Goal: Task Accomplishment & Management: Manage account settings

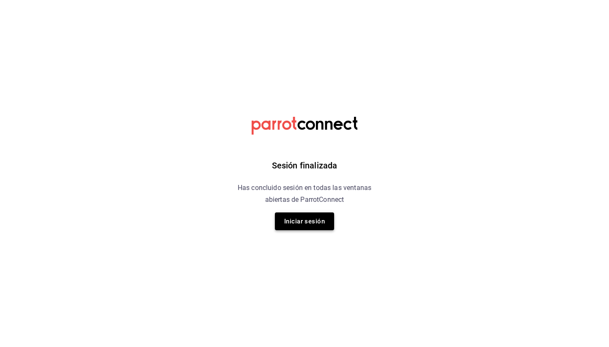
click at [314, 219] on button "Iniciar sesión" at bounding box center [304, 221] width 59 height 18
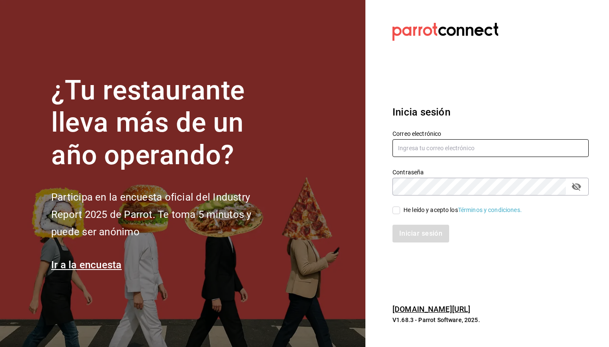
type input "rojas.raquelmr@outlook.com"
click at [398, 208] on input "He leído y acepto los Términos y condiciones." at bounding box center [396, 210] width 8 height 8
checkbox input "true"
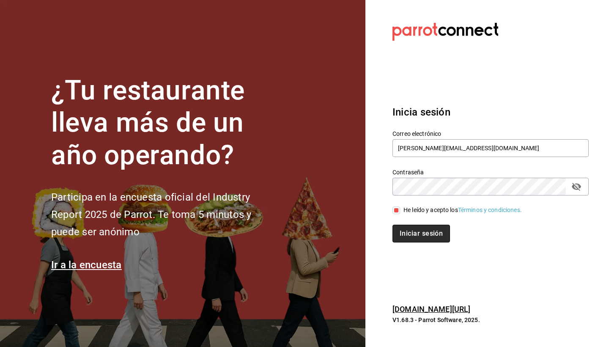
click at [403, 232] on button "Iniciar sesión" at bounding box center [420, 233] width 57 height 18
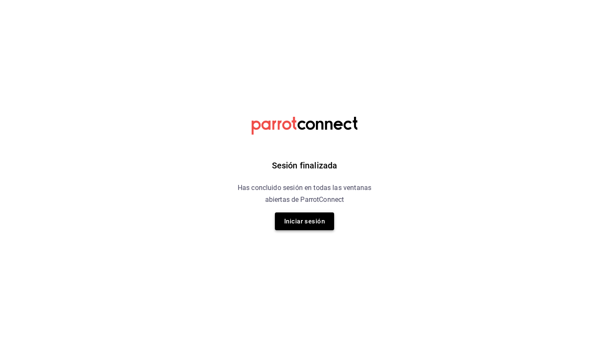
click at [313, 222] on button "Iniciar sesión" at bounding box center [304, 221] width 59 height 18
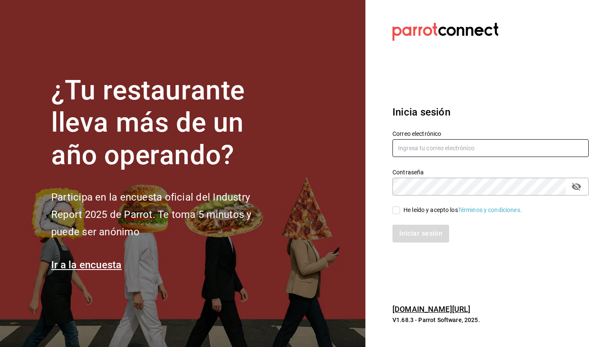
type input "[PERSON_NAME][EMAIL_ADDRESS][DOMAIN_NAME]"
click at [397, 207] on input "He leído y acepto los Términos y condiciones." at bounding box center [396, 210] width 8 height 8
checkbox input "true"
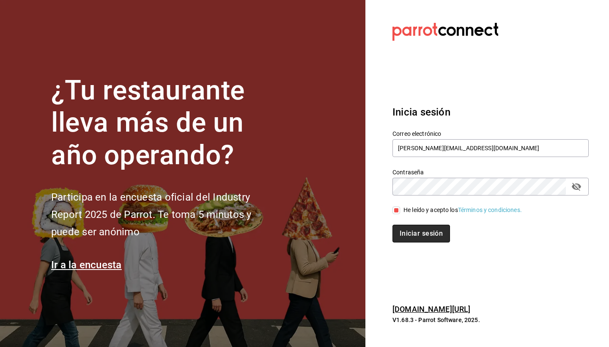
click at [411, 230] on button "Iniciar sesión" at bounding box center [420, 233] width 57 height 18
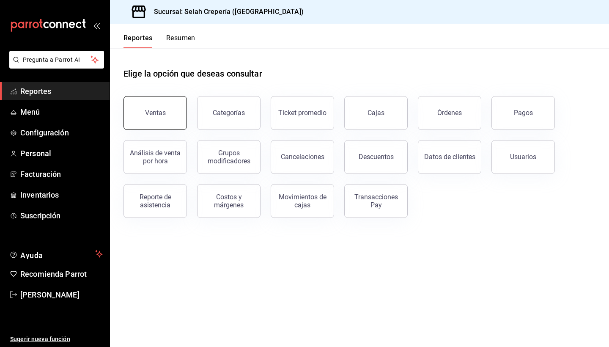
click at [136, 114] on button "Ventas" at bounding box center [154, 113] width 63 height 34
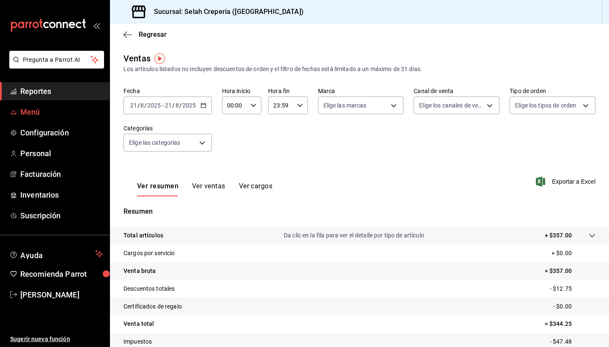
click at [40, 116] on span "Menú" at bounding box center [61, 111] width 82 height 11
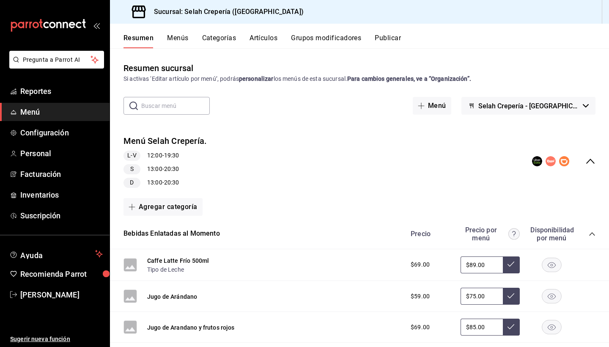
click at [265, 38] on button "Artículos" at bounding box center [263, 41] width 28 height 14
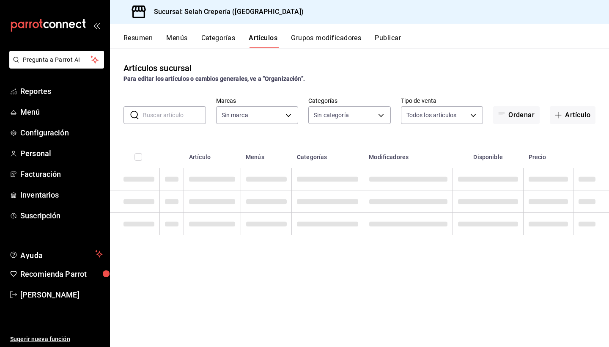
type input "f76ea378-03e0-487c-8c0d-a2762fee1a14"
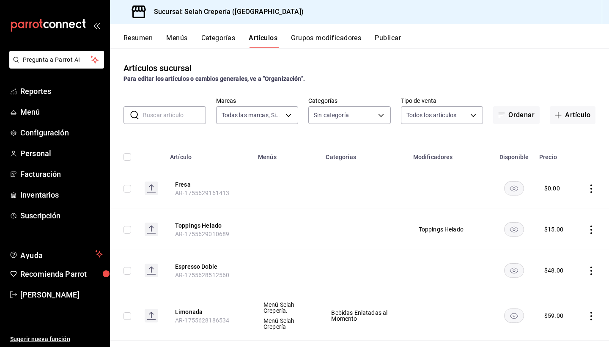
type input "eb68e1fd-875f-48ed-aafd-32d0fff5e011,253b5894-7e21-47bf-b169-80b763041b3c,bb6ae…"
click at [180, 118] on input "text" at bounding box center [174, 115] width 63 height 17
click at [572, 112] on button "Artículo" at bounding box center [572, 115] width 46 height 18
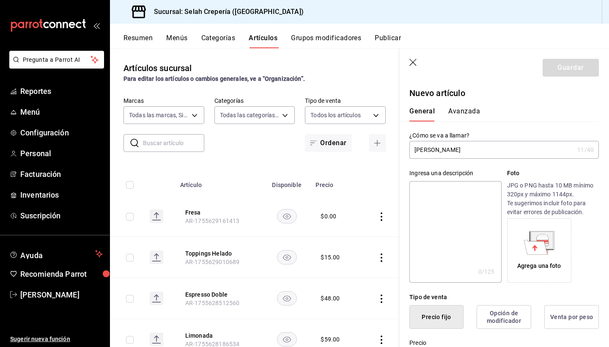
click at [413, 149] on input "[PERSON_NAME]" at bounding box center [491, 149] width 164 height 17
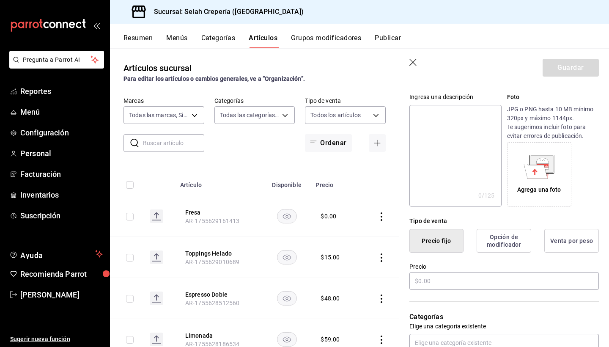
scroll to position [80, 0]
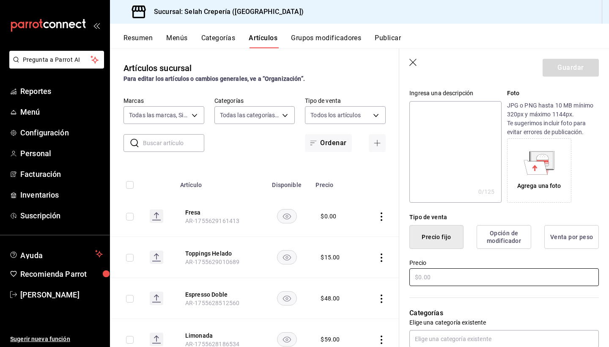
type input "Café Taro Latte"
click at [450, 273] on input "text" at bounding box center [503, 277] width 189 height 18
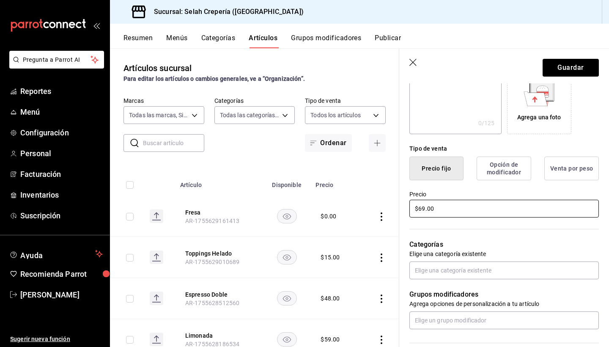
scroll to position [152, 0]
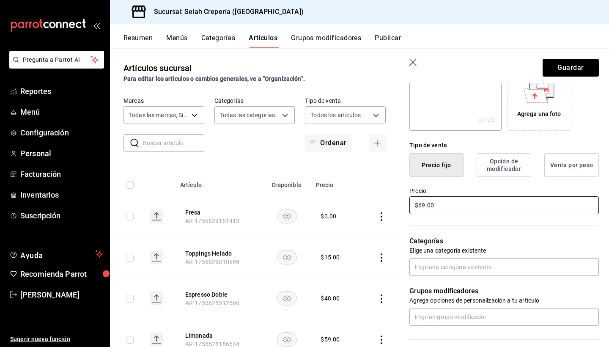
type input "$69.00"
click at [446, 251] on p "Elige una categoría existente" at bounding box center [503, 250] width 189 height 8
click at [444, 265] on input "text" at bounding box center [503, 267] width 189 height 18
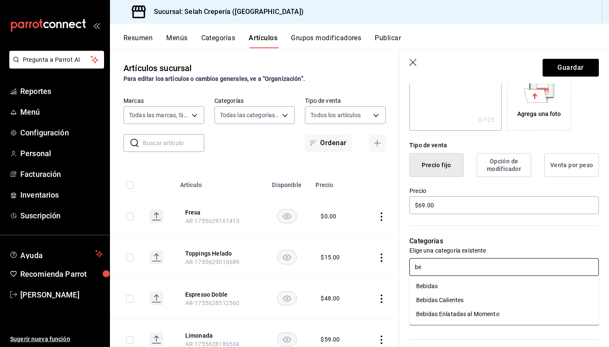
type input "beb"
click at [462, 304] on li "Bebidas Calientes" at bounding box center [503, 300] width 189 height 14
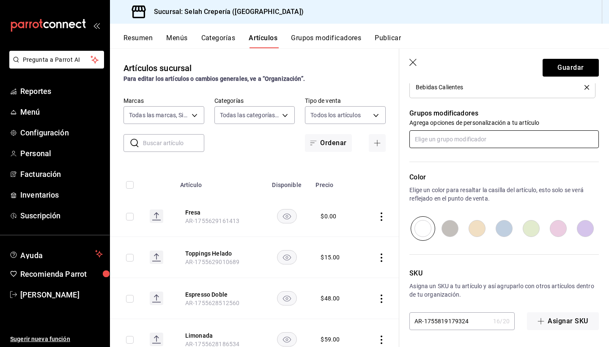
scroll to position [357, 0]
click at [555, 73] on button "Guardar" at bounding box center [570, 68] width 56 height 18
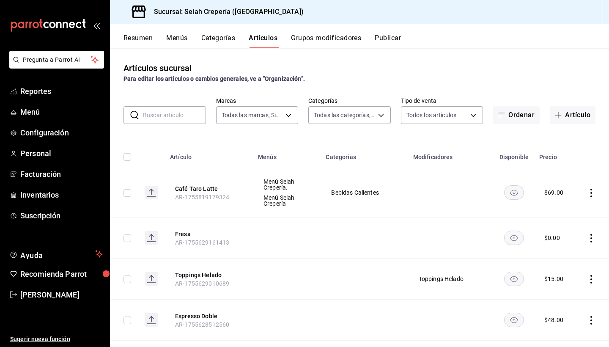
click at [513, 71] on div "Artículos sucursal Para editar los artículos o cambios generales, ve a “Organiz…" at bounding box center [359, 73] width 499 height 22
click at [204, 186] on button "Café Taro Latte" at bounding box center [209, 188] width 68 height 8
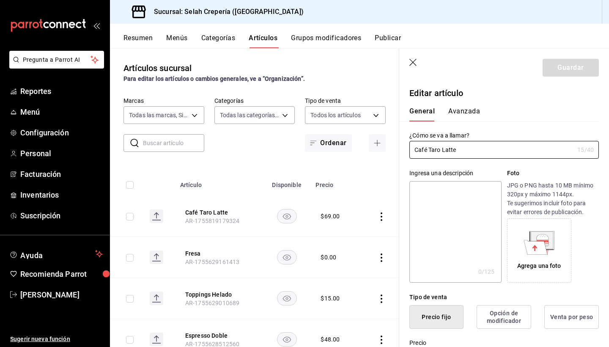
type input "$69.00"
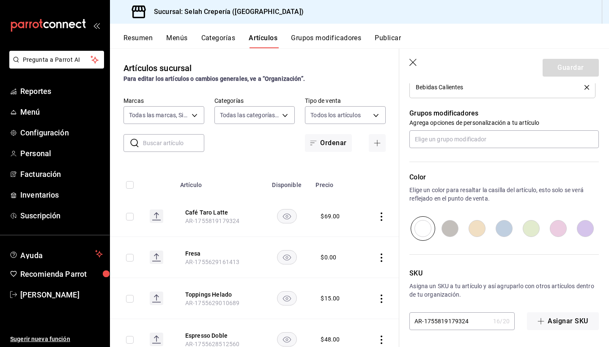
scroll to position [357, 0]
click at [453, 143] on input "text" at bounding box center [503, 139] width 189 height 18
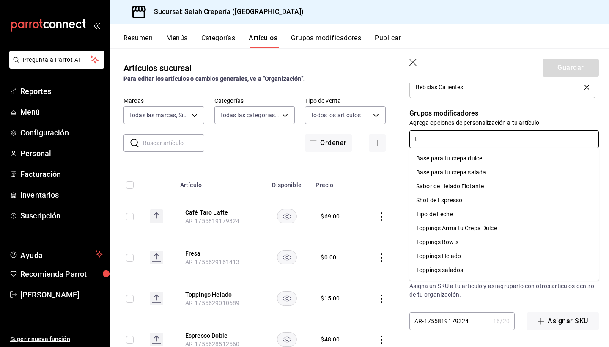
type input "ti"
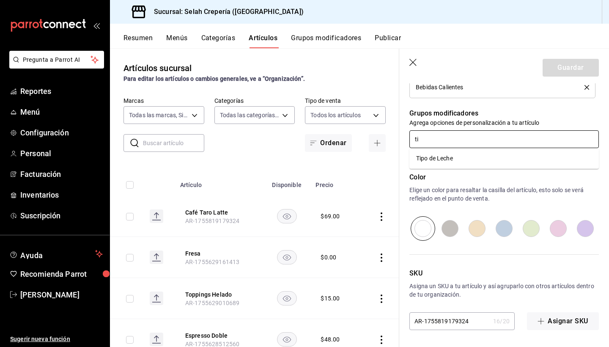
click at [472, 162] on li "Tipo de Leche" at bounding box center [503, 158] width 189 height 14
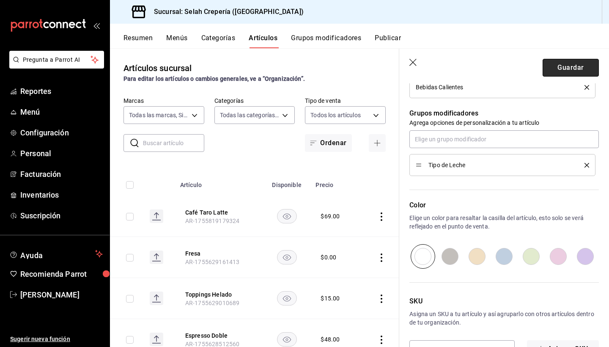
click at [567, 68] on button "Guardar" at bounding box center [570, 68] width 56 height 18
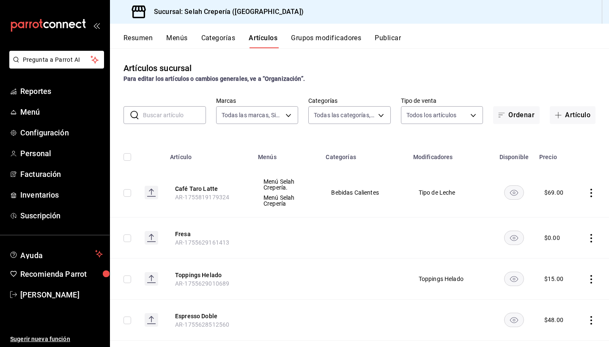
click at [167, 116] on input "text" at bounding box center [174, 115] width 63 height 17
click at [264, 40] on button "Artículos" at bounding box center [263, 41] width 29 height 14
click at [160, 120] on input "text" at bounding box center [174, 115] width 63 height 17
click at [165, 117] on input "text" at bounding box center [174, 115] width 63 height 17
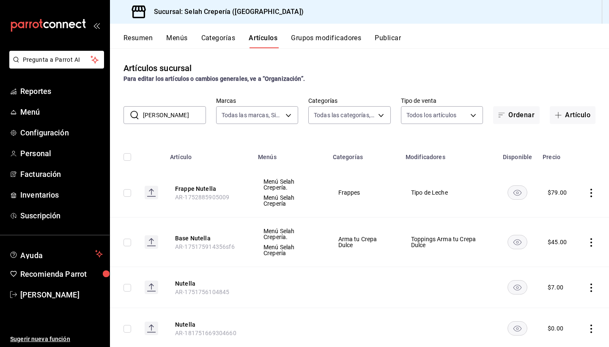
click at [164, 118] on input "[PERSON_NAME]" at bounding box center [174, 115] width 63 height 17
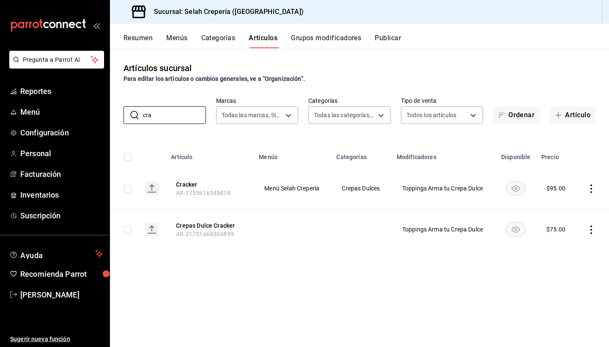
type input "car"
drag, startPoint x: 163, startPoint y: 129, endPoint x: 186, endPoint y: 184, distance: 59.5
click at [186, 184] on button "Cracker" at bounding box center [210, 184] width 68 height 8
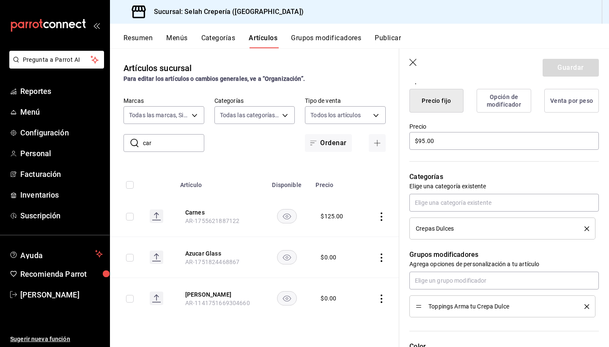
scroll to position [215, 0]
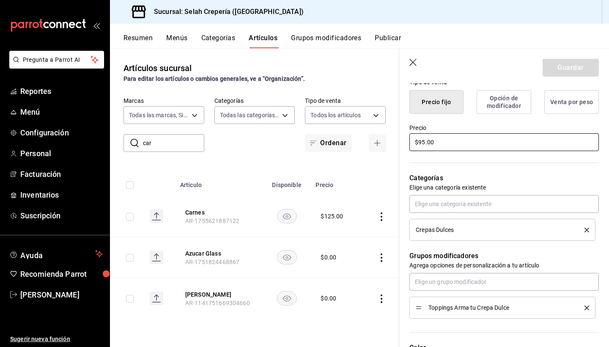
click at [425, 144] on input "$95.00" at bounding box center [503, 142] width 189 height 18
type textarea "x"
type input "$9.00"
type textarea "x"
type input "$90.00"
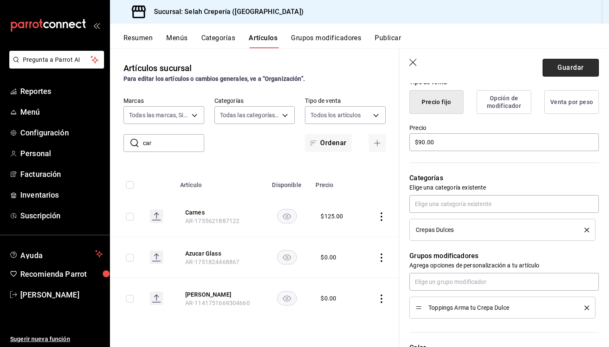
click at [563, 68] on button "Guardar" at bounding box center [570, 68] width 56 height 18
type textarea "x"
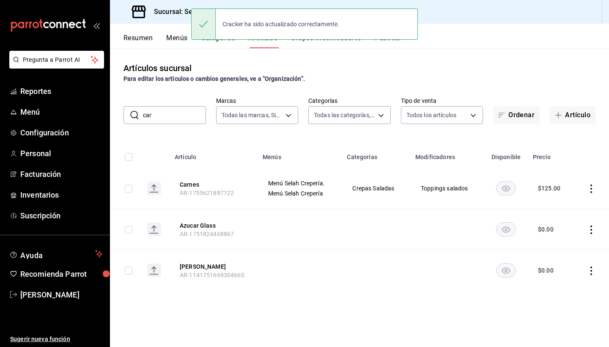
click at [158, 115] on input "car" at bounding box center [174, 115] width 63 height 17
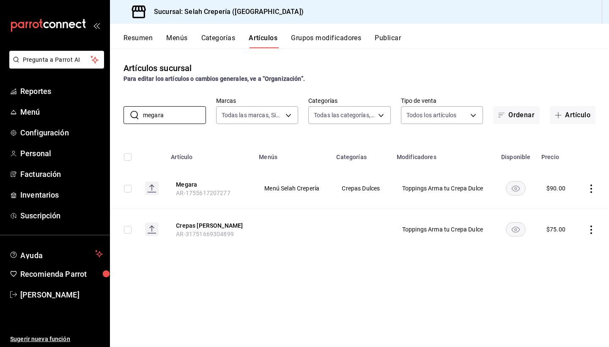
type input "negara"
drag, startPoint x: 174, startPoint y: 128, endPoint x: 189, endPoint y: 185, distance: 58.1
click at [189, 185] on button "Megara" at bounding box center [210, 184] width 68 height 8
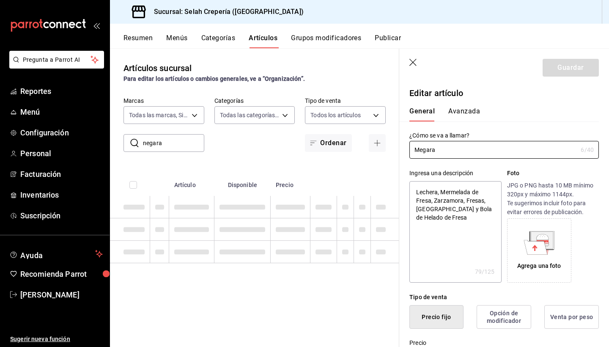
type textarea "x"
type input "$90.00"
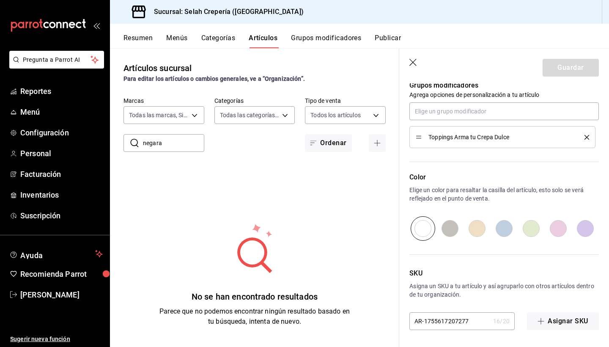
scroll to position [385, 0]
click at [509, 227] on input "radio" at bounding box center [503, 228] width 27 height 25
radio input "true"
click at [569, 70] on button "Guardar" at bounding box center [570, 68] width 56 height 18
type textarea "x"
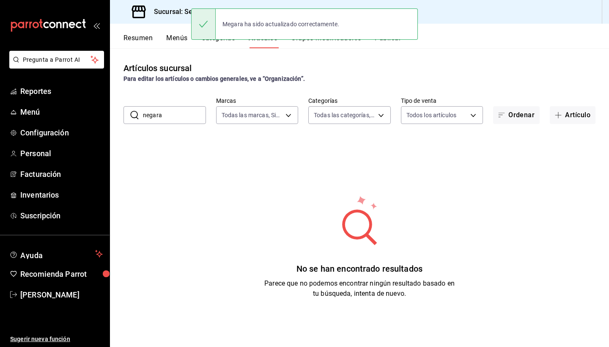
click at [169, 118] on input "negara" at bounding box center [174, 115] width 63 height 17
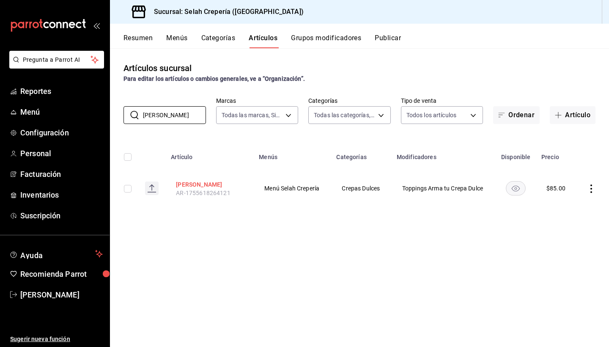
type input "[PERSON_NAME]"
click at [183, 184] on button "[PERSON_NAME]" at bounding box center [210, 184] width 68 height 8
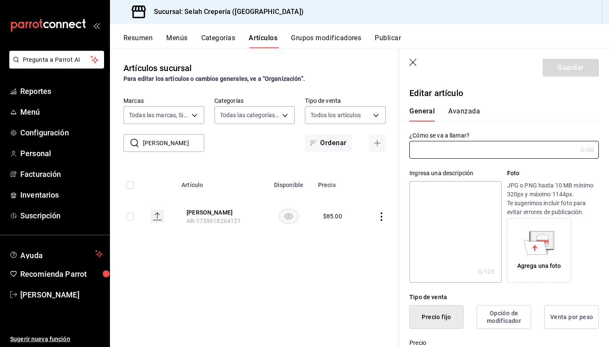
type input "[PERSON_NAME]"
type textarea "Cajeta, Queso Philadelphia, Plátano, Fresas, Almendras"
type textarea "x"
type input "AR-1755618264121"
type textarea "x"
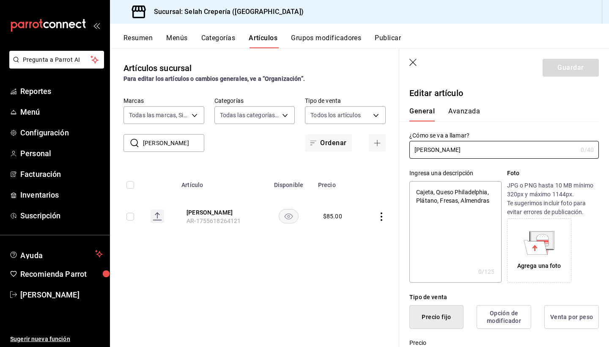
type input "$85.00"
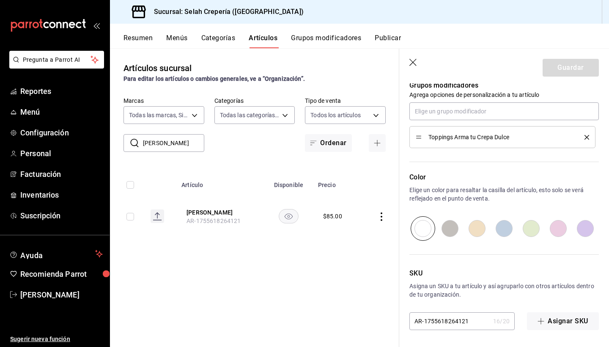
scroll to position [385, 0]
click at [511, 229] on input "radio" at bounding box center [503, 228] width 27 height 25
radio input "true"
click at [566, 70] on button "Guardar" at bounding box center [570, 68] width 56 height 18
type textarea "x"
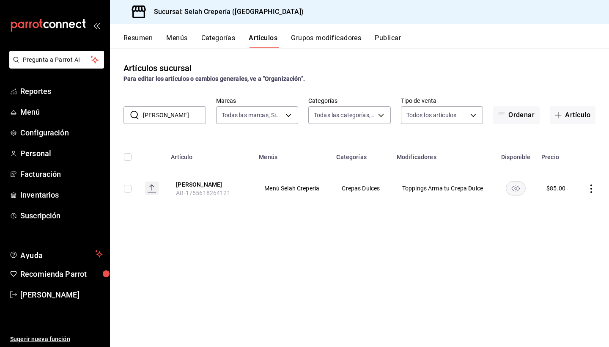
click at [211, 41] on button "Categorías" at bounding box center [218, 41] width 34 height 14
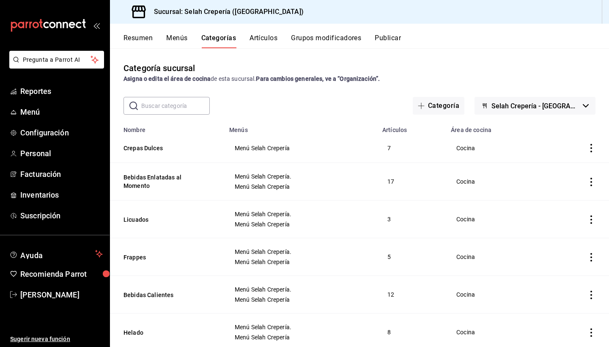
drag, startPoint x: 162, startPoint y: 216, endPoint x: 171, endPoint y: 155, distance: 61.9
click at [591, 148] on icon "actions" at bounding box center [591, 148] width 2 height 8
click at [590, 127] on div at bounding box center [304, 173] width 609 height 347
drag, startPoint x: 125, startPoint y: 148, endPoint x: 157, endPoint y: 205, distance: 64.7
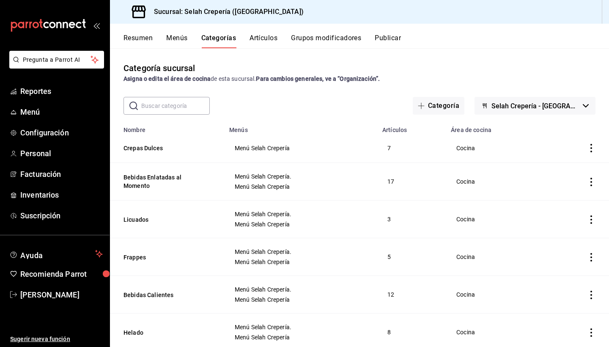
drag, startPoint x: 142, startPoint y: 183, endPoint x: 152, endPoint y: 134, distance: 49.6
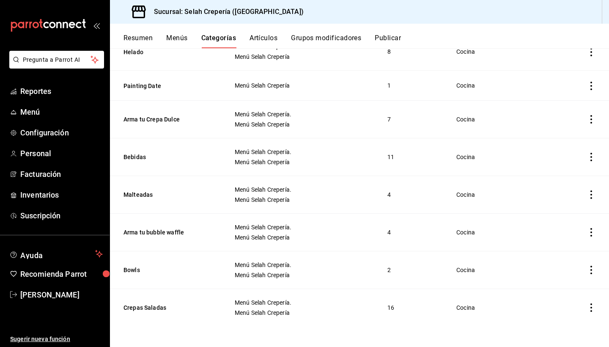
scroll to position [280, 0]
click at [138, 307] on button "Crepas Saladas" at bounding box center [165, 307] width 85 height 8
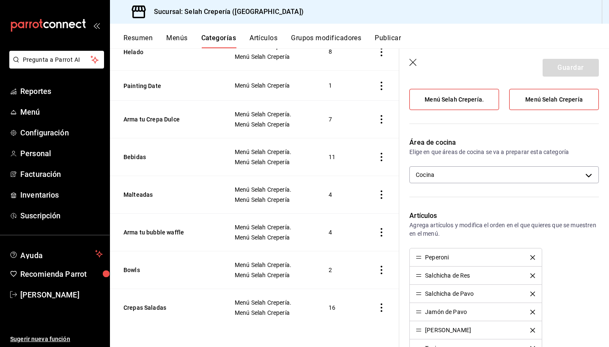
scroll to position [82, 0]
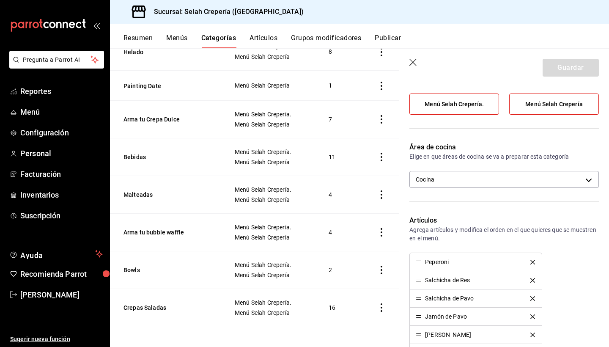
click at [263, 39] on button "Artículos" at bounding box center [263, 41] width 28 height 14
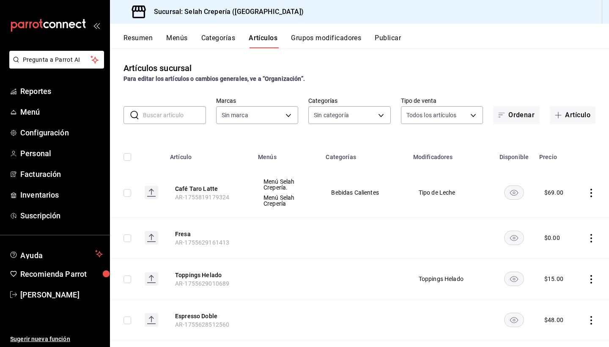
type input "f76ea378-03e0-487c-8c0d-a2762fee1a14"
type input "eb68e1fd-875f-48ed-aafd-32d0fff5e011,253b5894-7e21-47bf-b169-80b763041b3c,bb6ae…"
click at [174, 119] on input "text" at bounding box center [174, 115] width 63 height 17
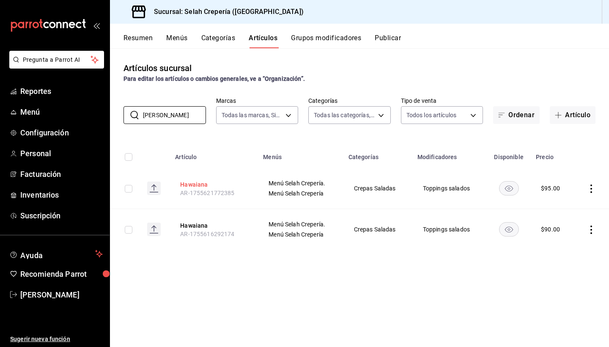
type input "[PERSON_NAME]"
click at [197, 186] on button "Hawaiana" at bounding box center [214, 184] width 68 height 8
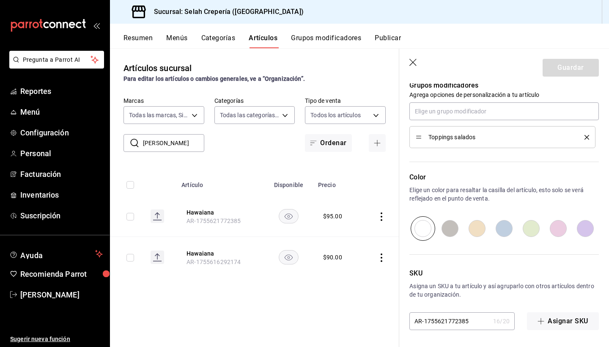
click at [506, 227] on input "radio" at bounding box center [503, 228] width 27 height 25
radio input "true"
click at [564, 65] on button "Guardar" at bounding box center [570, 68] width 56 height 18
type textarea "x"
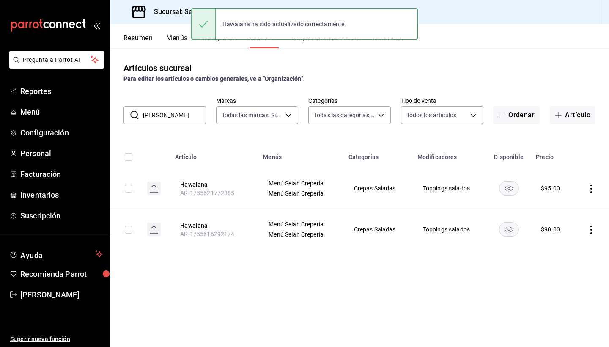
click at [178, 114] on input "[PERSON_NAME]" at bounding box center [174, 115] width 63 height 17
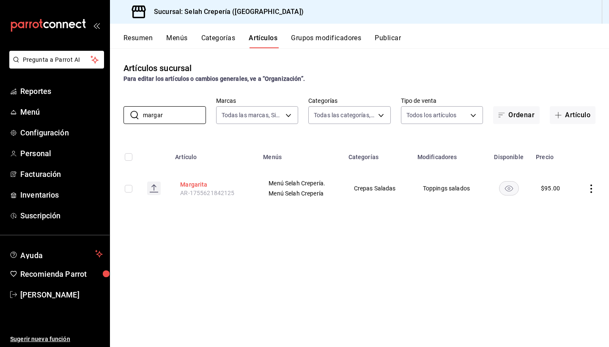
type input "margar"
click at [195, 182] on button "Margarita" at bounding box center [214, 184] width 68 height 8
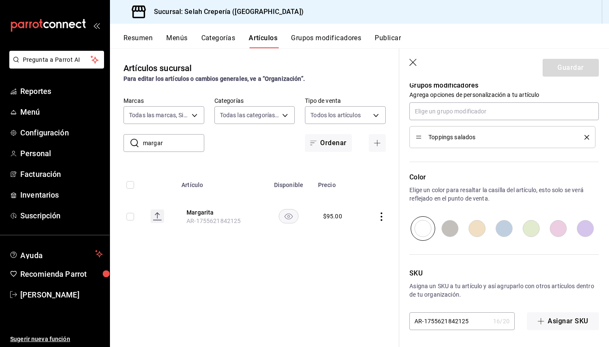
scroll to position [385, 0]
click at [504, 226] on input "radio" at bounding box center [503, 228] width 27 height 25
radio input "true"
click at [552, 71] on button "Guardar" at bounding box center [570, 68] width 56 height 18
type textarea "x"
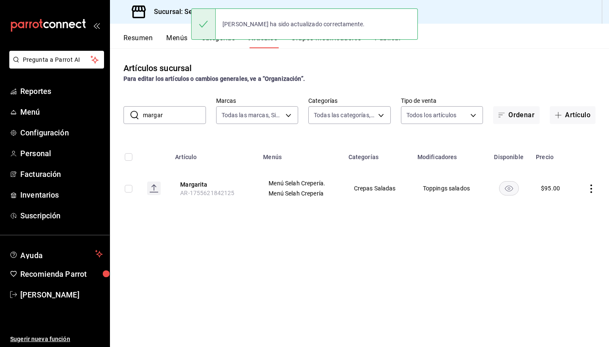
click at [183, 113] on input "margar" at bounding box center [174, 115] width 63 height 17
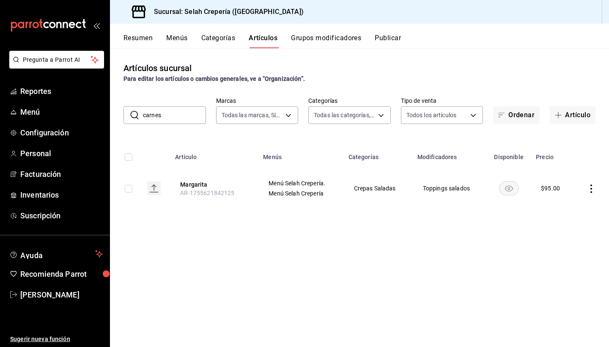
type input "carnes"
click at [194, 183] on button "Carnes" at bounding box center [214, 184] width 68 height 8
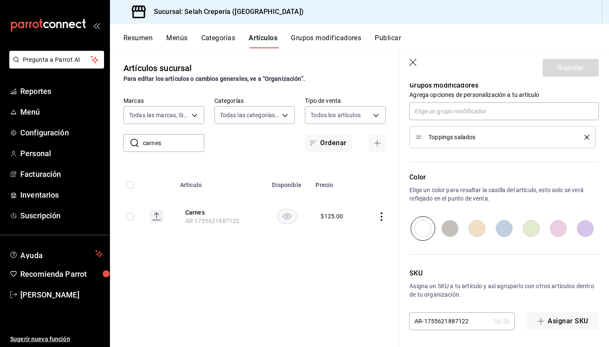
scroll to position [385, 0]
click at [508, 226] on input "radio" at bounding box center [503, 228] width 27 height 25
radio input "true"
click at [565, 65] on button "Guardar" at bounding box center [570, 68] width 56 height 18
type textarea "x"
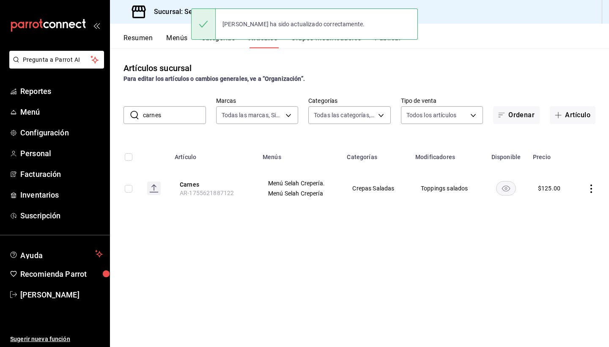
click at [162, 117] on input "carnes" at bounding box center [174, 115] width 63 height 17
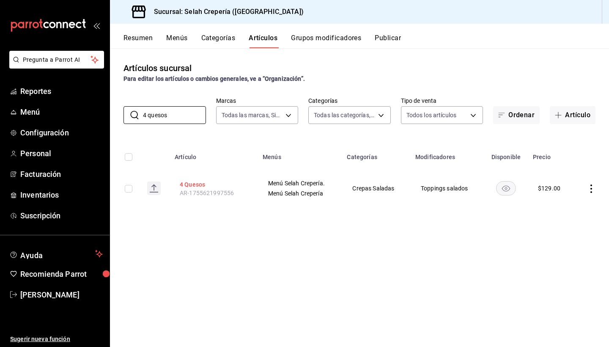
type input "4 quesos"
click at [194, 181] on button "4 Quesos" at bounding box center [214, 184] width 68 height 8
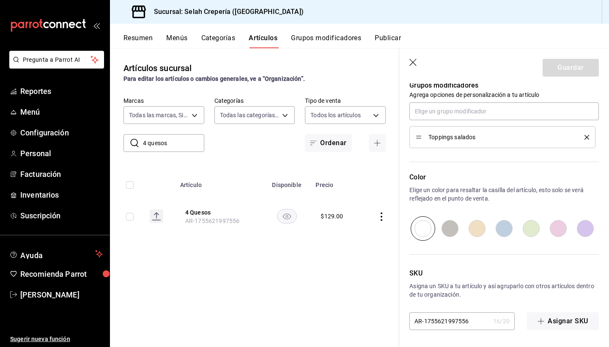
scroll to position [385, 0]
click at [505, 234] on input "radio" at bounding box center [503, 228] width 27 height 25
radio input "true"
click at [573, 74] on button "Guardar" at bounding box center [570, 68] width 56 height 18
type textarea "x"
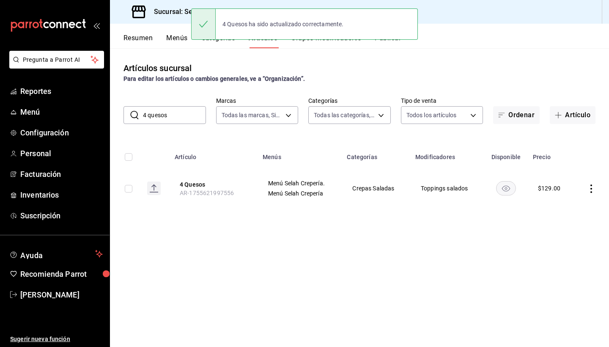
click at [176, 120] on input "4 quesos" at bounding box center [174, 115] width 63 height 17
type input "4"
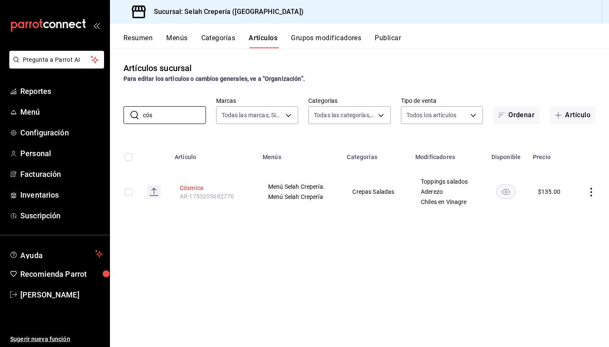
type input "cós"
click at [190, 187] on button "Cósmica" at bounding box center [214, 187] width 68 height 8
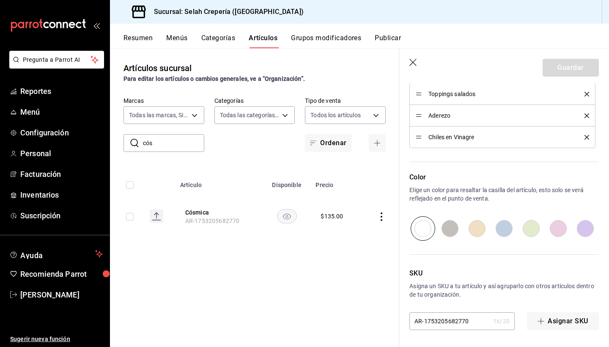
scroll to position [487, 0]
click at [502, 226] on input "radio" at bounding box center [503, 228] width 27 height 25
radio input "true"
click at [570, 71] on button "Guardar" at bounding box center [570, 68] width 56 height 18
type textarea "x"
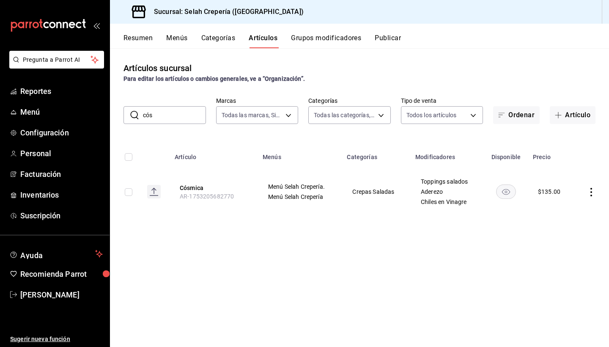
click at [169, 110] on input "cós" at bounding box center [174, 115] width 63 height 17
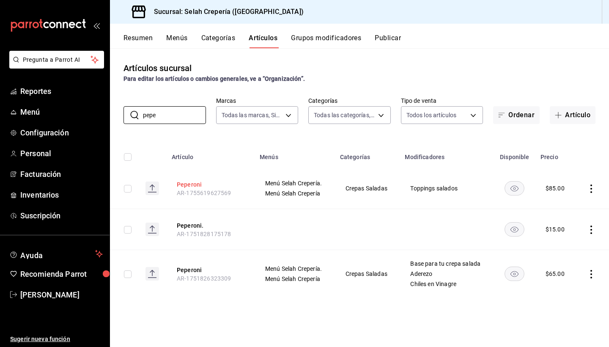
type input "pepe"
click at [189, 183] on button "Peperoni" at bounding box center [211, 184] width 68 height 8
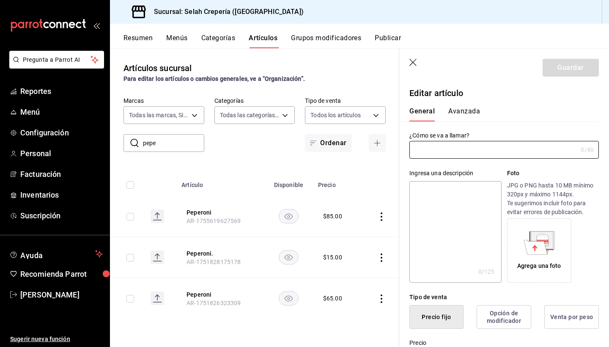
type input "Peperoni"
type textarea "Salsa de Tomate, Queso Manchego, Peperoni, Pimienta"
type textarea "x"
type input "AR-1755619627569"
type textarea "x"
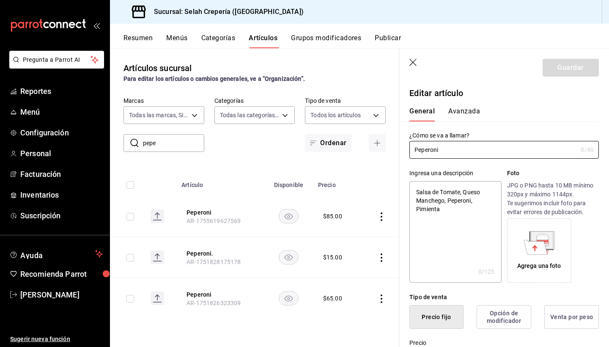
type input "$85.00"
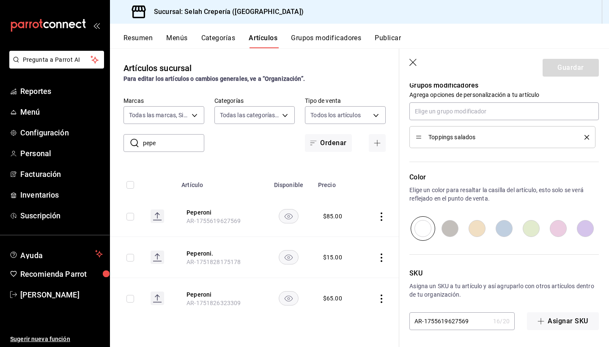
scroll to position [385, 0]
click at [507, 227] on input "radio" at bounding box center [503, 228] width 27 height 25
radio input "true"
click at [560, 68] on button "Guardar" at bounding box center [570, 68] width 56 height 18
type textarea "x"
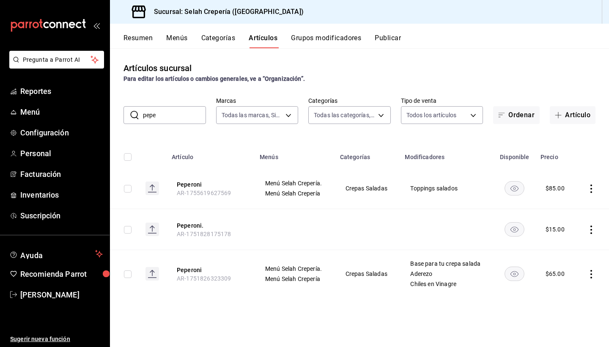
click at [177, 113] on input "pepe" at bounding box center [174, 115] width 63 height 17
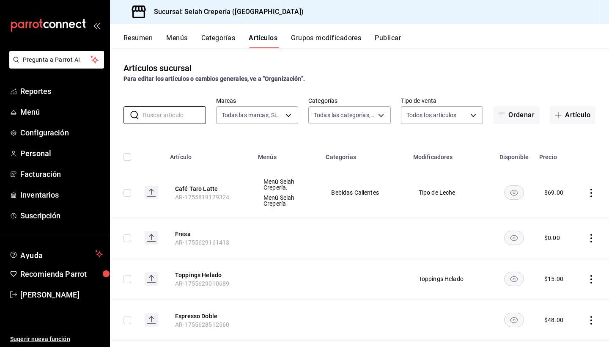
click at [328, 43] on button "Grupos modificadores" at bounding box center [326, 41] width 70 height 14
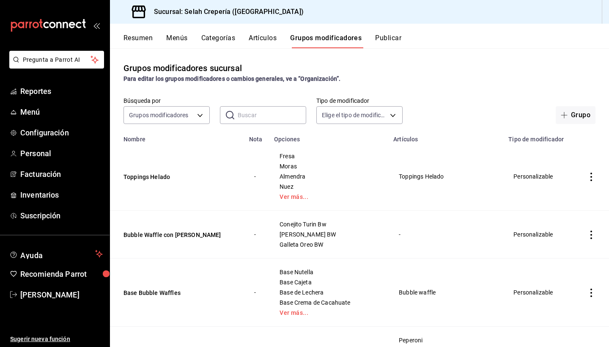
click at [255, 110] on input "text" at bounding box center [272, 115] width 68 height 17
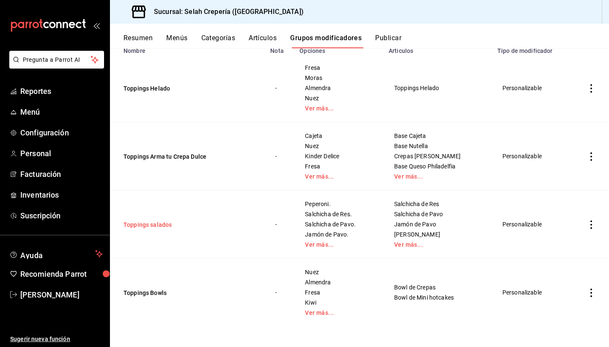
scroll to position [88, 0]
type input "topp"
click at [153, 221] on button "Toppings salados" at bounding box center [173, 224] width 101 height 8
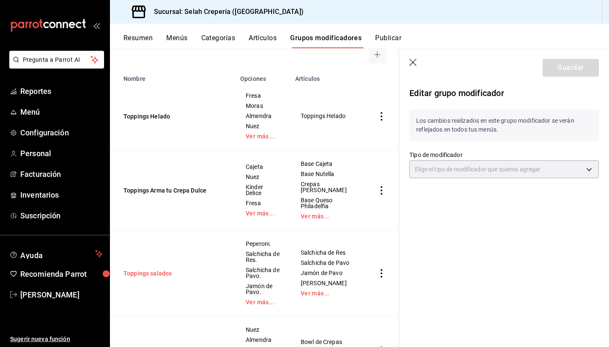
type input "CUSTOMIZABLE"
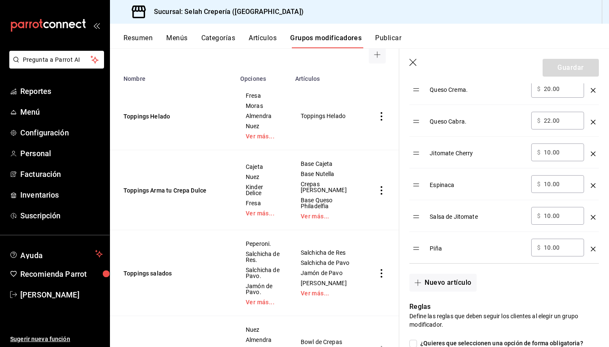
scroll to position [561, 0]
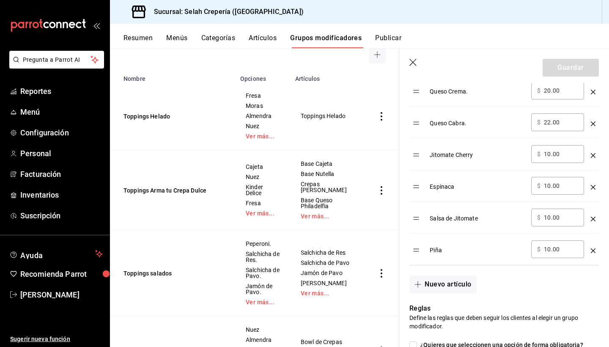
click at [461, 218] on div "Salsa de Jitomate" at bounding box center [476, 215] width 95 height 14
click at [469, 221] on div "Salsa de Jitomate" at bounding box center [476, 215] width 95 height 14
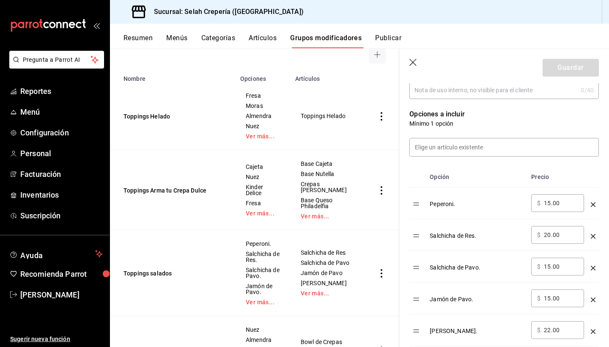
scroll to position [186, 0]
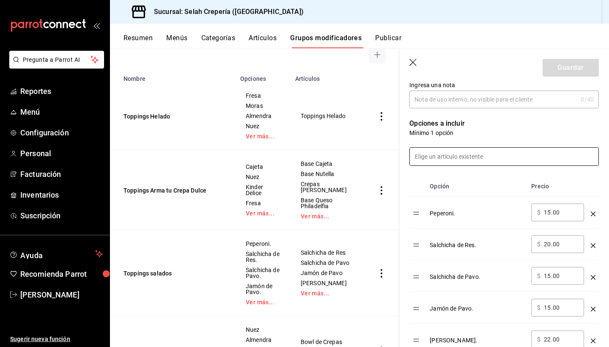
click at [445, 153] on input at bounding box center [504, 157] width 189 height 18
type input "e"
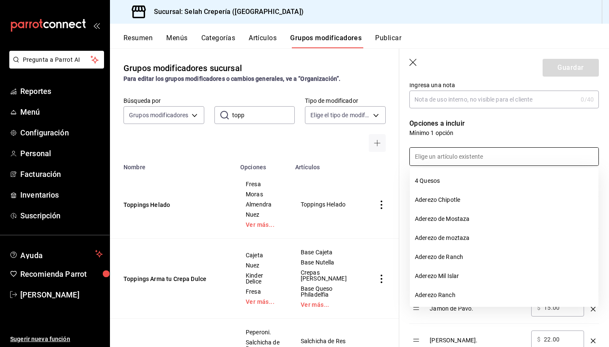
scroll to position [0, 0]
click at [257, 38] on button "Artículos" at bounding box center [263, 41] width 28 height 14
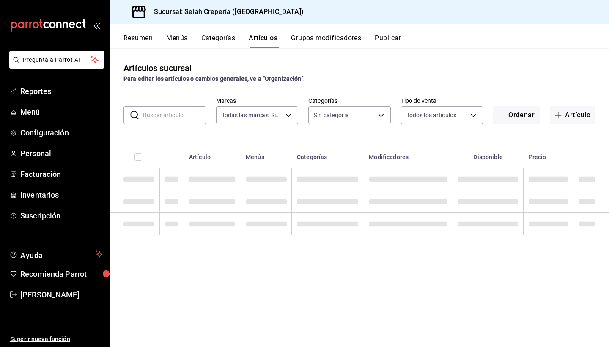
type input "f76ea378-03e0-487c-8c0d-a2762fee1a14"
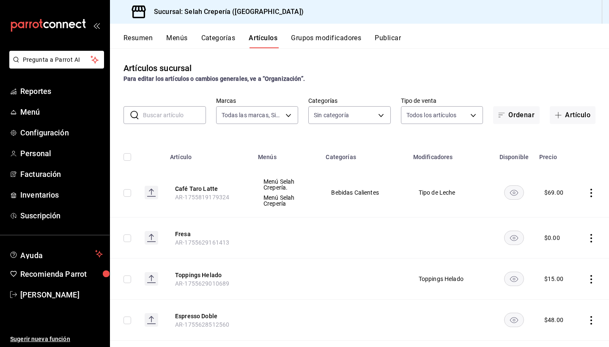
type input "eb68e1fd-875f-48ed-aafd-32d0fff5e011,253b5894-7e21-47bf-b169-80b763041b3c,bb6ae…"
click at [174, 118] on input "text" at bounding box center [174, 115] width 63 height 17
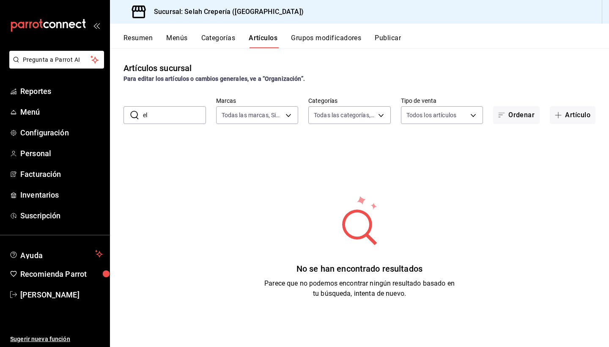
type input "e"
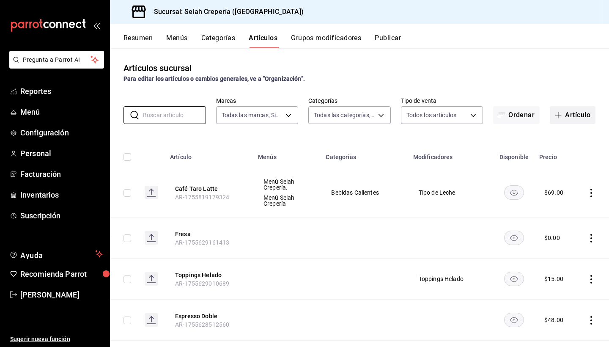
click at [570, 111] on button "Artículo" at bounding box center [572, 115] width 46 height 18
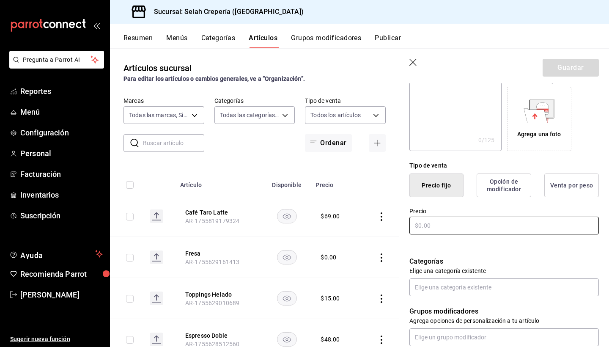
scroll to position [135, 0]
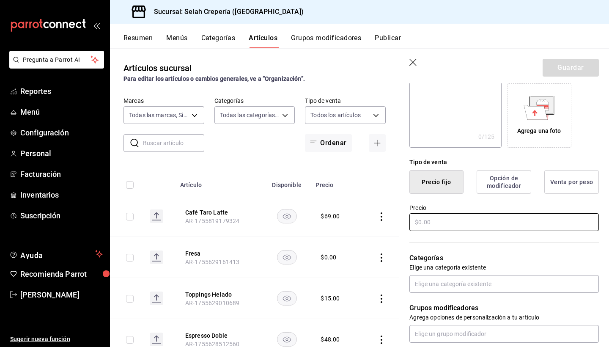
type input "Elotitos"
click at [427, 227] on input "text" at bounding box center [503, 222] width 189 height 18
type input "$10.00"
click at [565, 63] on button "Guardar" at bounding box center [570, 68] width 56 height 18
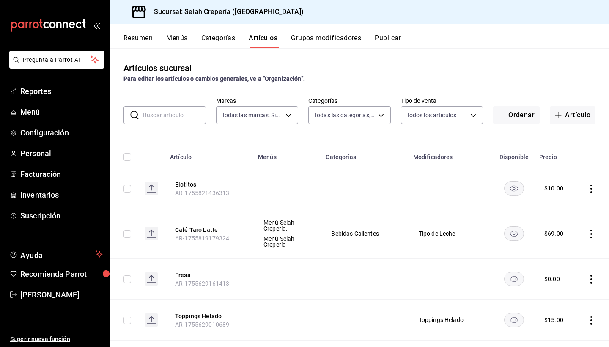
click at [158, 118] on input "text" at bounding box center [174, 115] width 63 height 17
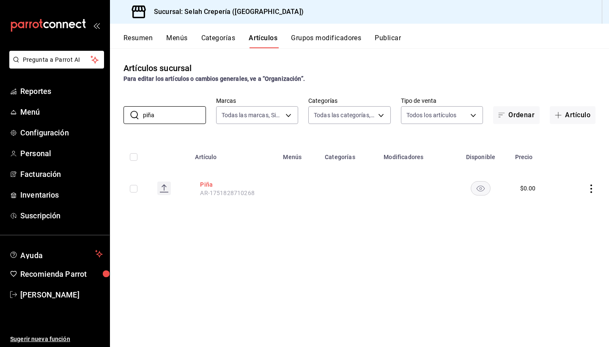
type input "piña"
click at [208, 183] on button "Piña" at bounding box center [234, 184] width 68 height 8
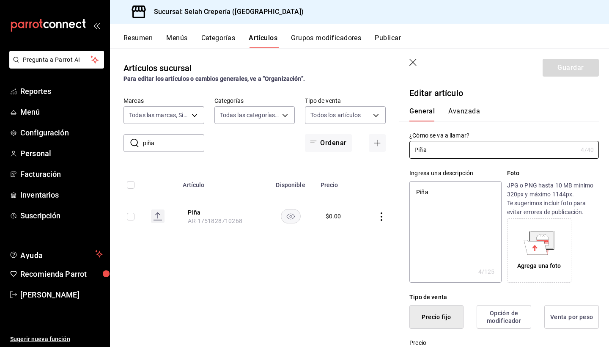
type textarea "x"
type input "$0.00"
click at [183, 45] on button "Menús" at bounding box center [176, 41] width 21 height 14
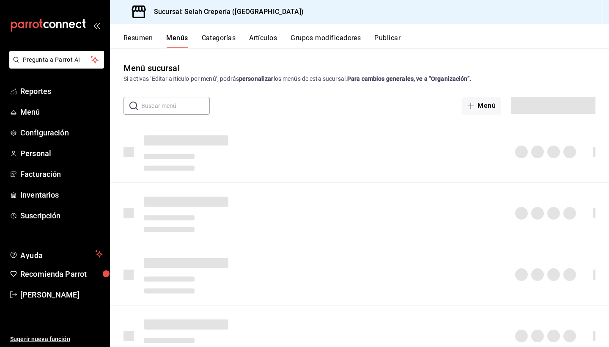
click at [214, 41] on button "Categorías" at bounding box center [219, 41] width 34 height 14
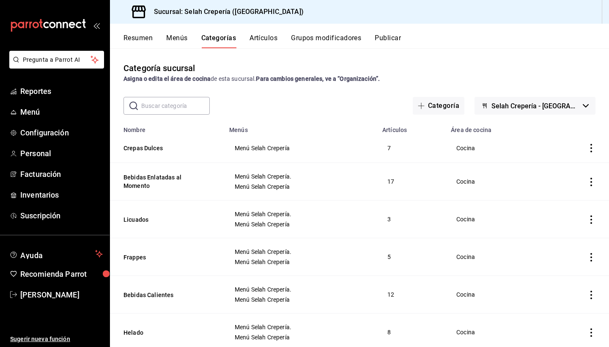
click at [318, 42] on button "Grupos modificadores" at bounding box center [326, 41] width 70 height 14
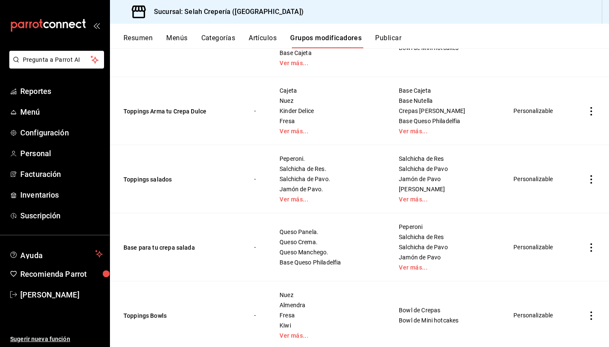
scroll to position [710, 0]
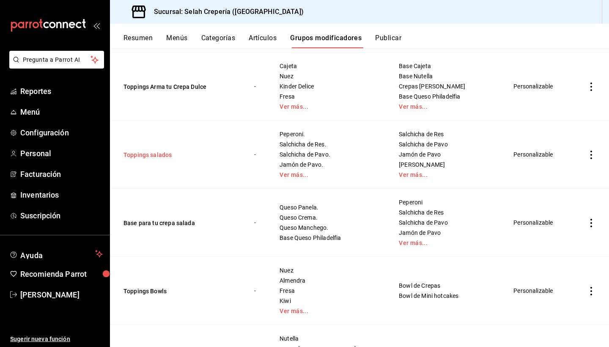
click at [155, 151] on button "Toppings salados" at bounding box center [173, 154] width 101 height 8
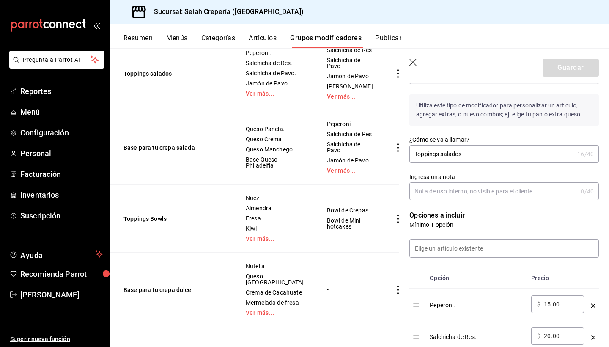
scroll to position [96, 0]
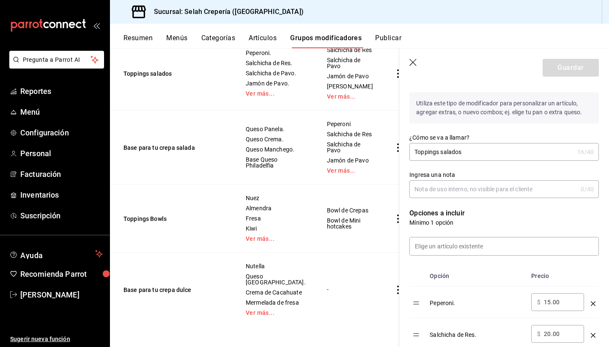
click at [491, 235] on div at bounding box center [499, 241] width 200 height 29
click at [484, 244] on input at bounding box center [504, 246] width 189 height 18
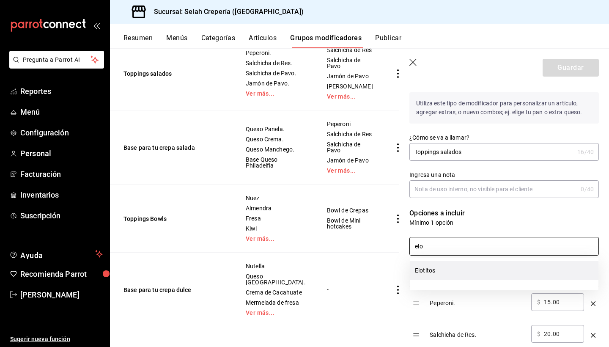
click at [427, 268] on li "Elotitos" at bounding box center [504, 270] width 189 height 19
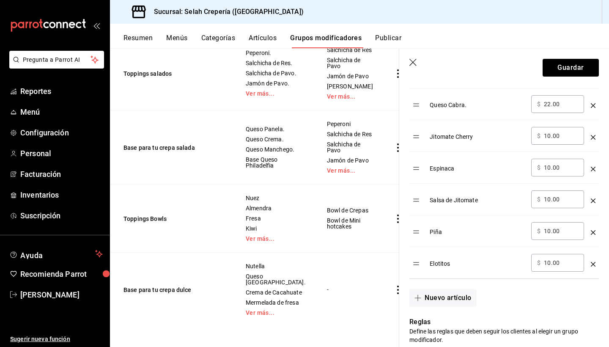
scroll to position [581, 0]
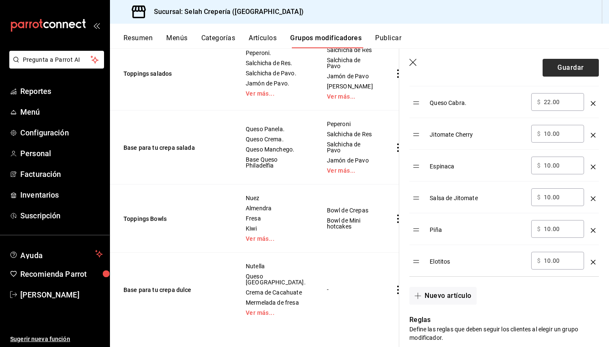
type input "elo"
click at [558, 66] on button "Guardar" at bounding box center [570, 68] width 56 height 18
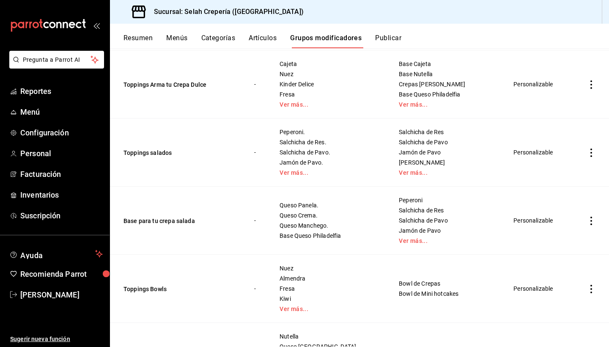
scroll to position [708, 0]
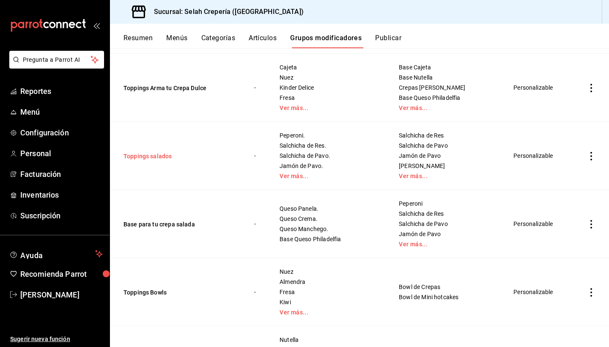
click at [157, 157] on button "Toppings salados" at bounding box center [173, 156] width 101 height 8
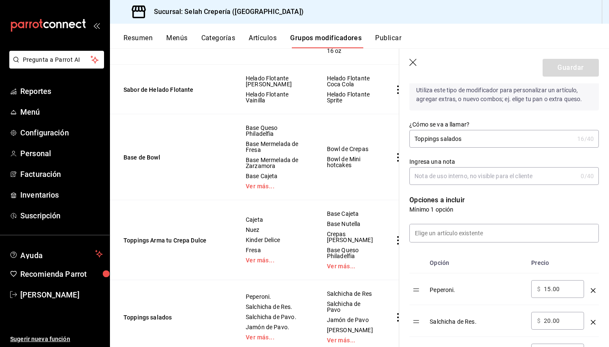
scroll to position [110, 0]
click at [447, 179] on input "Ingresa una nota" at bounding box center [493, 175] width 168 height 17
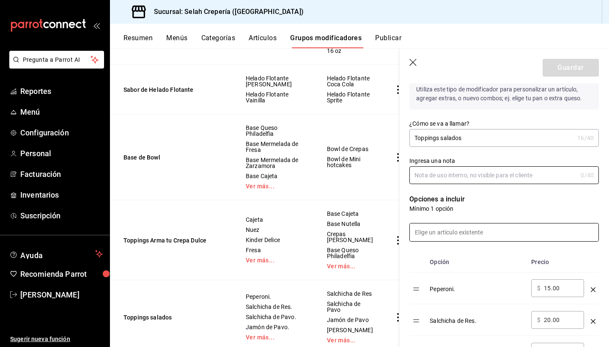
click at [433, 233] on input at bounding box center [504, 232] width 189 height 18
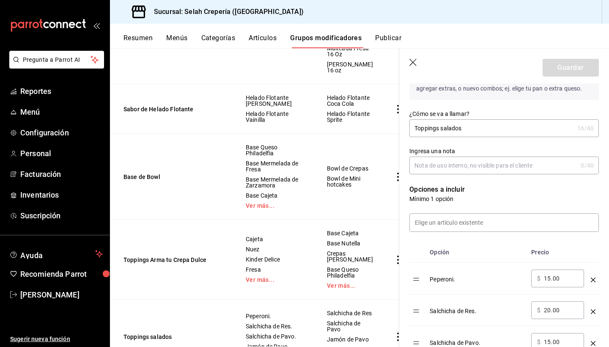
scroll to position [713, 0]
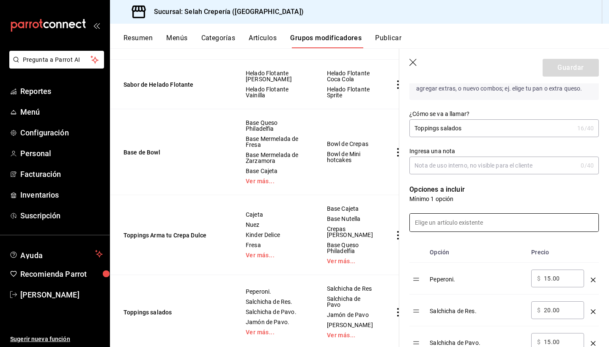
click at [438, 224] on input at bounding box center [504, 222] width 189 height 18
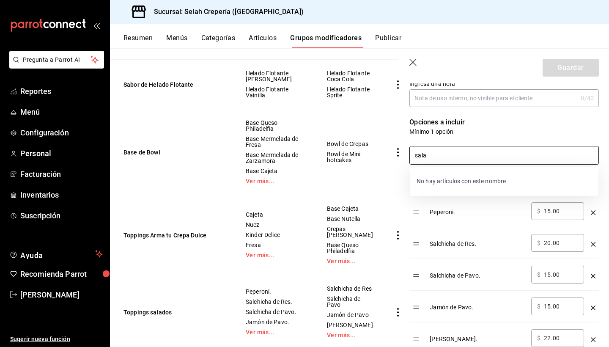
scroll to position [179, 0]
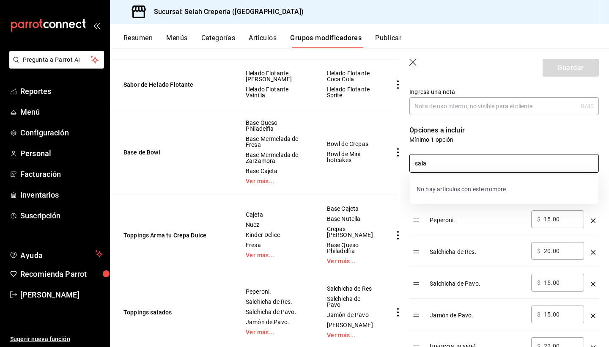
click at [448, 166] on input "sala" at bounding box center [504, 163] width 189 height 18
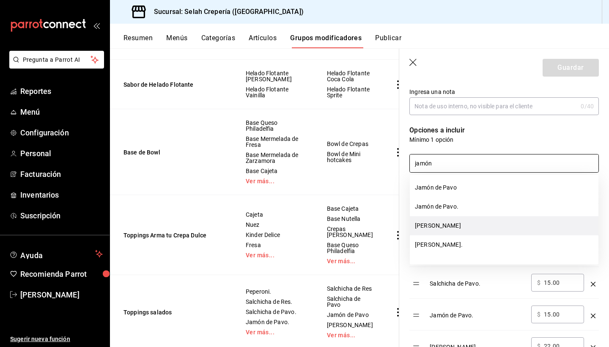
click at [462, 228] on li "[PERSON_NAME]" at bounding box center [504, 225] width 189 height 19
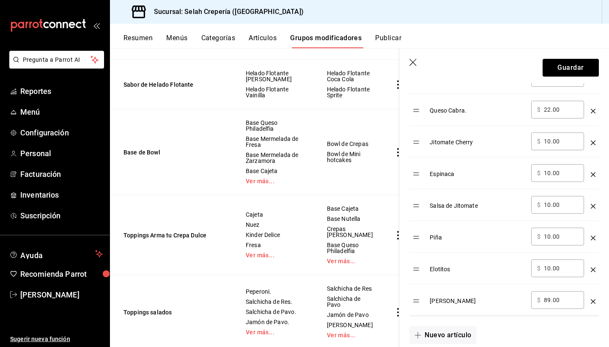
scroll to position [575, 0]
type input "jamón"
click at [548, 298] on input "89.00" at bounding box center [561, 298] width 34 height 8
type input "1.00"
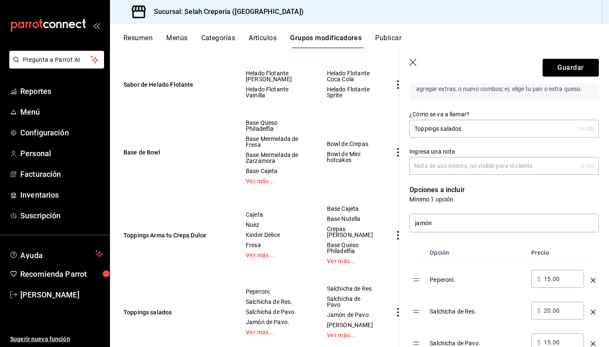
scroll to position [98, 0]
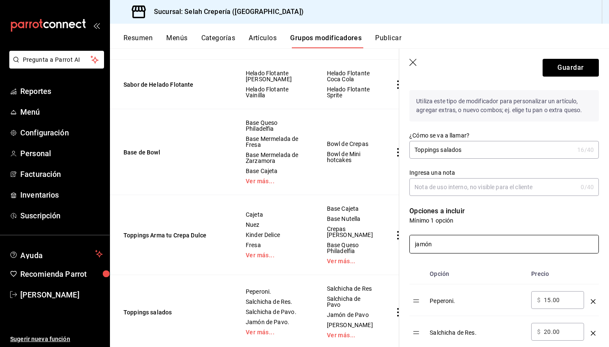
type input "22.00"
click at [465, 243] on input "jamón" at bounding box center [504, 244] width 189 height 18
type input "j"
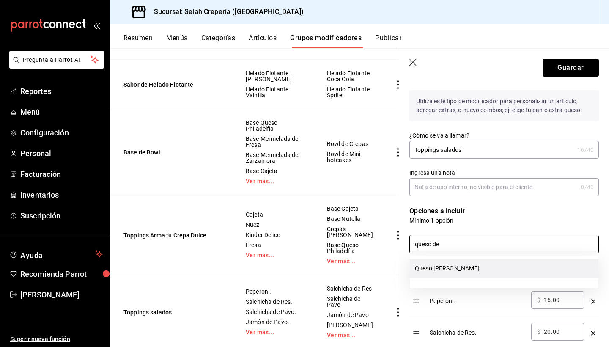
click at [463, 265] on li "Queso [PERSON_NAME]." at bounding box center [504, 268] width 189 height 19
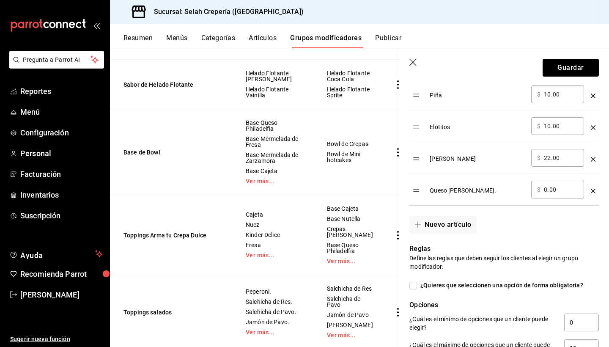
scroll to position [713, 0]
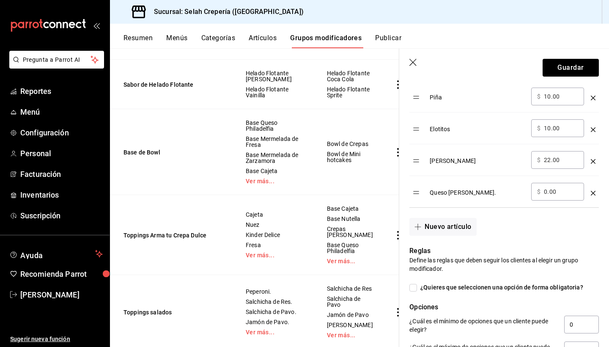
click at [593, 162] on icon "optionsTable" at bounding box center [592, 161] width 5 height 5
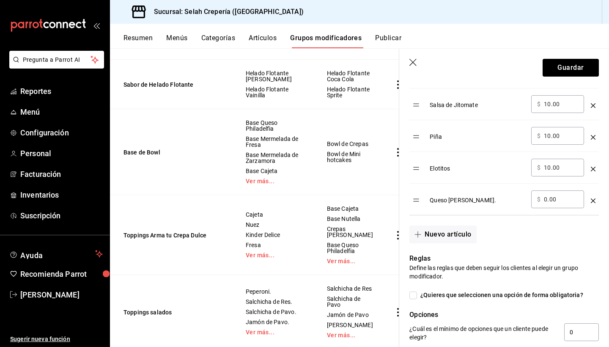
scroll to position [677, 0]
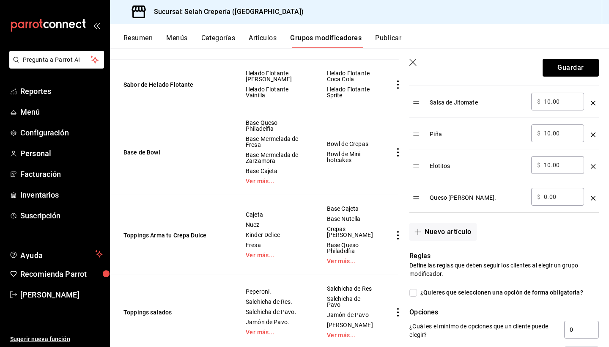
click at [592, 197] on icon "optionsTable" at bounding box center [592, 198] width 5 height 5
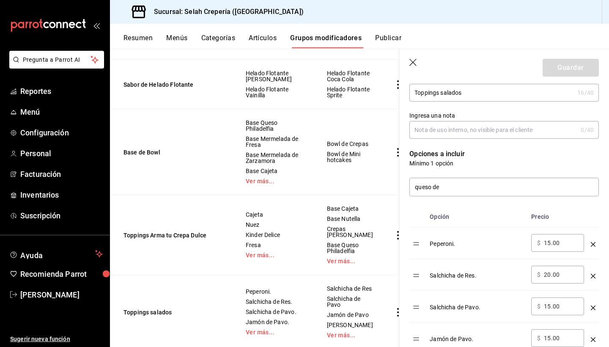
scroll to position [154, 0]
click at [478, 186] on input "queso de" at bounding box center [504, 188] width 189 height 18
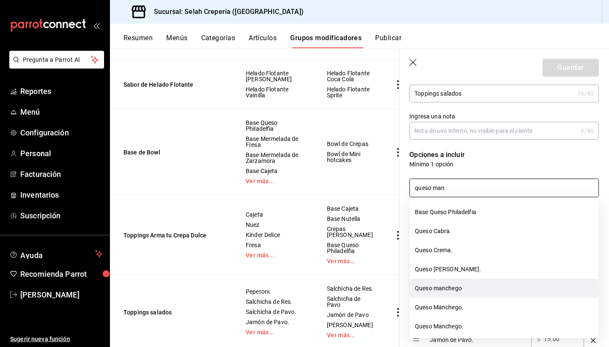
click at [471, 292] on li "Queso manchego" at bounding box center [504, 288] width 189 height 19
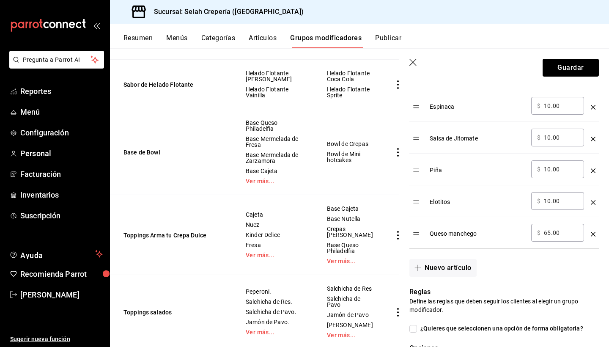
scroll to position [642, 0]
click at [596, 233] on td "optionsTable" at bounding box center [592, 232] width 11 height 32
drag, startPoint x: 592, startPoint y: 229, endPoint x: 590, endPoint y: 234, distance: 5.5
click at [590, 234] on td "optionsTable" at bounding box center [592, 232] width 11 height 32
click at [594, 232] on icon "optionsTable" at bounding box center [592, 233] width 5 height 5
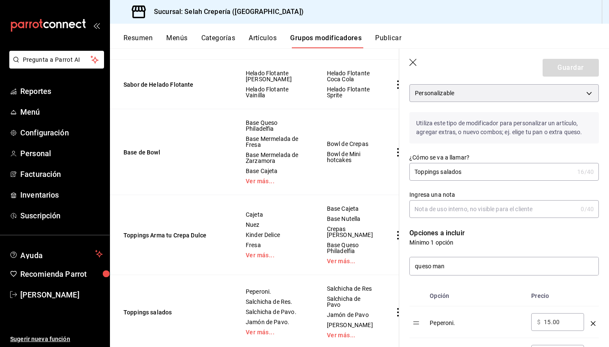
scroll to position [77, 0]
click at [524, 262] on input "queso man" at bounding box center [504, 265] width 189 height 18
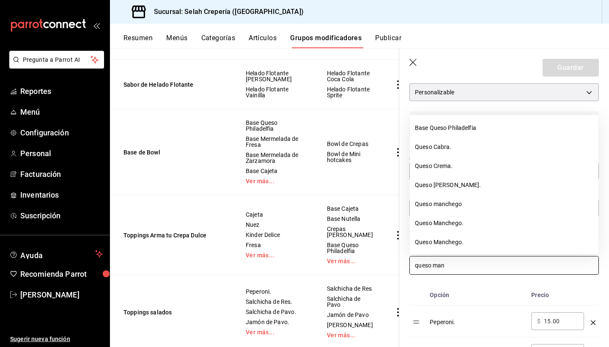
click at [524, 262] on input "queso man" at bounding box center [504, 265] width 189 height 18
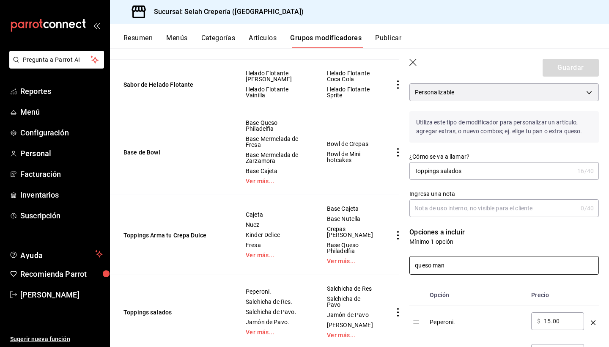
click at [524, 255] on div "queso man" at bounding box center [499, 260] width 200 height 29
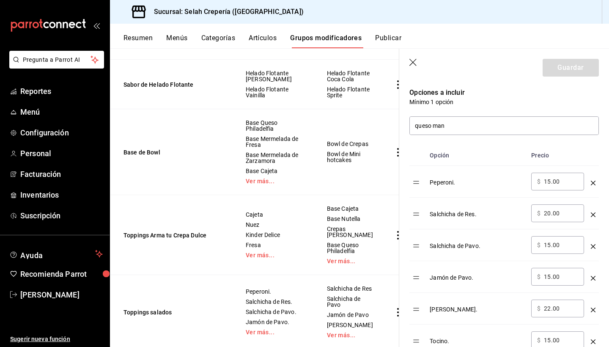
scroll to position [205, 0]
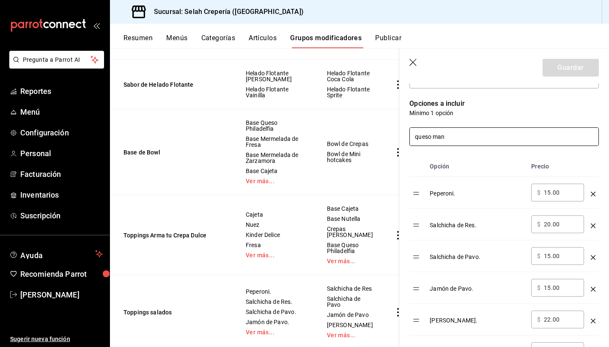
click at [466, 133] on input "queso man" at bounding box center [504, 137] width 189 height 18
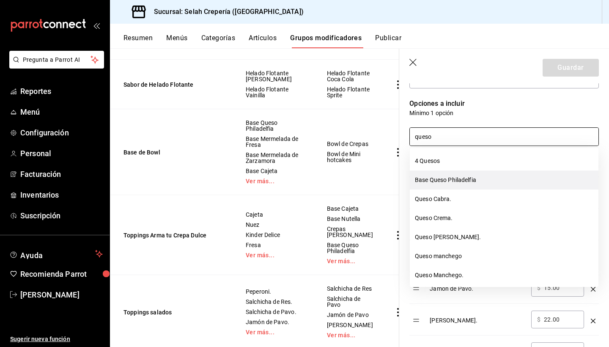
click at [467, 183] on li "Base Queso Philadelfia" at bounding box center [504, 179] width 189 height 19
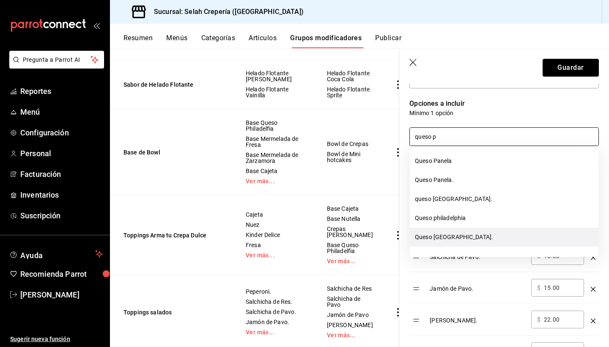
click at [481, 235] on li "Queso [GEOGRAPHIC_DATA]." at bounding box center [504, 236] width 189 height 19
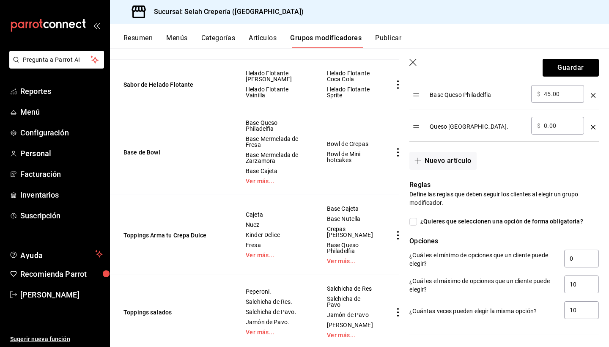
scroll to position [779, 0]
type input "queso p"
click at [593, 128] on icon "optionsTable" at bounding box center [592, 127] width 5 height 5
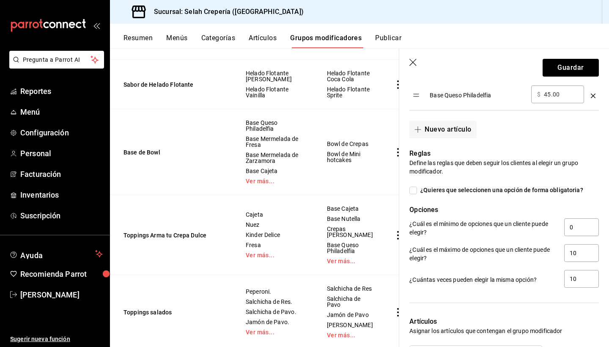
click at [547, 96] on input "45.00" at bounding box center [561, 94] width 34 height 8
type input "20.00"
click at [590, 134] on div "Nuevo artículo" at bounding box center [499, 124] width 200 height 28
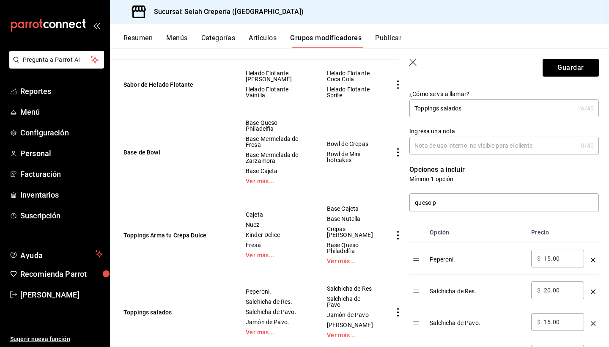
scroll to position [139, 0]
click at [471, 203] on input "queso p" at bounding box center [504, 203] width 189 height 18
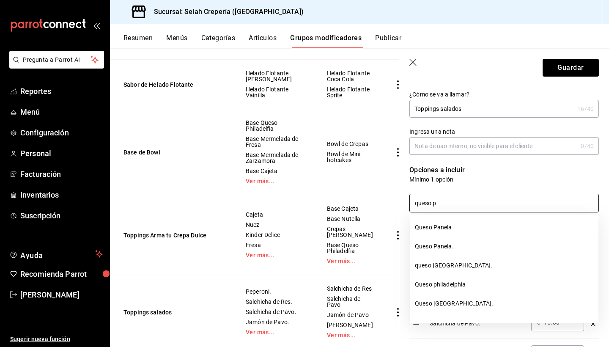
click at [471, 203] on input "queso p" at bounding box center [504, 203] width 189 height 18
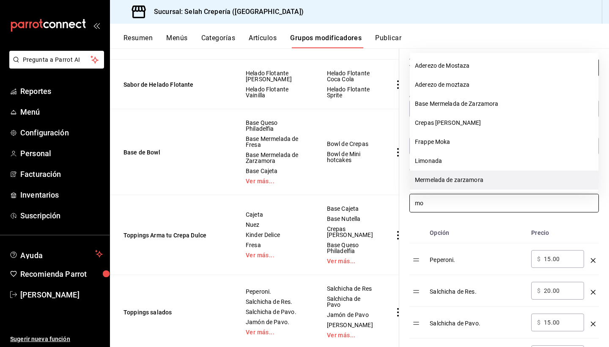
type input "m"
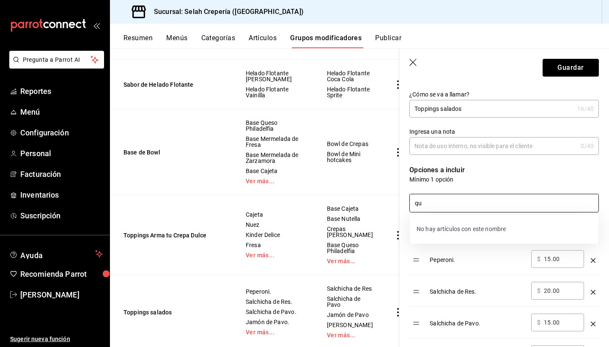
type input "q"
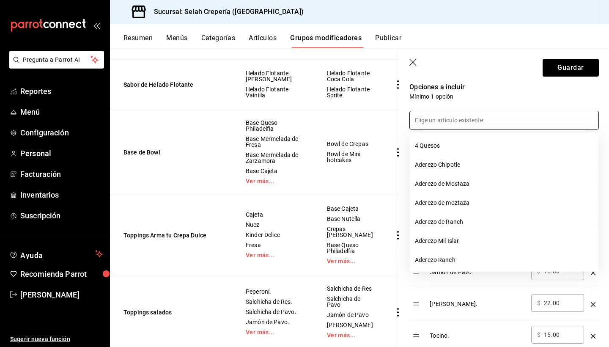
scroll to position [224, 0]
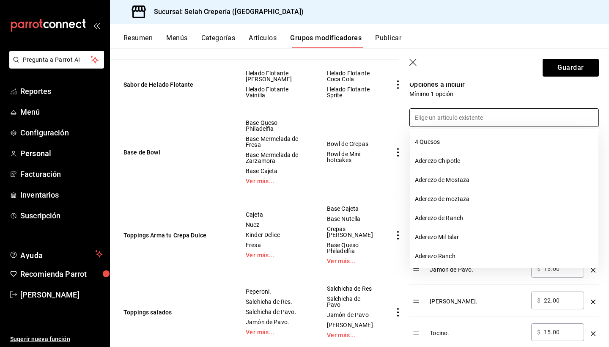
click at [484, 285] on td "[PERSON_NAME]." at bounding box center [476, 300] width 101 height 32
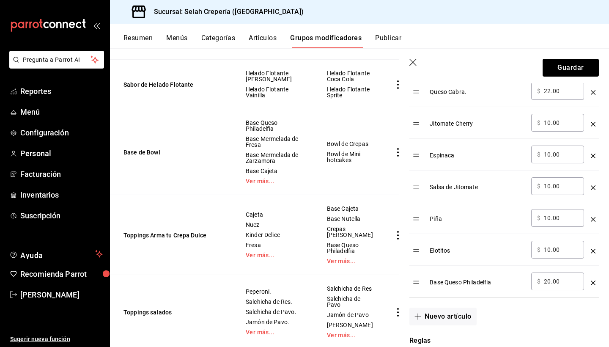
scroll to position [587, 0]
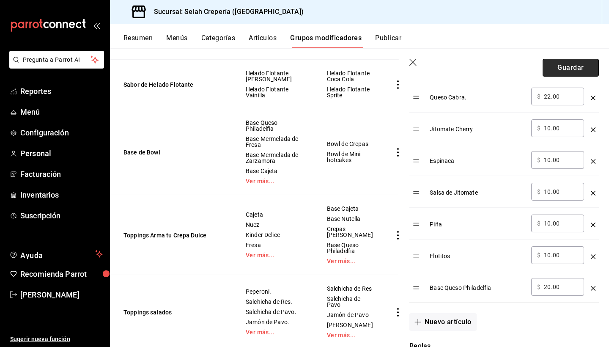
click at [561, 70] on button "Guardar" at bounding box center [570, 68] width 56 height 18
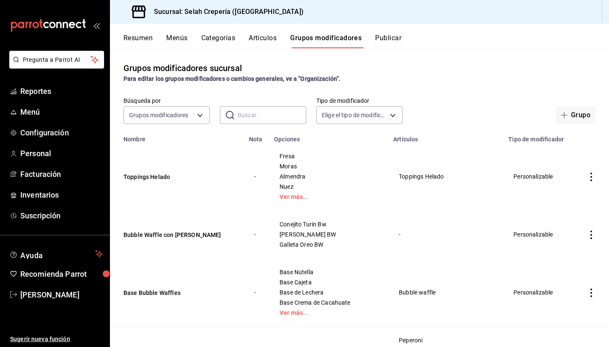
click at [227, 41] on button "Categorías" at bounding box center [218, 41] width 34 height 14
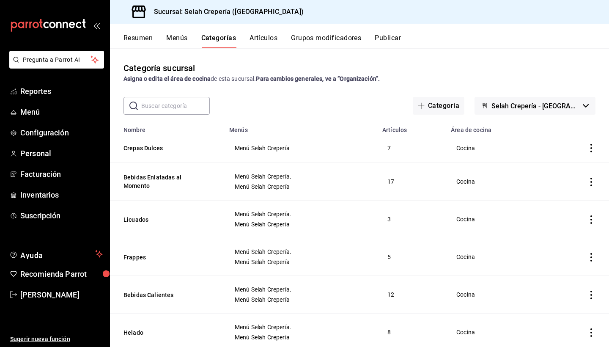
click at [175, 42] on button "Menús" at bounding box center [176, 41] width 21 height 14
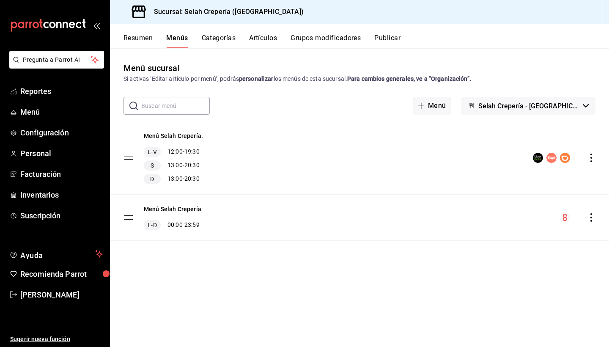
click at [219, 35] on button "Categorías" at bounding box center [219, 41] width 34 height 14
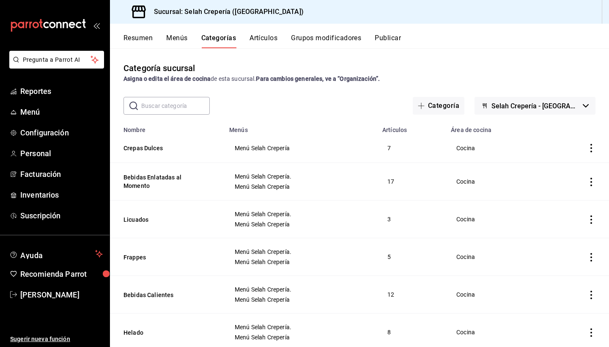
click at [266, 39] on button "Artículos" at bounding box center [263, 41] width 28 height 14
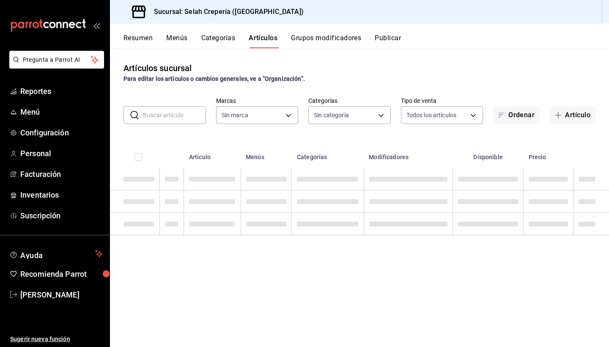
type input "f76ea378-03e0-487c-8c0d-a2762fee1a14"
type input "eb68e1fd-875f-48ed-aafd-32d0fff5e011,253b5894-7e21-47bf-b169-80b763041b3c,bb6ae…"
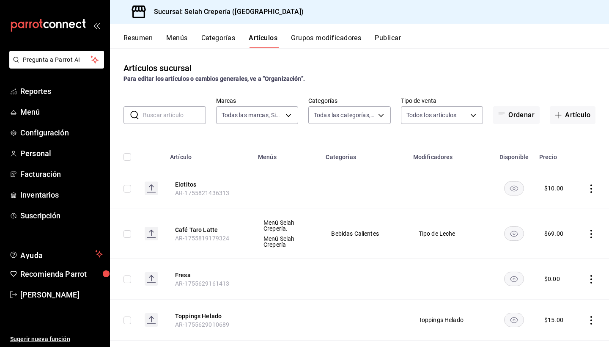
click at [174, 112] on input "text" at bounding box center [174, 115] width 63 height 17
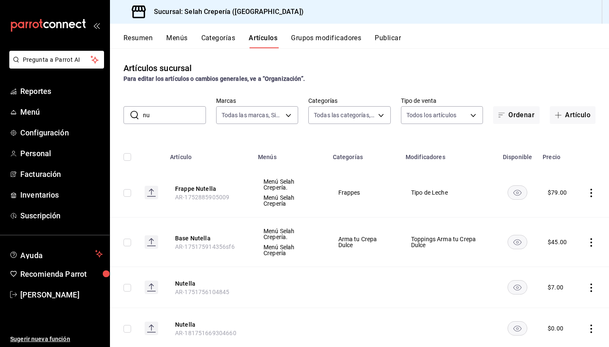
type input "n"
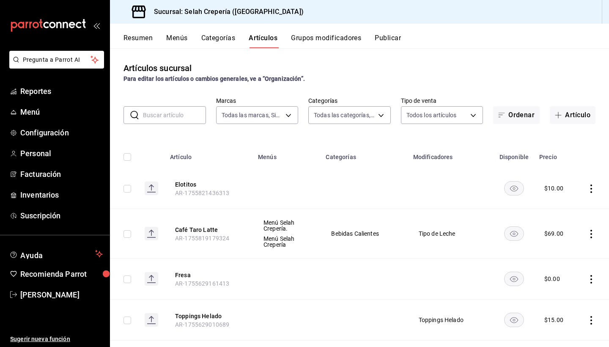
click at [164, 118] on input "text" at bounding box center [174, 115] width 63 height 17
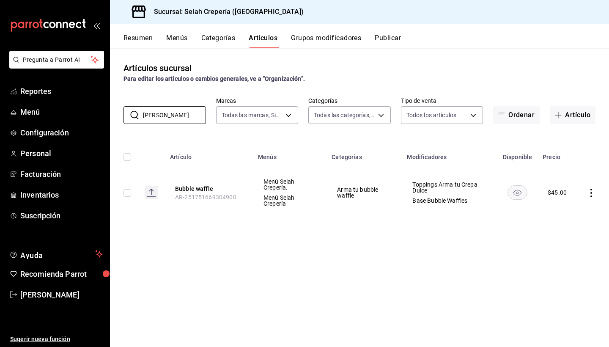
type input "buba"
drag, startPoint x: 164, startPoint y: 129, endPoint x: 191, endPoint y: 189, distance: 65.5
click at [191, 189] on button "Bubble waffle" at bounding box center [209, 188] width 68 height 8
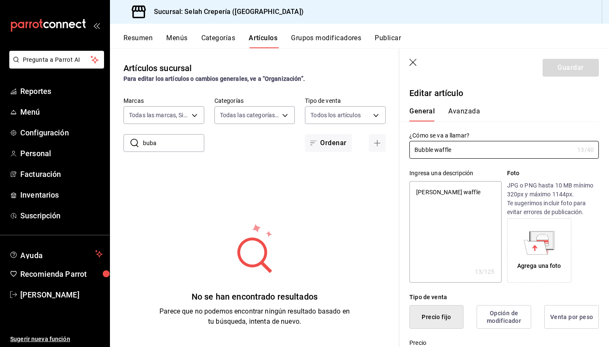
type textarea "x"
type input "$45.00"
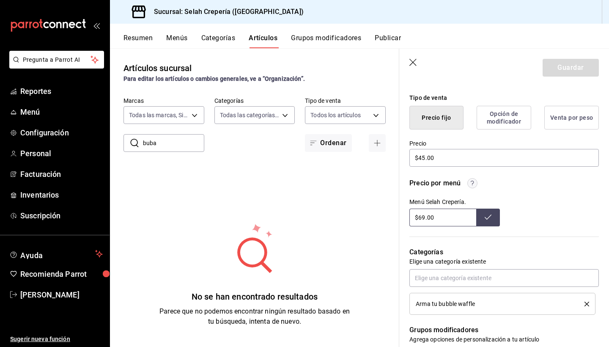
scroll to position [199, 0]
click at [425, 158] on input "$45.00" at bounding box center [503, 158] width 189 height 18
type textarea "x"
type input "$4.00"
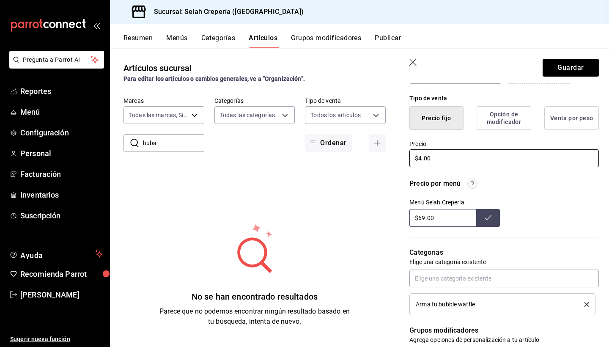
type textarea "x"
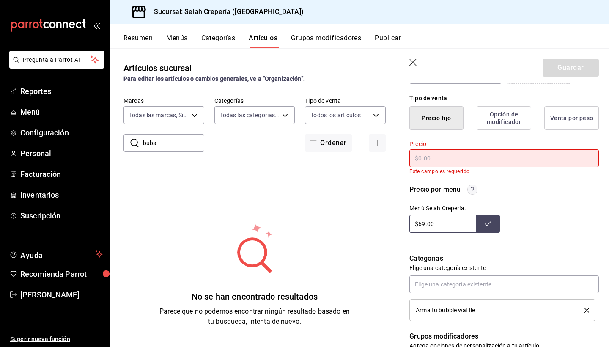
type textarea "x"
type input "$5.00"
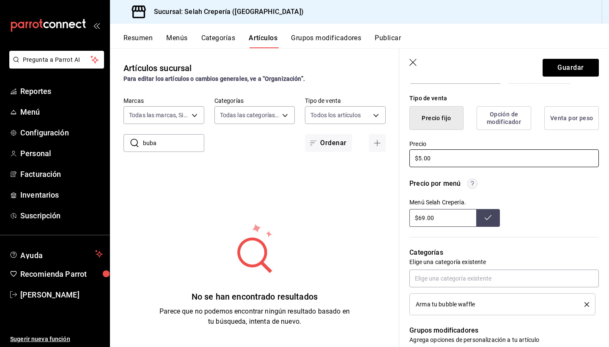
type textarea "x"
type input "$55.00"
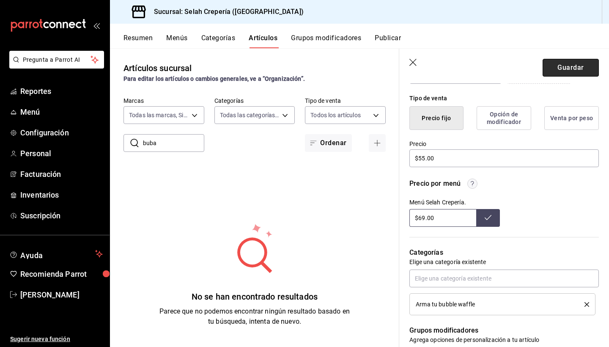
click at [562, 70] on button "Guardar" at bounding box center [570, 68] width 56 height 18
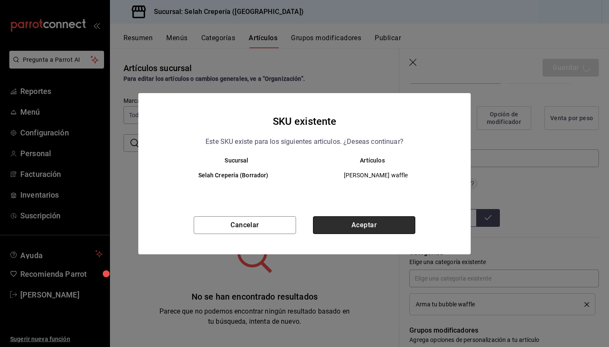
click at [381, 223] on button "Aceptar" at bounding box center [364, 225] width 102 height 18
type textarea "x"
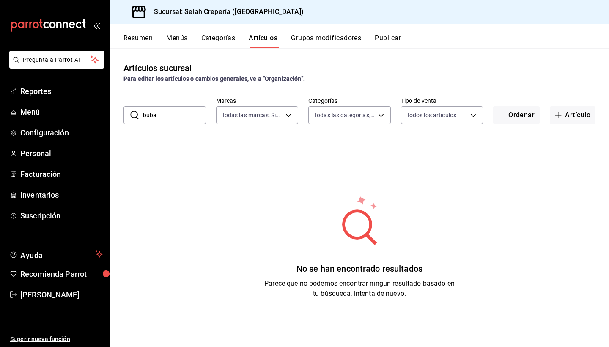
click at [169, 115] on input "buba" at bounding box center [174, 115] width 63 height 17
type input "b"
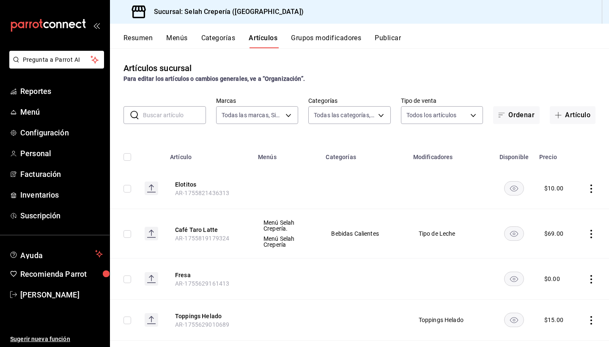
click at [191, 117] on input "text" at bounding box center [174, 115] width 63 height 17
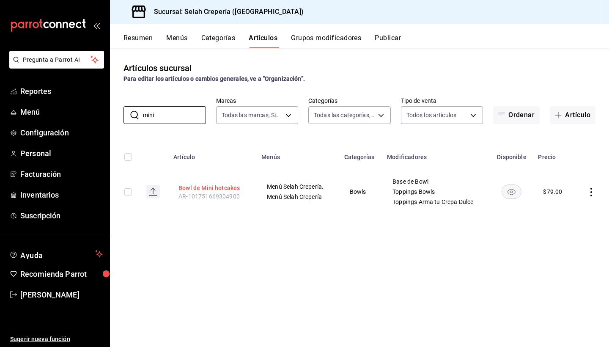
type input "mini"
click at [205, 186] on button "Bowl de Mini hotcakes" at bounding box center [212, 187] width 68 height 8
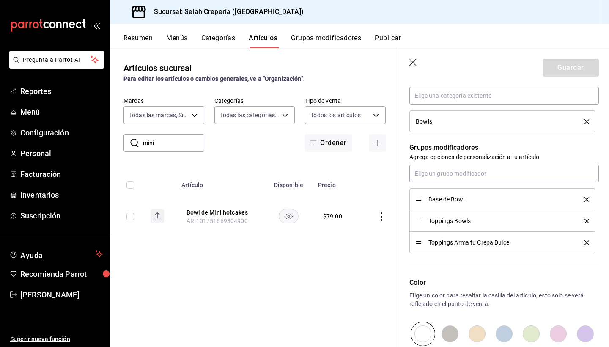
scroll to position [385, 0]
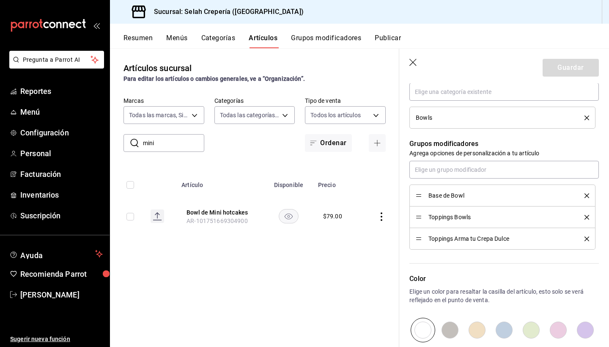
click at [314, 41] on button "Grupos modificadores" at bounding box center [326, 41] width 70 height 14
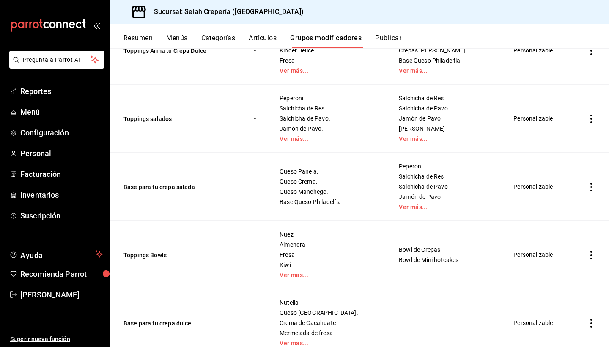
scroll to position [754, 0]
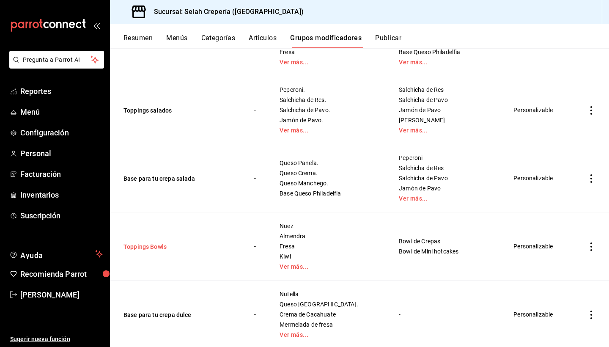
click at [156, 247] on button "Toppings Bowls" at bounding box center [173, 246] width 101 height 8
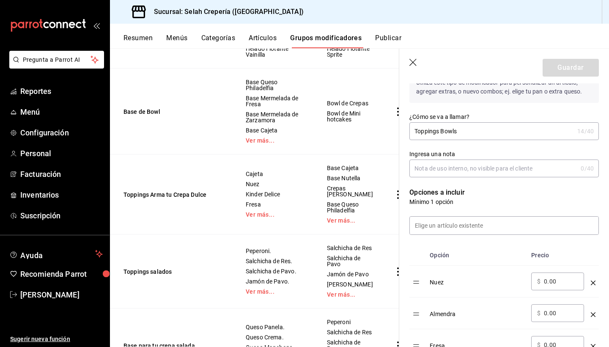
scroll to position [118, 0]
click at [473, 228] on input at bounding box center [504, 224] width 189 height 18
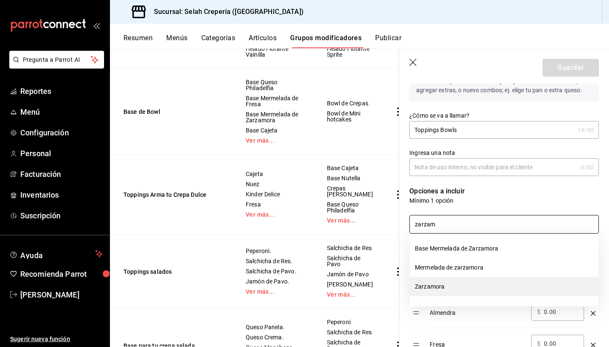
drag, startPoint x: 473, startPoint y: 228, endPoint x: 444, endPoint y: 288, distance: 66.4
click at [444, 288] on li "Zarzamora" at bounding box center [504, 286] width 189 height 19
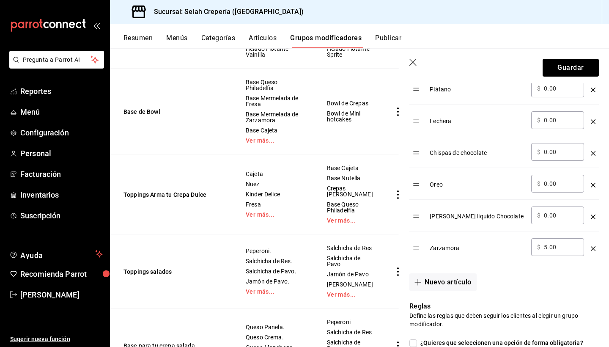
scroll to position [437, 0]
type input "zarzam"
click at [548, 245] on input "5.00" at bounding box center [561, 246] width 34 height 8
type input "0.00"
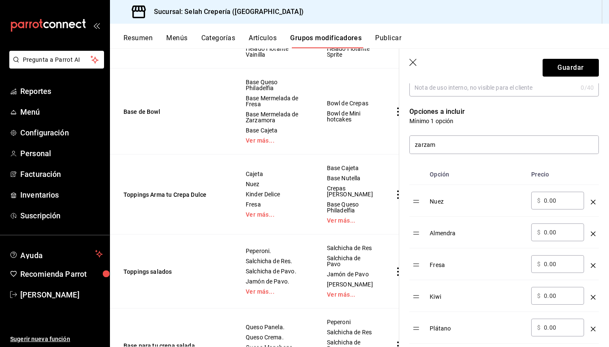
scroll to position [176, 0]
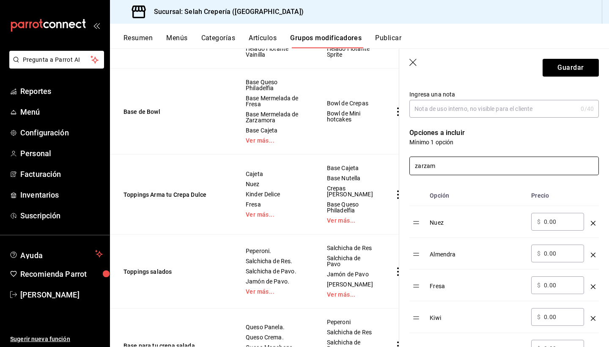
click at [455, 164] on input "zarzam" at bounding box center [504, 166] width 189 height 18
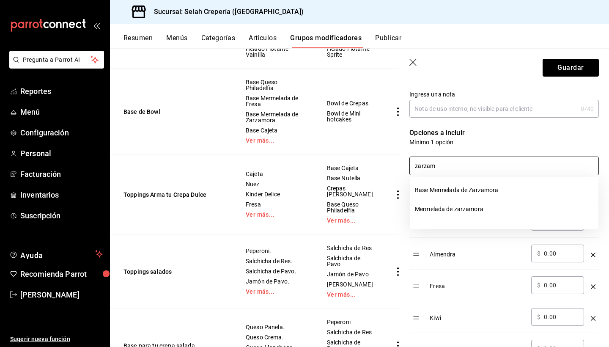
click at [455, 164] on input "zarzam" at bounding box center [504, 166] width 189 height 18
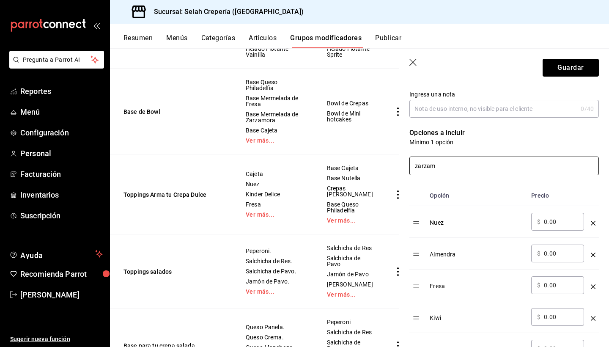
click at [455, 164] on input "zarzam" at bounding box center [504, 166] width 189 height 18
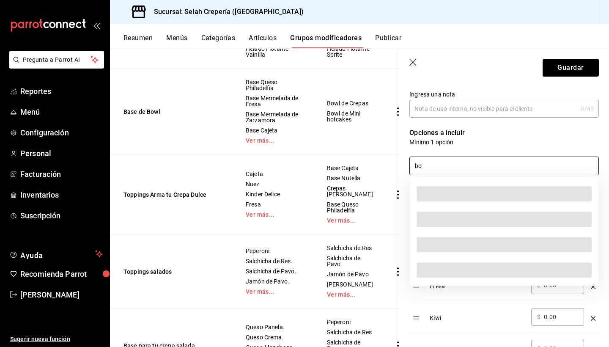
type input "b"
type input "B"
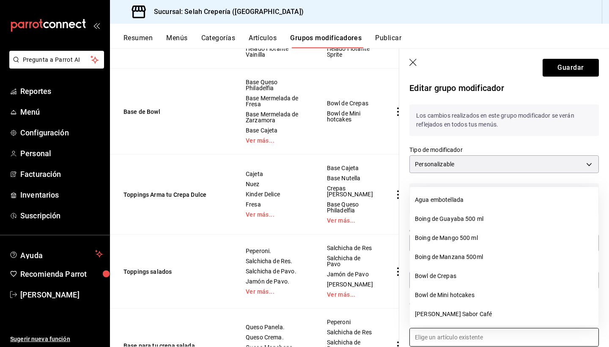
scroll to position [0, 0]
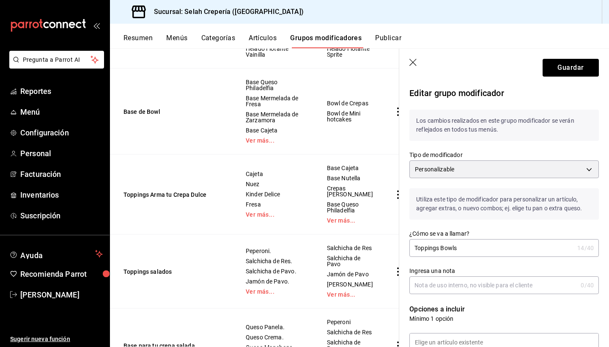
click at [265, 43] on button "Artículos" at bounding box center [263, 41] width 28 height 14
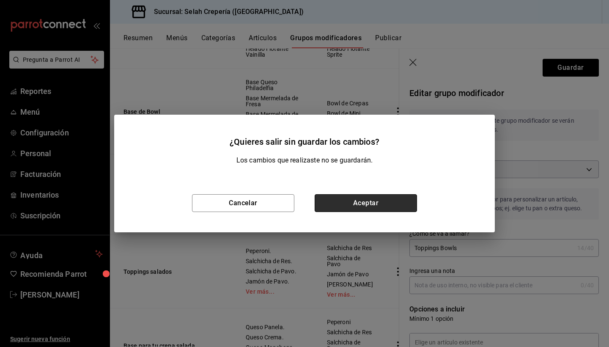
click at [340, 197] on button "Aceptar" at bounding box center [365, 203] width 102 height 18
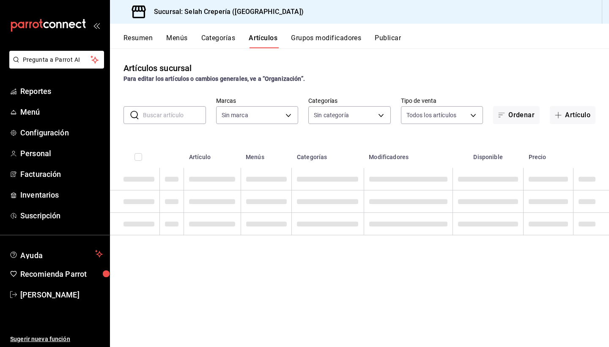
type input "f76ea378-03e0-487c-8c0d-a2762fee1a14"
type input "eb68e1fd-875f-48ed-aafd-32d0fff5e011,253b5894-7e21-47bf-b169-80b763041b3c,bb6ae…"
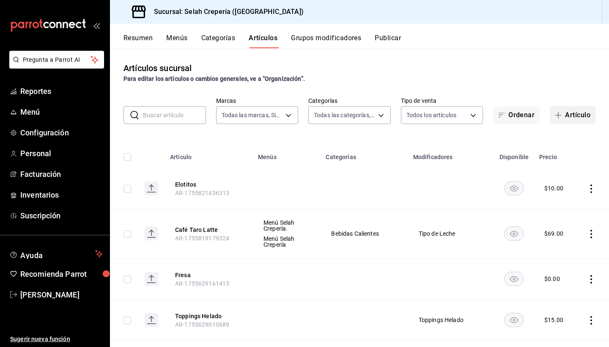
click at [565, 119] on button "Artículo" at bounding box center [572, 115] width 46 height 18
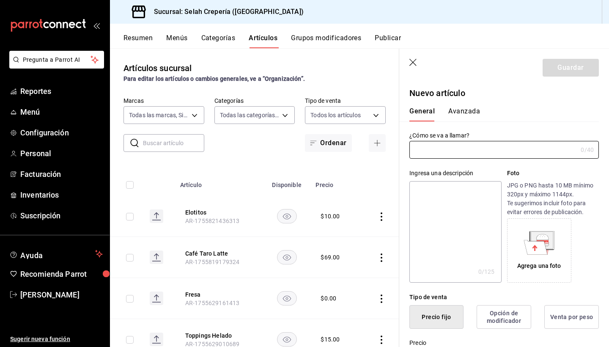
click at [171, 142] on input "text" at bounding box center [173, 142] width 61 height 17
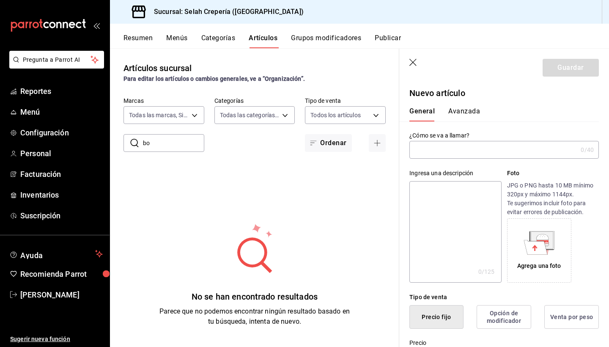
type input "b"
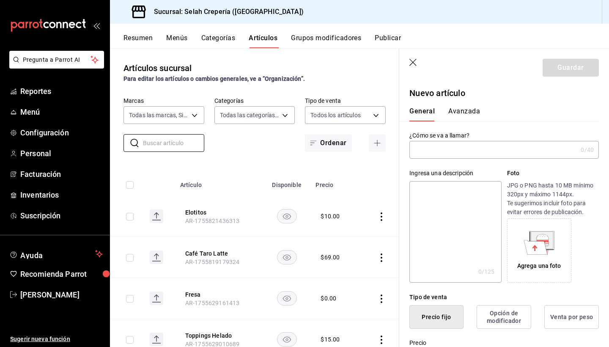
click at [431, 155] on input "text" at bounding box center [493, 149] width 168 height 17
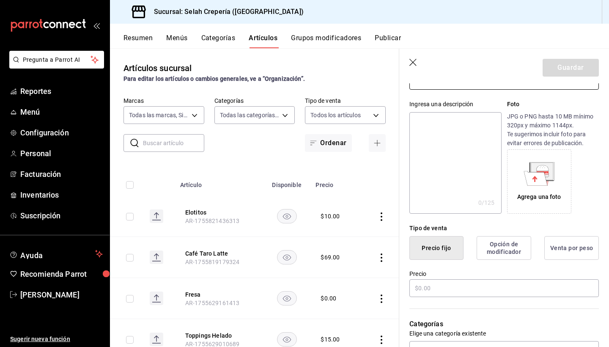
scroll to position [77, 0]
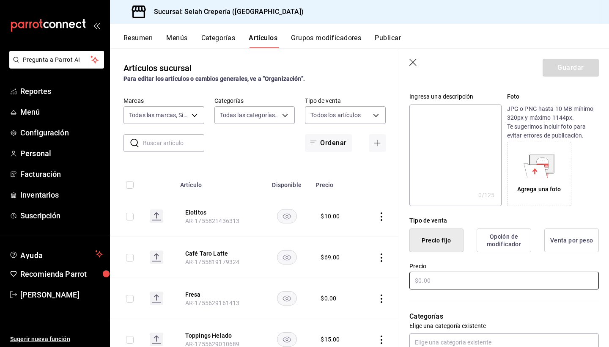
type input "Bola de Helado Fresa"
click at [424, 276] on input "text" at bounding box center [503, 280] width 189 height 18
type input "$0.00"
click at [570, 76] on button "Guardar" at bounding box center [570, 68] width 56 height 18
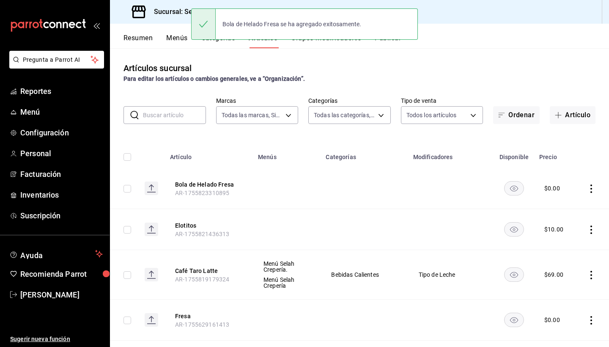
click at [180, 117] on input "text" at bounding box center [174, 115] width 63 height 17
type input "B"
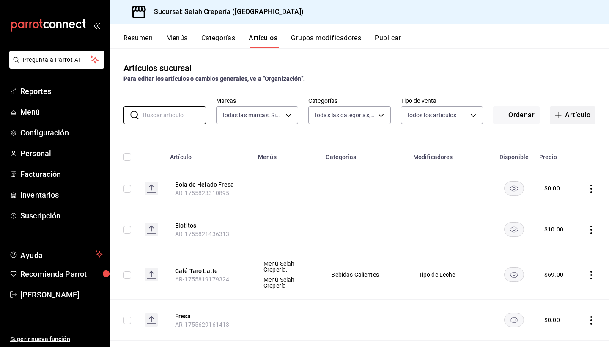
click at [573, 113] on button "Artículo" at bounding box center [572, 115] width 46 height 18
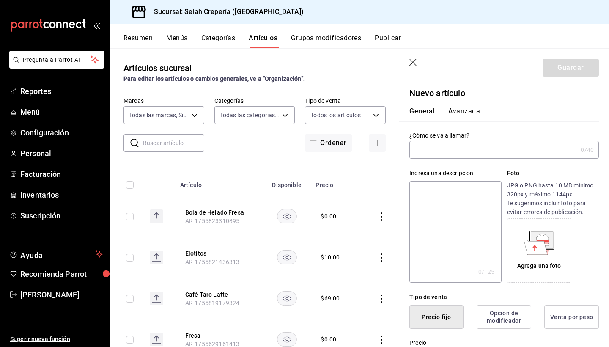
type input "b"
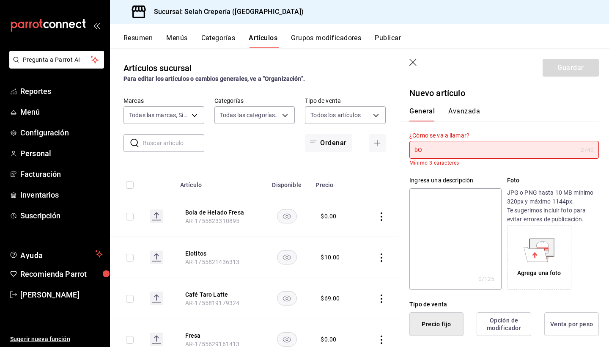
type input "b"
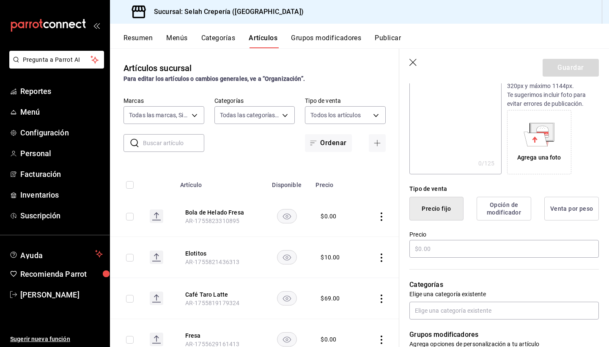
scroll to position [110, 0]
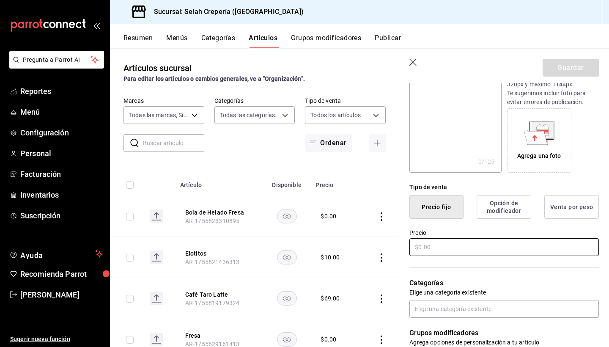
type input "Bola de Helado de Chocolate"
click at [428, 246] on input "text" at bounding box center [503, 247] width 189 height 18
type input "$0.00"
click at [571, 68] on button "Guardar" at bounding box center [570, 68] width 56 height 18
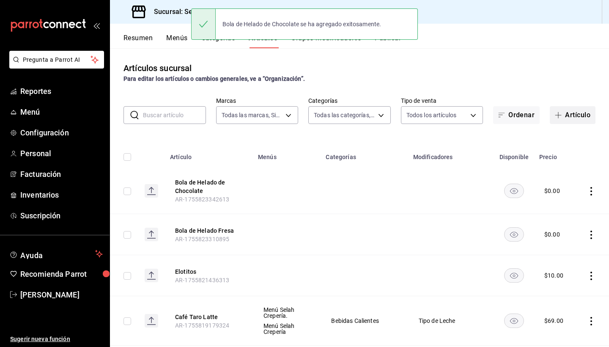
click at [579, 120] on button "Artículo" at bounding box center [572, 115] width 46 height 18
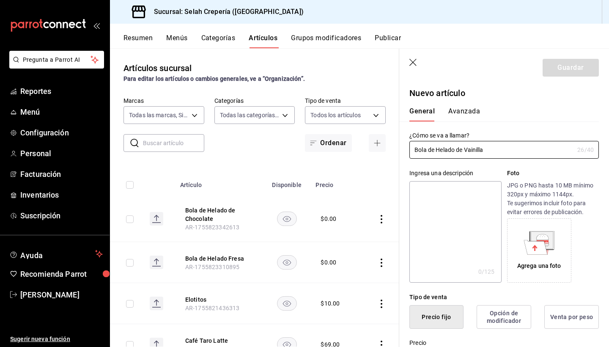
scroll to position [161, 0]
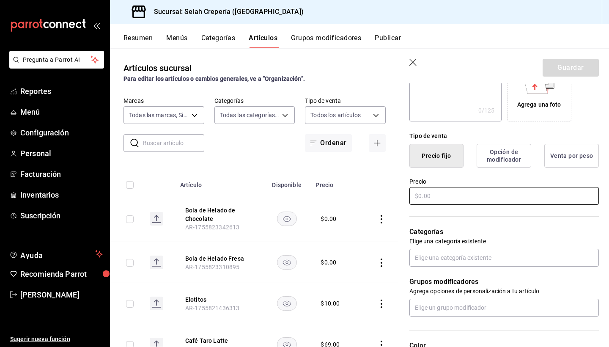
type input "Bola de Helado de Vainilla"
click at [443, 194] on input "text" at bounding box center [503, 196] width 189 height 18
type input "$0.00"
click at [574, 66] on button "Guardar" at bounding box center [570, 68] width 56 height 18
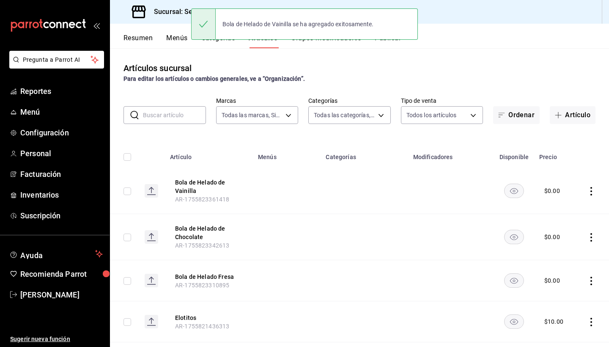
click at [168, 111] on input "text" at bounding box center [174, 115] width 63 height 17
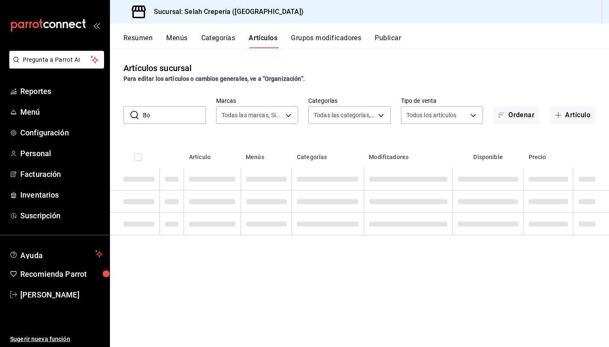
type input "B"
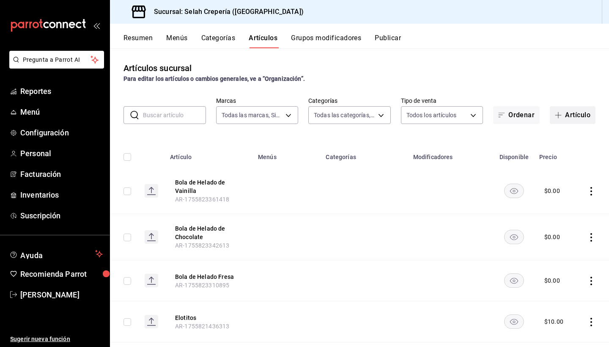
click at [575, 114] on button "Artículo" at bounding box center [572, 115] width 46 height 18
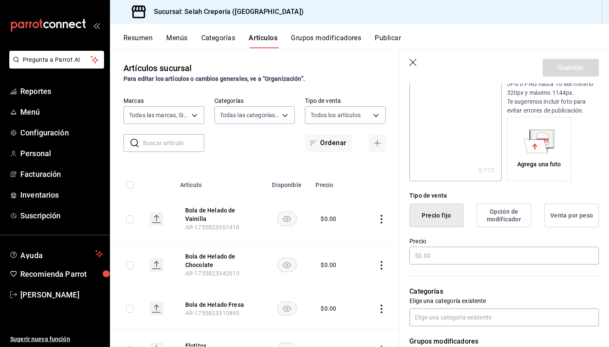
scroll to position [103, 0]
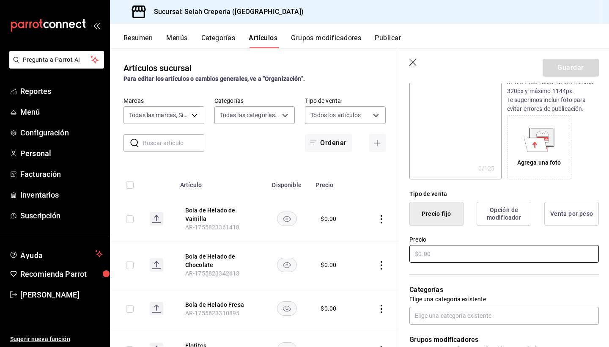
type input "Bola de Helado de Cookies and Cream"
click at [437, 250] on input "text" at bounding box center [503, 254] width 189 height 18
type input "$0.00"
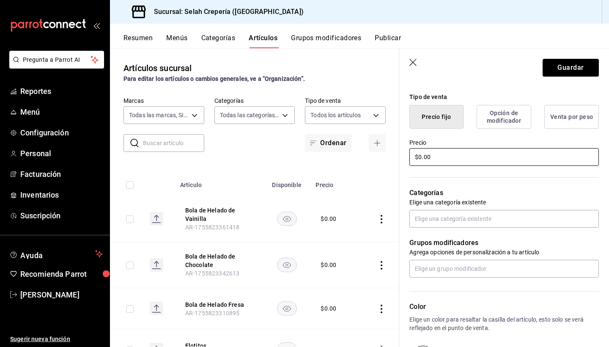
scroll to position [200, 0]
click at [449, 270] on input "text" at bounding box center [503, 268] width 189 height 18
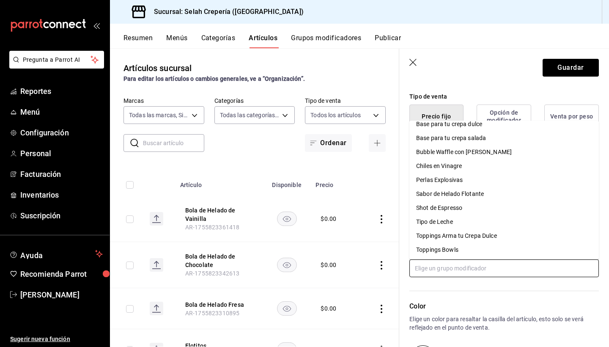
scroll to position [51, 0]
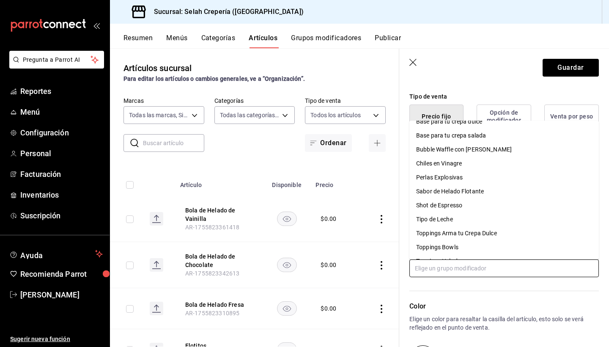
click at [445, 248] on div "Toppings Bowls" at bounding box center [437, 247] width 42 height 9
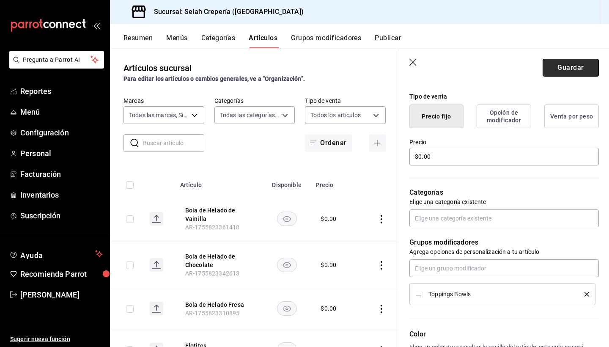
click at [568, 72] on button "Guardar" at bounding box center [570, 68] width 56 height 18
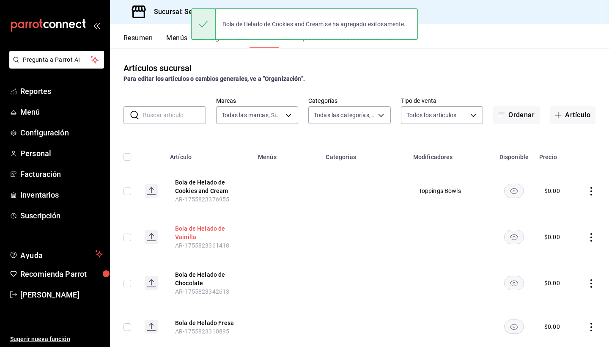
click at [196, 230] on button "Bola de Helado de Vainilla" at bounding box center [209, 232] width 68 height 17
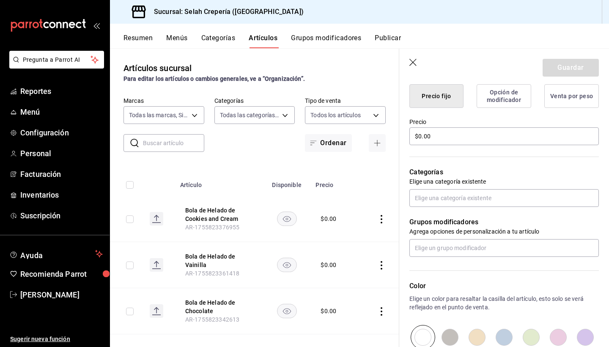
scroll to position [244, 0]
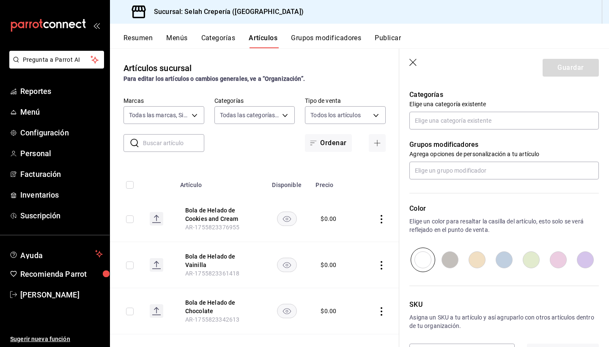
scroll to position [299, 0]
click at [530, 260] on input "radio" at bounding box center [530, 258] width 27 height 25
radio input "true"
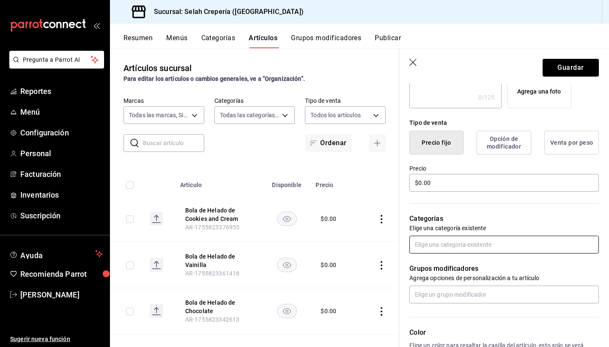
scroll to position [221, 0]
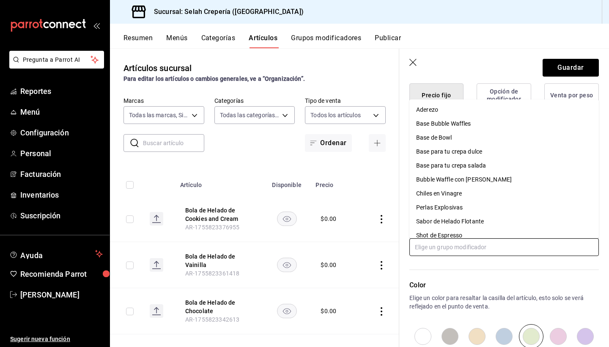
click at [475, 246] on input "text" at bounding box center [503, 247] width 189 height 18
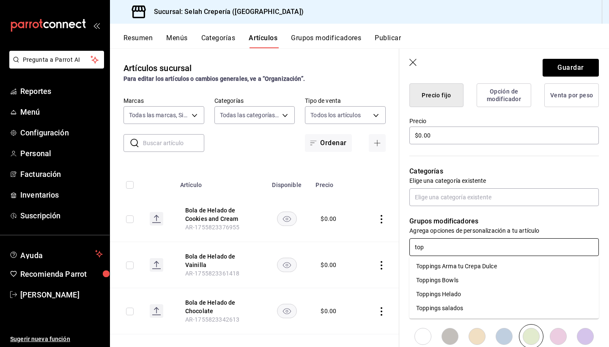
type input "topp"
click at [460, 279] on li "Toppings Bowls" at bounding box center [503, 280] width 189 height 14
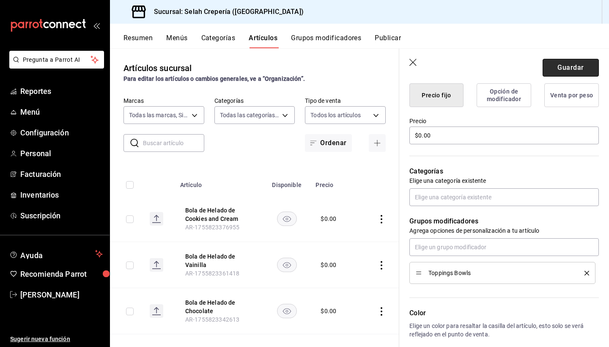
click at [562, 68] on button "Guardar" at bounding box center [570, 68] width 56 height 18
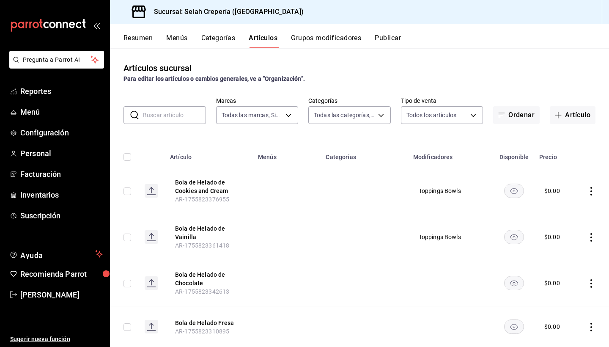
click at [170, 112] on input "text" at bounding box center [174, 115] width 63 height 17
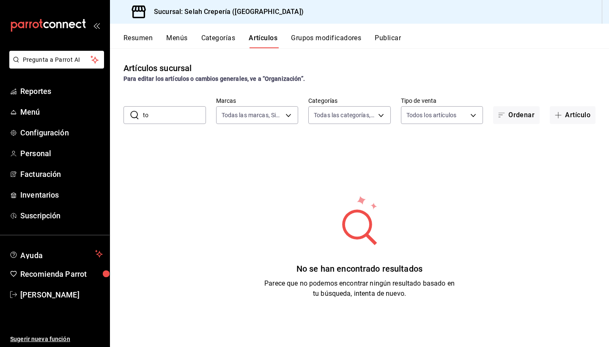
type input "t"
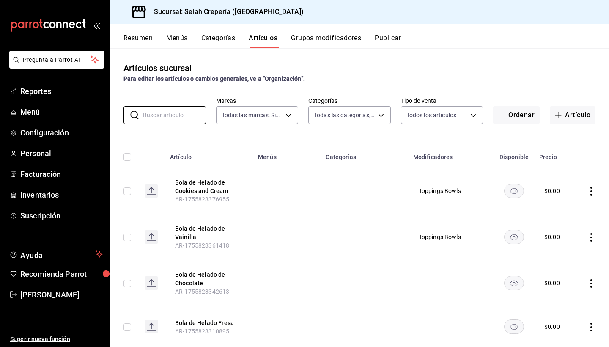
scroll to position [52, 0]
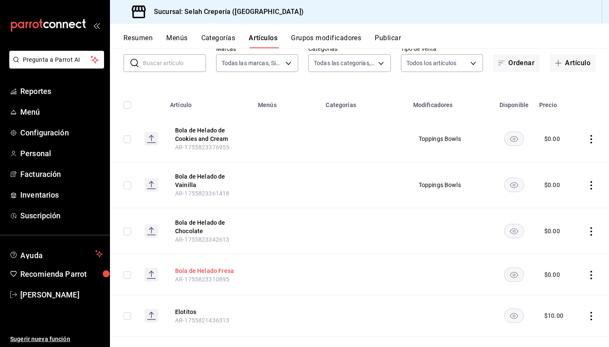
click at [192, 271] on button "Bola de Helado Fresa" at bounding box center [209, 270] width 68 height 8
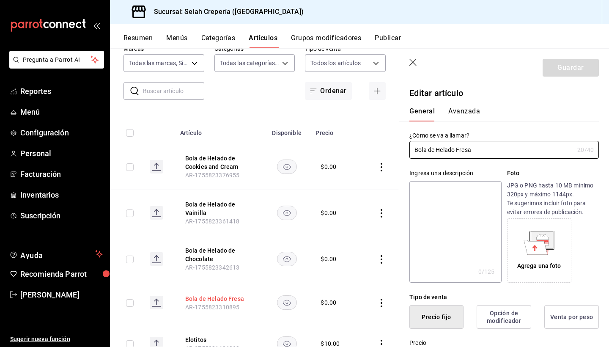
type input "$0.00"
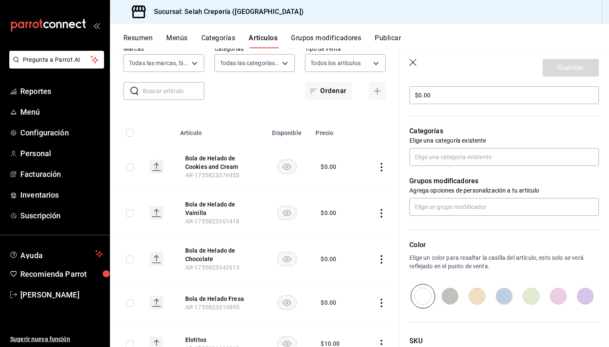
scroll to position [262, 0]
click at [470, 209] on input "text" at bounding box center [503, 206] width 189 height 18
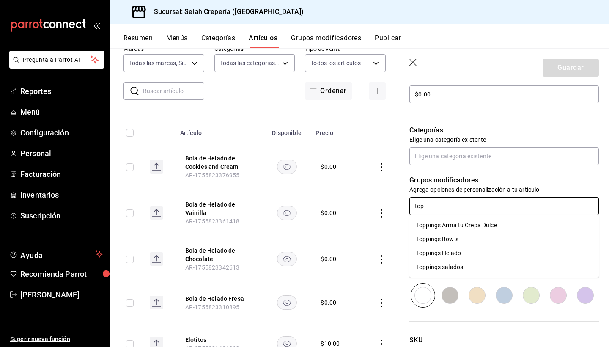
type input "topp"
click at [458, 238] on div "Toppings Bowls" at bounding box center [437, 239] width 42 height 9
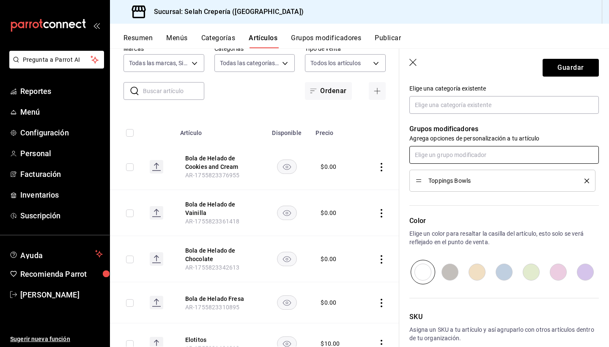
scroll to position [324, 0]
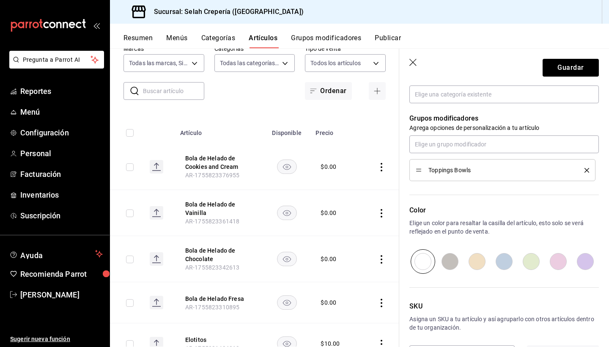
click at [527, 258] on input "radio" at bounding box center [530, 261] width 27 height 25
radio input "true"
click at [562, 70] on button "Guardar" at bounding box center [570, 68] width 56 height 18
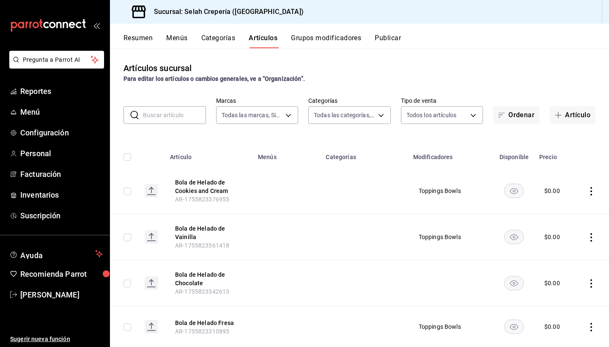
click at [319, 44] on button "Grupos modificadores" at bounding box center [326, 41] width 70 height 14
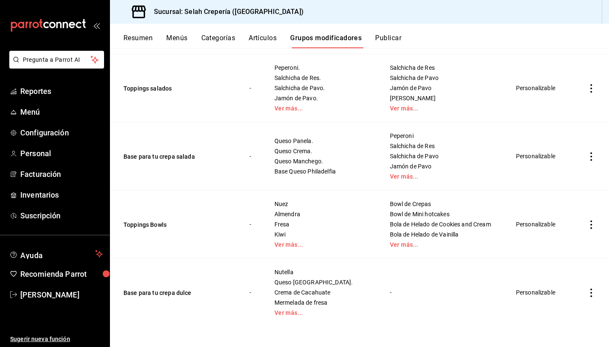
scroll to position [776, 0]
click at [149, 222] on button "Toppings Bowls" at bounding box center [173, 224] width 101 height 8
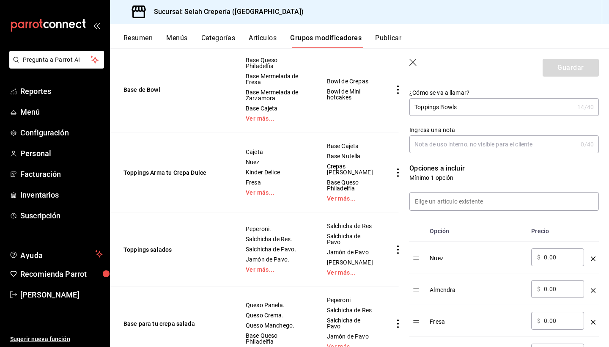
scroll to position [145, 0]
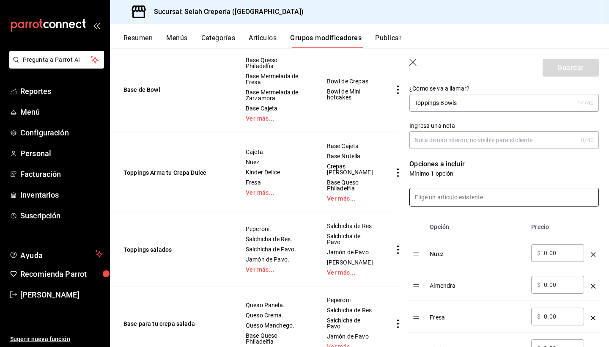
click at [446, 200] on input at bounding box center [504, 197] width 189 height 18
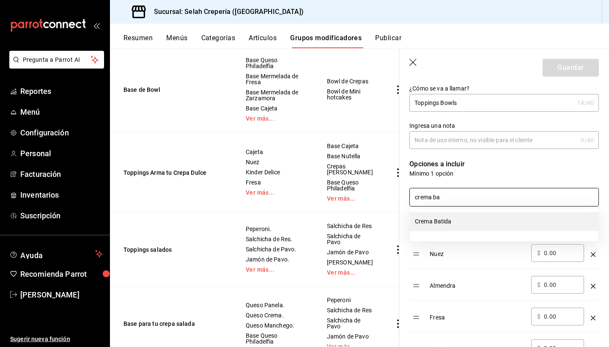
click at [445, 219] on li "Crema Batida" at bounding box center [504, 221] width 189 height 19
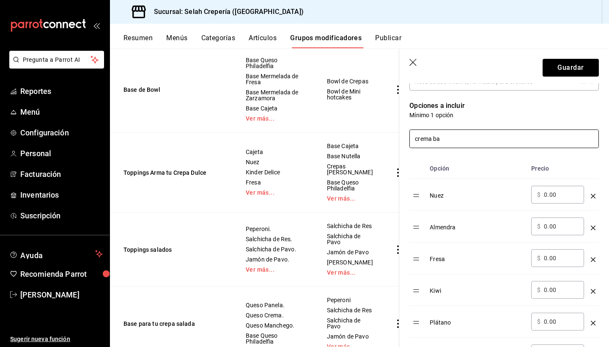
scroll to position [202, 0]
click at [436, 141] on input "crema ba" at bounding box center [504, 140] width 189 height 18
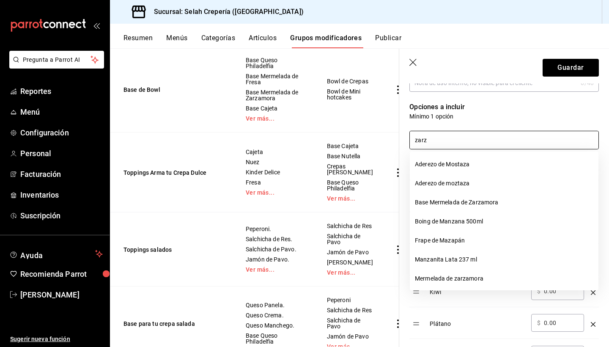
type input "[PERSON_NAME]"
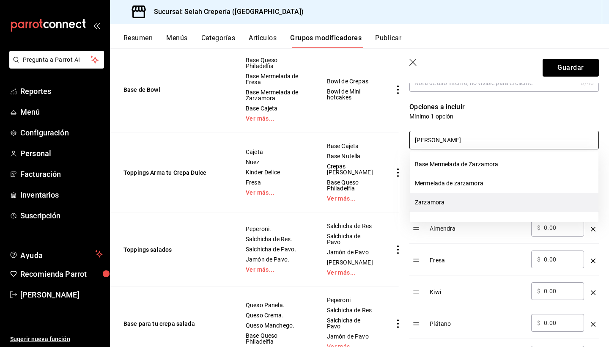
click at [429, 203] on li "Zarzamora" at bounding box center [504, 202] width 189 height 19
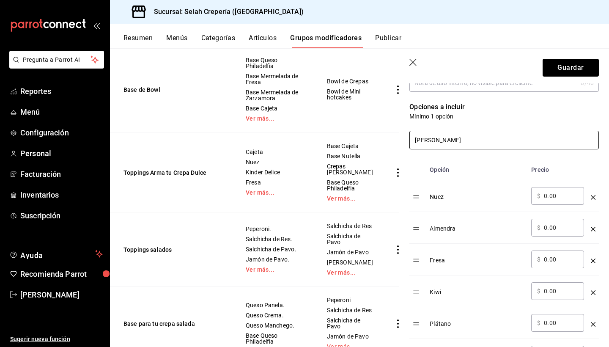
click at [427, 139] on input "[PERSON_NAME]" at bounding box center [504, 140] width 189 height 18
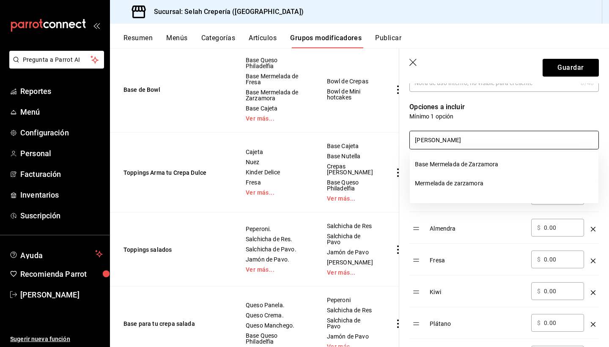
click at [427, 139] on input "[PERSON_NAME]" at bounding box center [504, 140] width 189 height 18
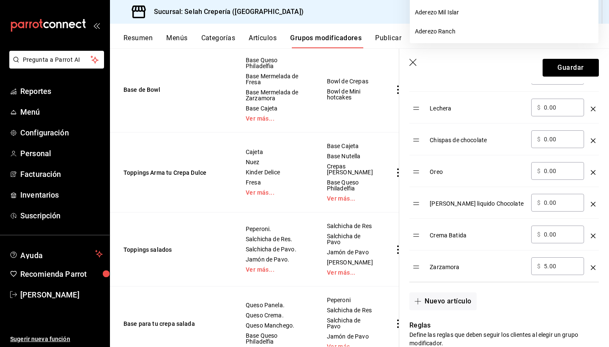
scroll to position [456, 0]
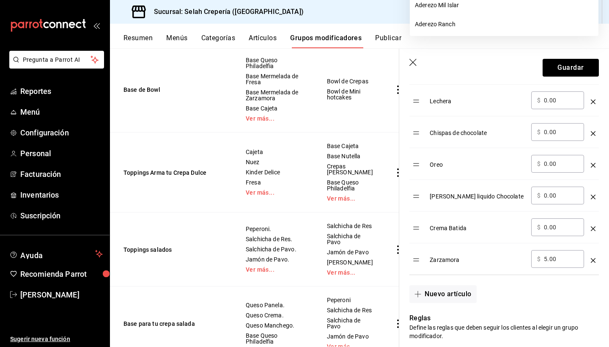
click at [547, 257] on input "5.00" at bounding box center [561, 258] width 34 height 8
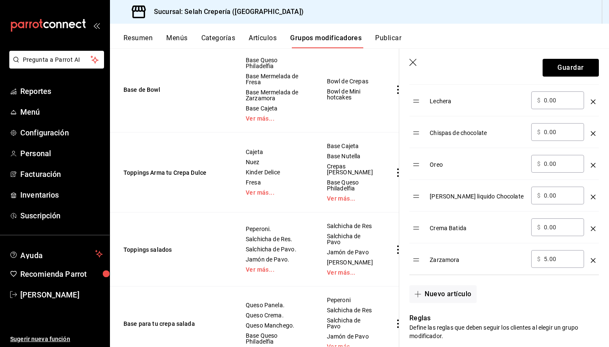
click at [547, 257] on input "5.00" at bounding box center [561, 258] width 34 height 8
type input "5.00"
type input "0.00"
click at [566, 65] on button "Guardar" at bounding box center [570, 68] width 56 height 18
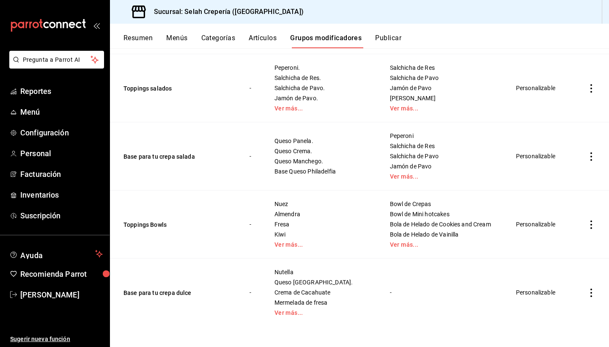
scroll to position [776, 0]
click at [153, 224] on button "Toppings Bowls" at bounding box center [173, 224] width 101 height 8
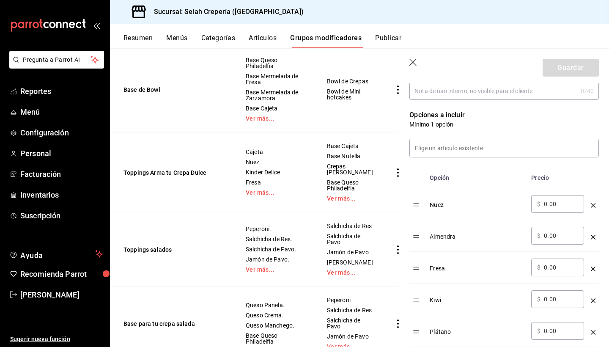
scroll to position [194, 0]
click at [455, 150] on input at bounding box center [504, 148] width 189 height 18
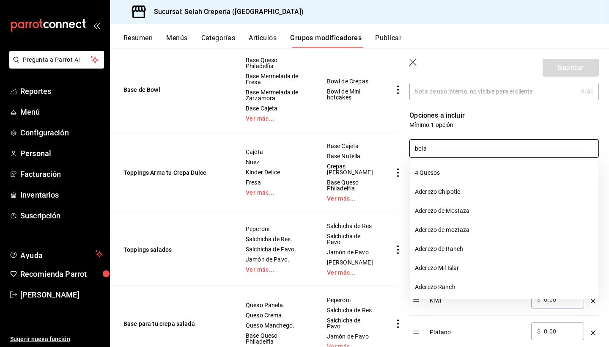
type input "bola"
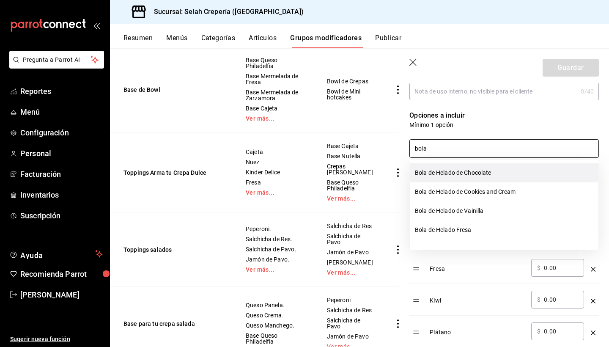
click at [473, 176] on li "Bola de Helado de Chocolate" at bounding box center [504, 172] width 189 height 19
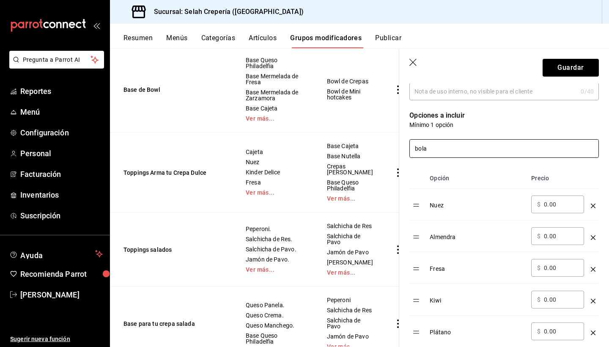
click at [438, 149] on input "bola" at bounding box center [504, 148] width 189 height 18
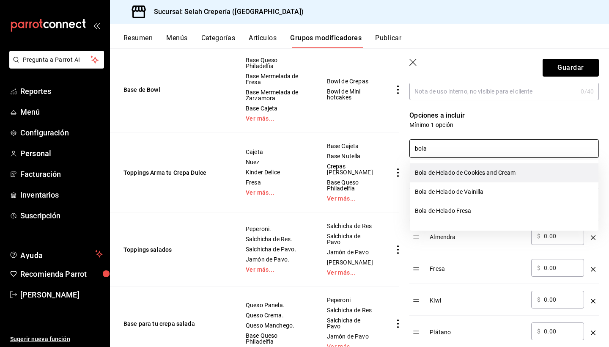
click at [459, 175] on li "Bola de Helado de Cookies and Cream" at bounding box center [504, 172] width 189 height 19
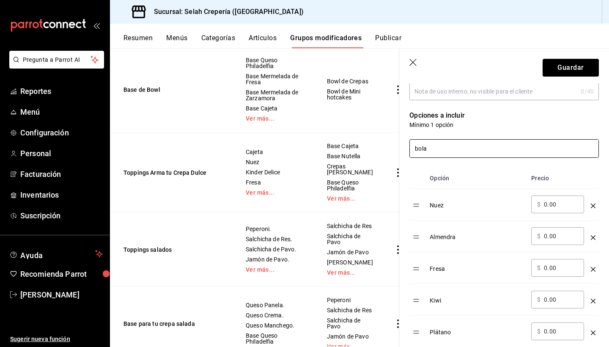
click at [453, 147] on input "bola" at bounding box center [504, 148] width 189 height 18
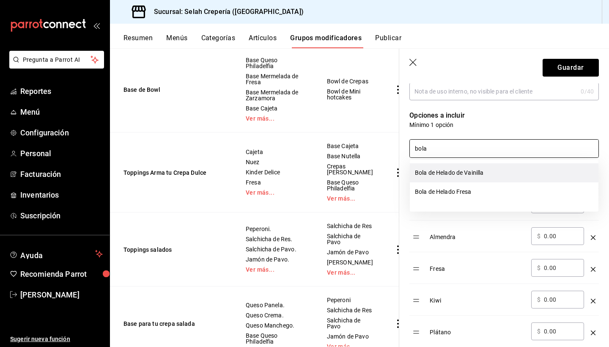
click at [453, 175] on li "Bola de Helado de Vainilla" at bounding box center [504, 172] width 189 height 19
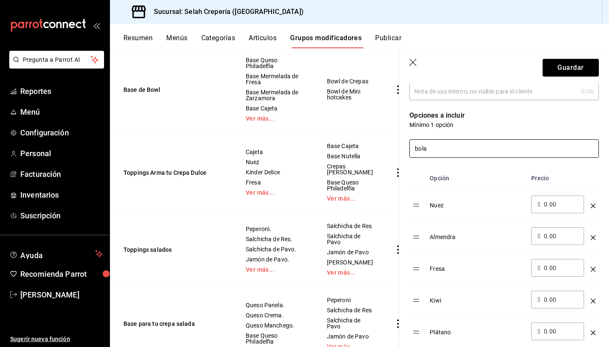
click at [452, 151] on input "bola" at bounding box center [504, 148] width 189 height 18
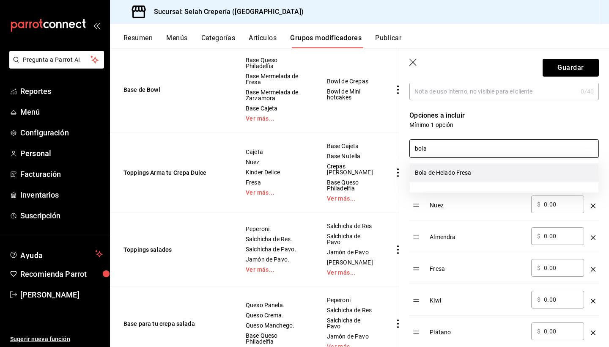
click at [456, 175] on li "Bola de Helado Fresa" at bounding box center [504, 172] width 189 height 19
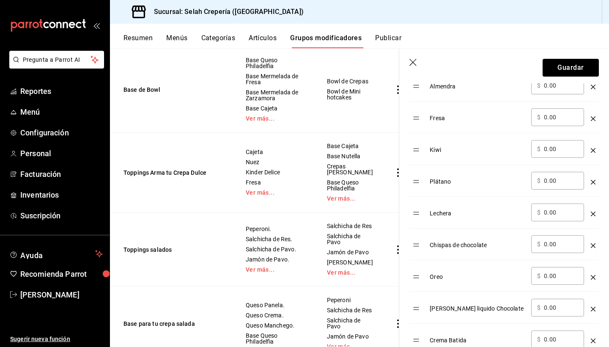
scroll to position [228, 0]
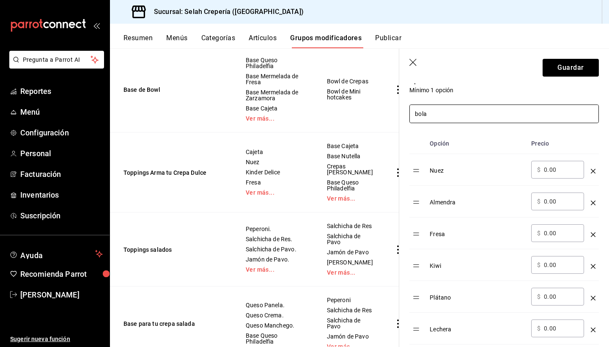
click at [458, 111] on input "bola" at bounding box center [504, 114] width 189 height 18
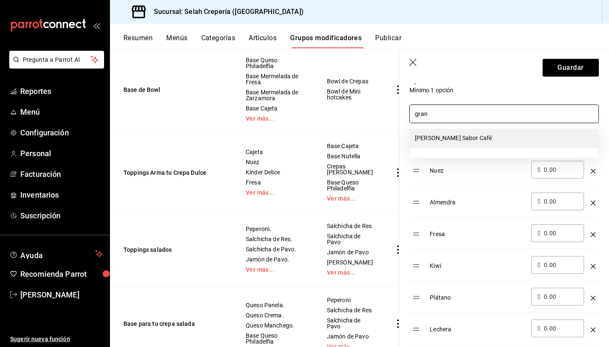
click at [441, 135] on li "[PERSON_NAME] Sabor Café" at bounding box center [504, 137] width 189 height 19
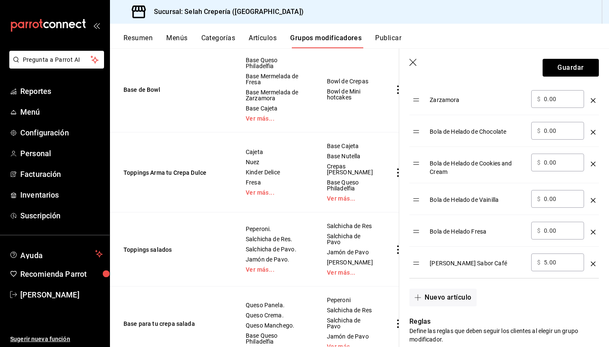
scroll to position [617, 0]
type input "gran"
click at [546, 262] on input "5.00" at bounding box center [561, 261] width 34 height 8
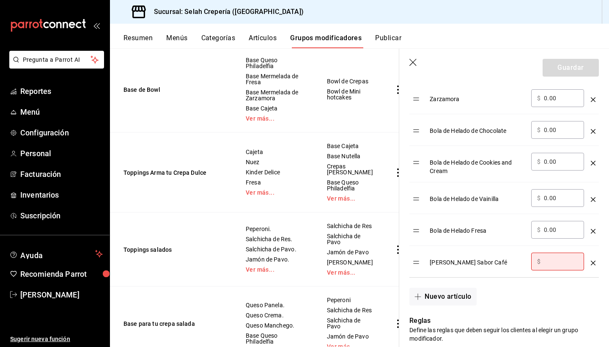
type input "0.00"
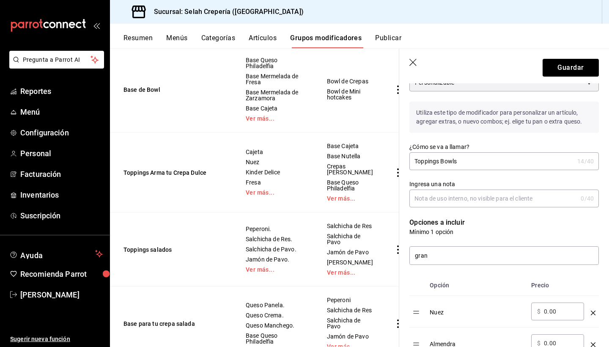
scroll to position [85, 0]
click at [424, 260] on input "gran" at bounding box center [504, 257] width 189 height 18
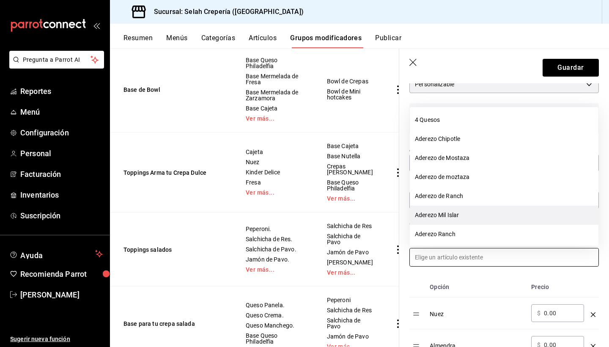
scroll to position [0, 0]
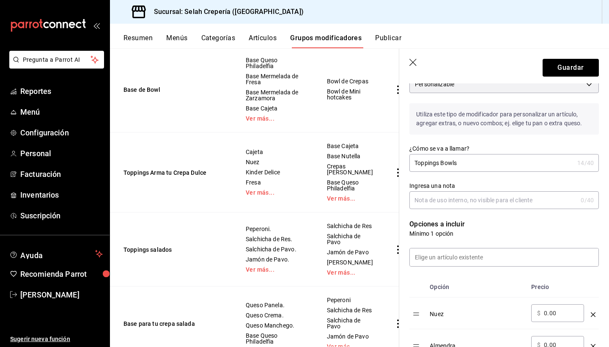
click at [493, 279] on th "Opción" at bounding box center [476, 286] width 101 height 21
click at [467, 256] on input at bounding box center [504, 257] width 189 height 18
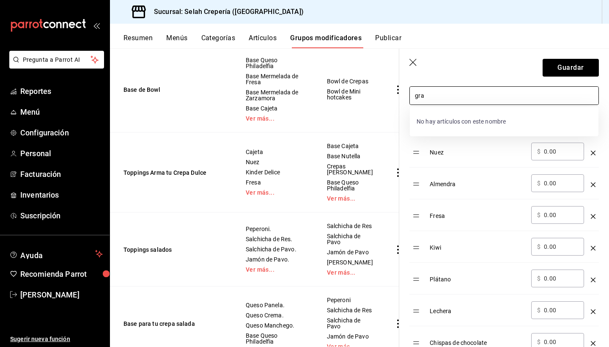
scroll to position [246, 0]
type input "g"
click at [436, 120] on li "Nuez" at bounding box center [504, 119] width 189 height 19
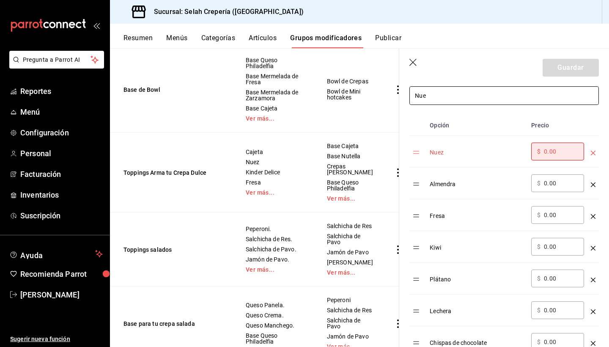
type input "Nue"
click at [549, 148] on input "0.00" at bounding box center [561, 151] width 34 height 8
type input "0.00"
click at [593, 117] on th "optionsTable" at bounding box center [592, 125] width 11 height 21
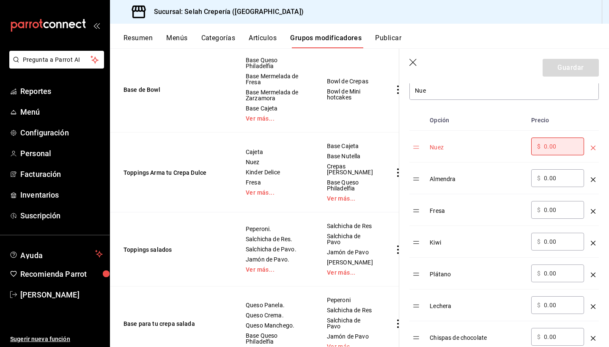
scroll to position [210, 0]
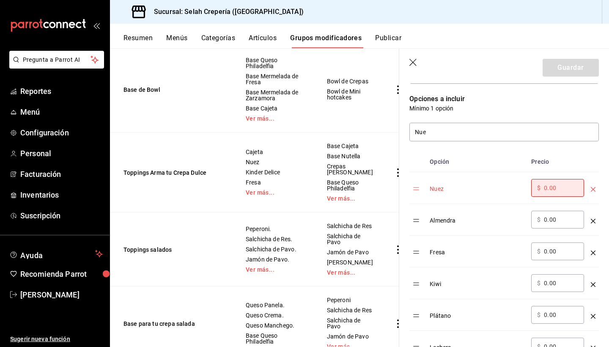
click at [592, 187] on icon "optionsTable" at bounding box center [592, 189] width 5 height 5
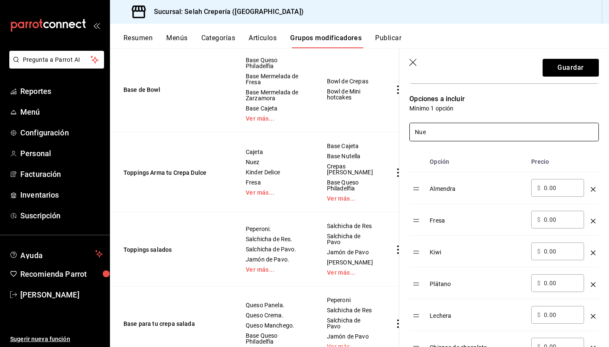
click at [501, 126] on input "Nue" at bounding box center [504, 132] width 189 height 18
type input "n"
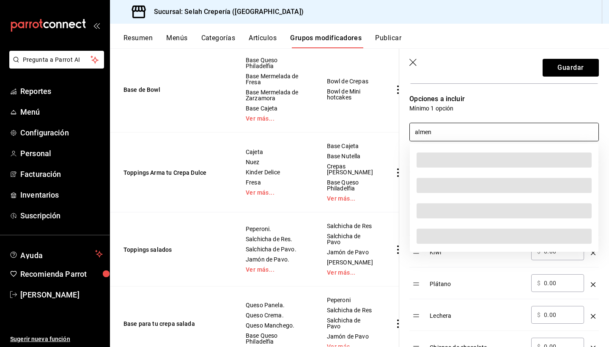
scroll to position [0, 0]
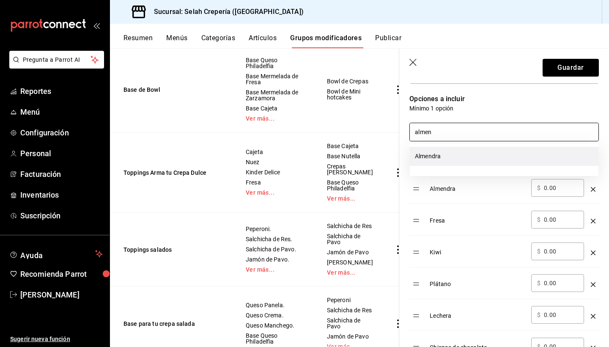
drag, startPoint x: 448, startPoint y: 270, endPoint x: 446, endPoint y: 158, distance: 111.6
click at [446, 158] on li "Almendra" at bounding box center [504, 156] width 189 height 19
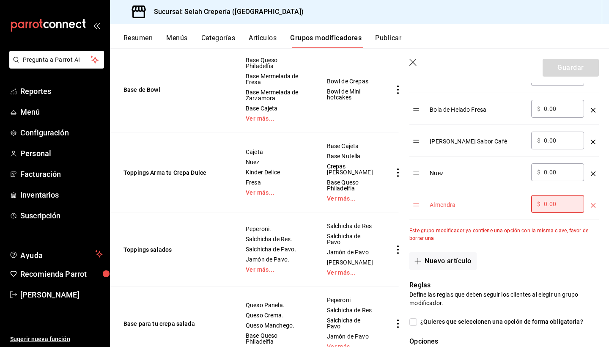
scroll to position [718, 0]
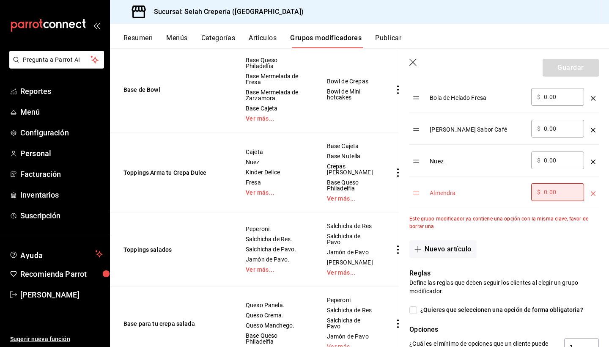
type input "almen"
click at [549, 192] on input "0.00" at bounding box center [561, 192] width 34 height 8
click at [546, 191] on input "0.00" at bounding box center [561, 192] width 34 height 8
click at [594, 192] on icon "optionsTable" at bounding box center [592, 193] width 5 height 5
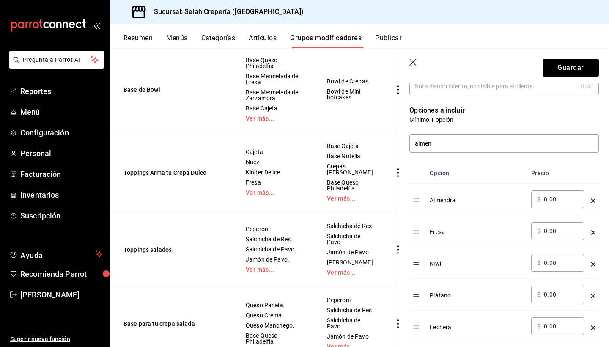
scroll to position [173, 0]
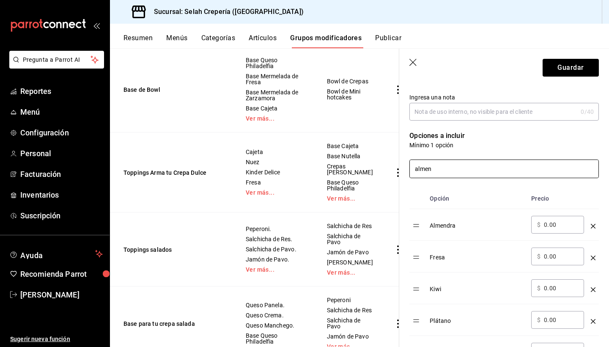
click at [497, 174] on input "almen" at bounding box center [504, 169] width 189 height 18
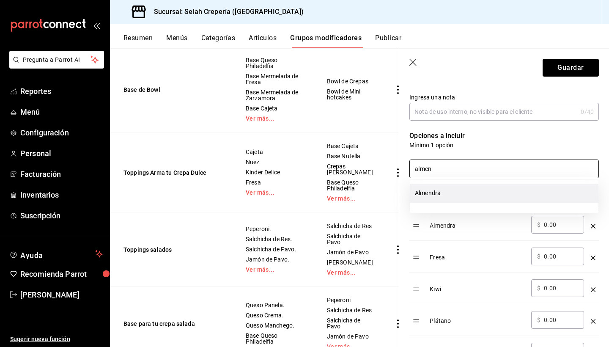
click at [473, 197] on li "Almendra" at bounding box center [504, 192] width 189 height 19
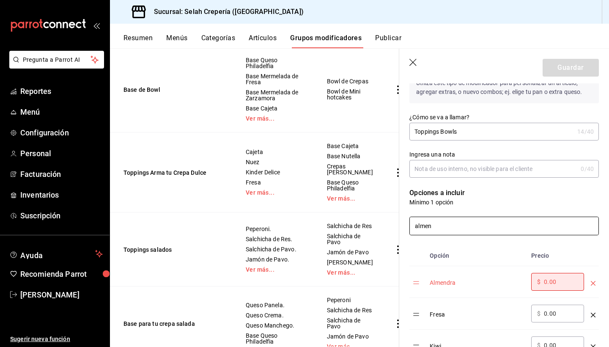
scroll to position [148, 0]
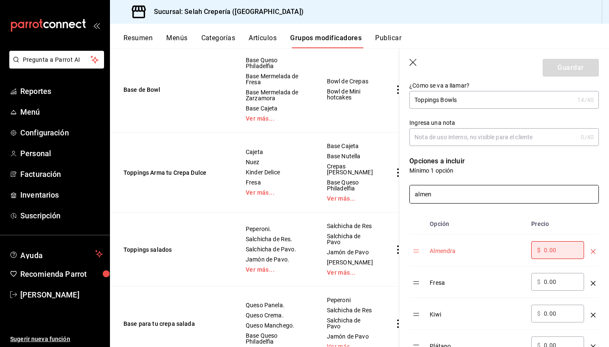
click at [591, 251] on icon "optionsTable" at bounding box center [592, 251] width 5 height 5
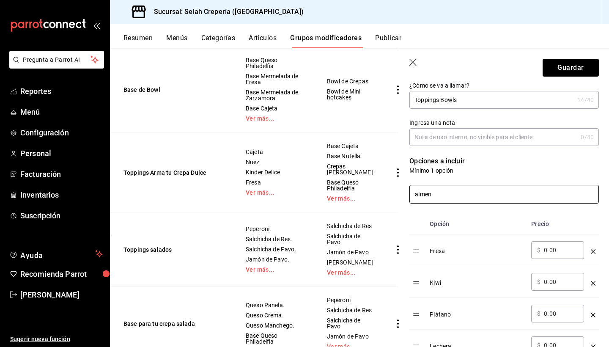
click at [451, 195] on input "almen" at bounding box center [504, 194] width 189 height 18
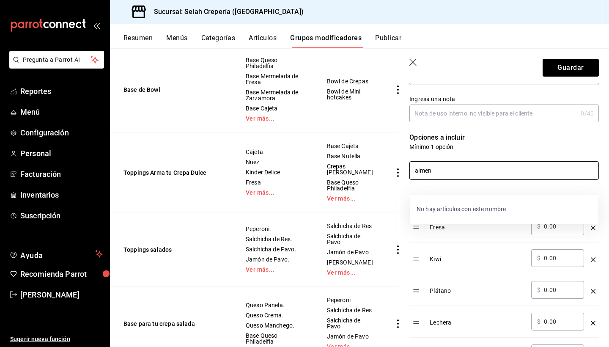
scroll to position [143, 0]
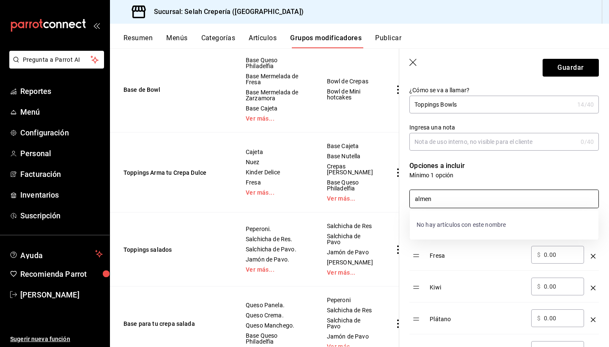
click at [431, 200] on input "almen" at bounding box center [504, 199] width 189 height 18
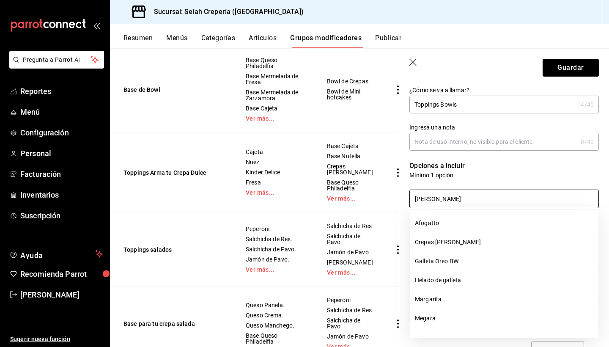
type input "Gallet"
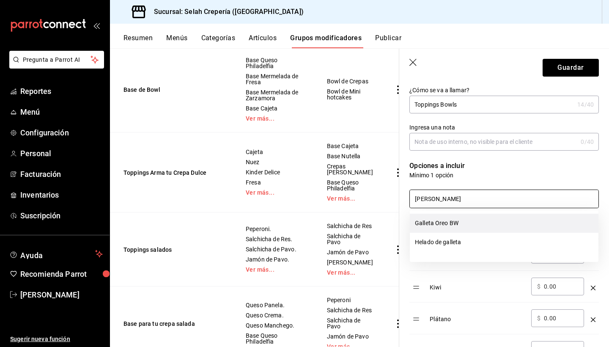
click at [457, 221] on li "Galleta Oreo BW" at bounding box center [504, 222] width 189 height 19
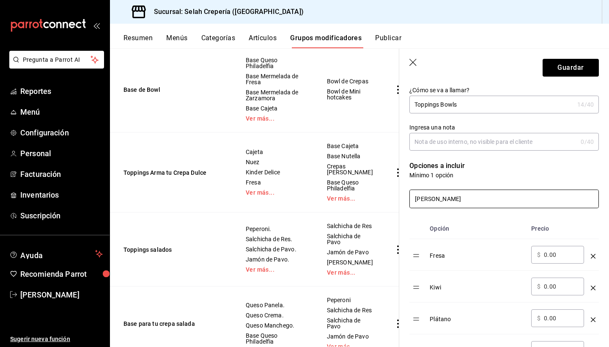
click at [443, 196] on input "Gallet" at bounding box center [504, 199] width 189 height 18
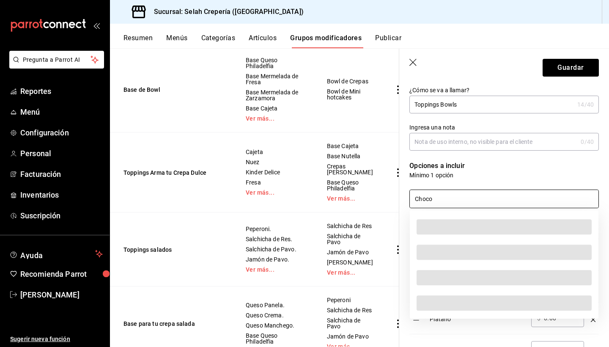
type input "Chocol"
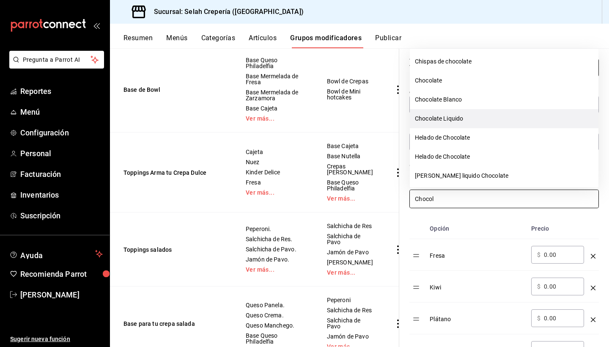
drag, startPoint x: 443, startPoint y: 196, endPoint x: 445, endPoint y: 119, distance: 76.9
click at [445, 119] on li "Chocolate Liquido" at bounding box center [504, 118] width 189 height 19
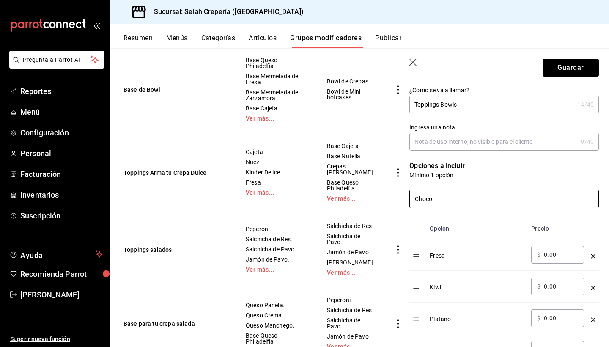
click at [440, 200] on input "Chocol" at bounding box center [504, 199] width 189 height 18
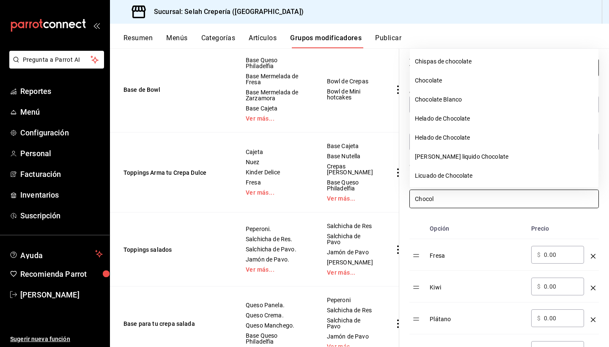
click at [440, 200] on input "Chocol" at bounding box center [504, 199] width 189 height 18
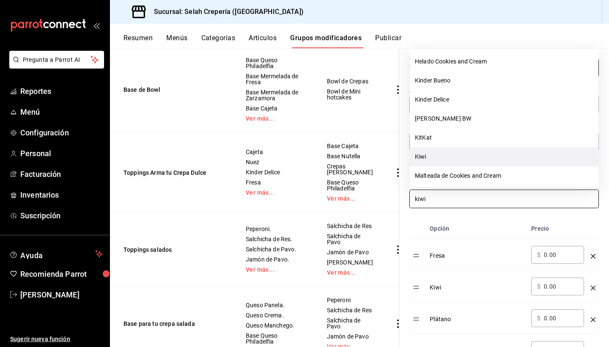
click at [434, 155] on li "Kiwi" at bounding box center [504, 156] width 189 height 19
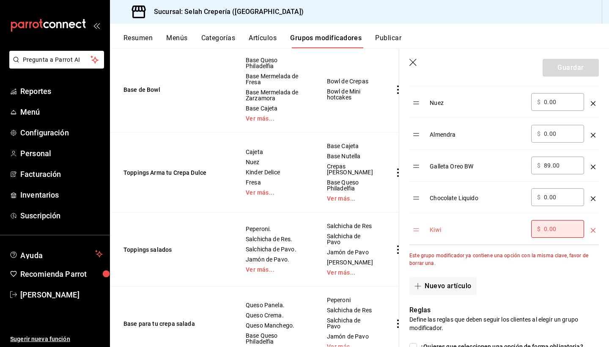
scroll to position [684, 0]
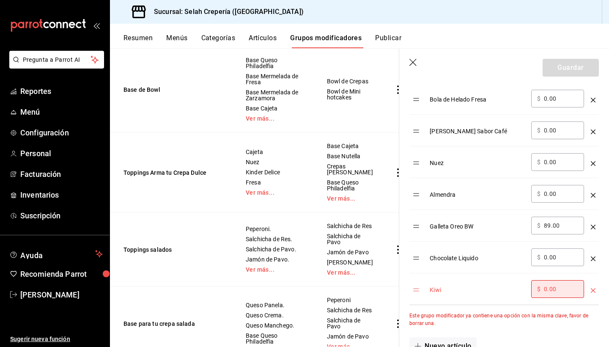
type input "kiwi"
click at [595, 289] on icon "optionsTable" at bounding box center [592, 290] width 5 height 5
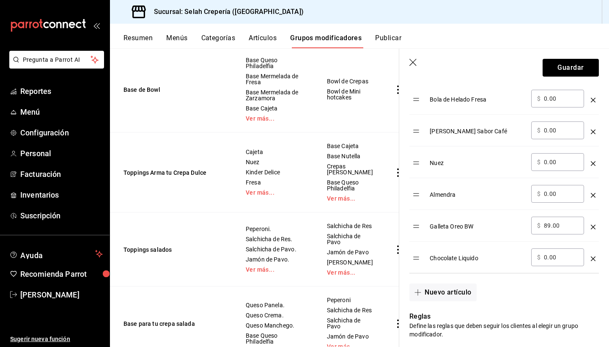
click at [547, 225] on input "89.00" at bounding box center [561, 225] width 34 height 8
type input "0.00"
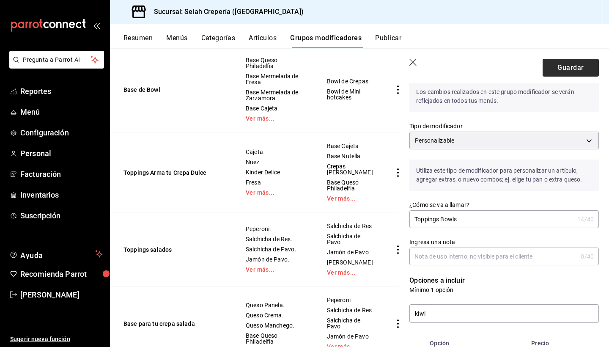
scroll to position [4, 0]
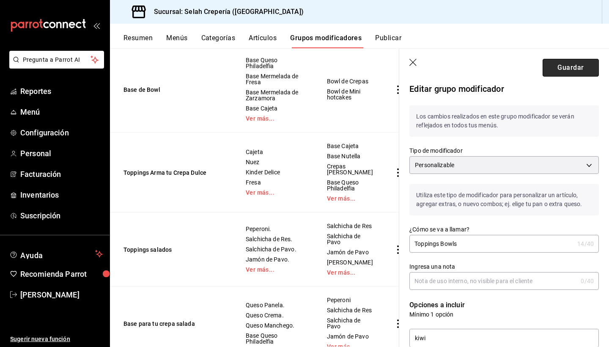
click at [571, 65] on button "Guardar" at bounding box center [570, 68] width 56 height 18
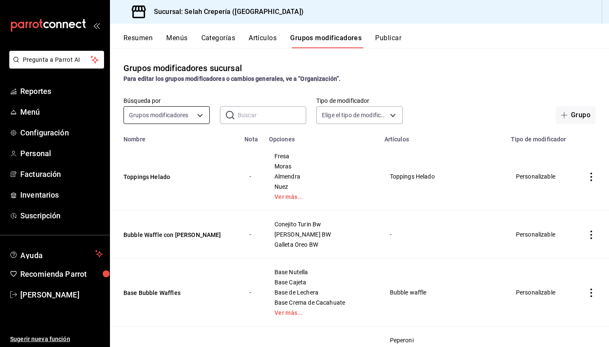
click at [142, 110] on body "Pregunta a Parrot AI Reportes Menú Configuración Personal Facturación Inventari…" at bounding box center [304, 173] width 609 height 347
click at [265, 41] on div at bounding box center [304, 173] width 609 height 347
click at [263, 38] on button "Artículos" at bounding box center [263, 41] width 28 height 14
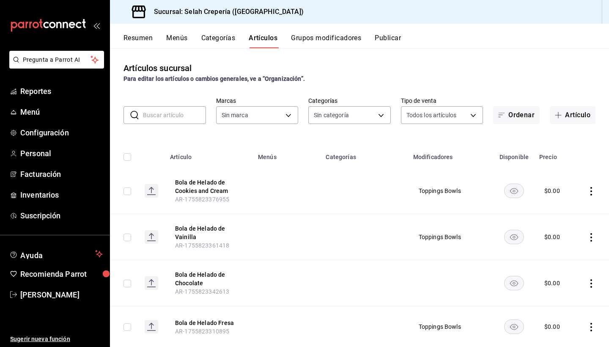
type input "f76ea378-03e0-487c-8c0d-a2762fee1a14"
type input "eb68e1fd-875f-48ed-aafd-32d0fff5e011,253b5894-7e21-47bf-b169-80b763041b3c,bb6ae…"
click at [162, 115] on input "text" at bounding box center [174, 115] width 63 height 17
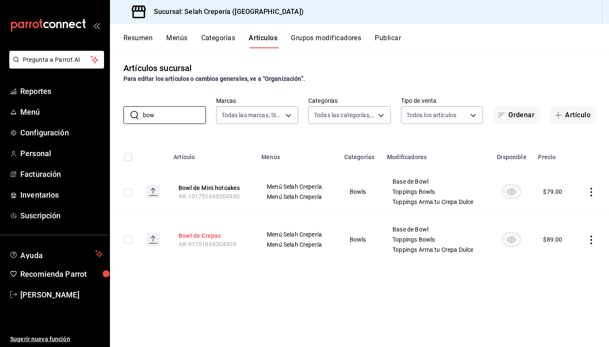
type input "bow"
click at [190, 236] on button "Bowl de Crepas" at bounding box center [212, 235] width 68 height 8
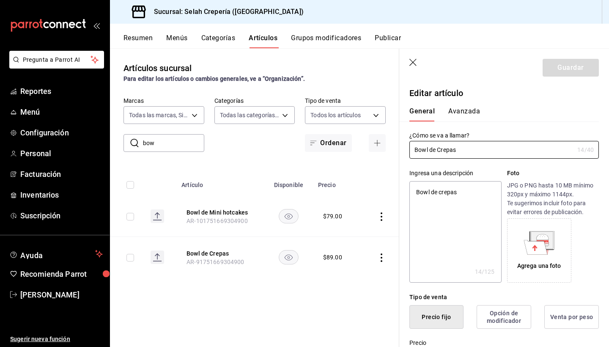
type textarea "x"
type input "$89.00"
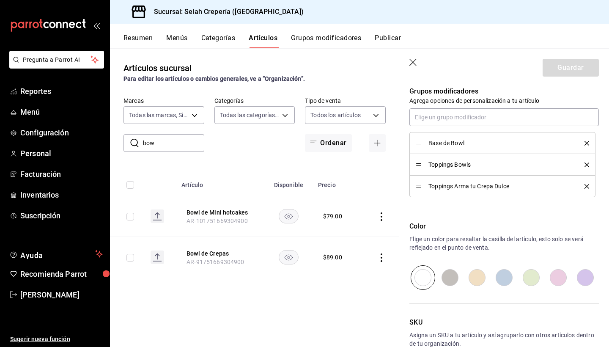
scroll to position [435, 0]
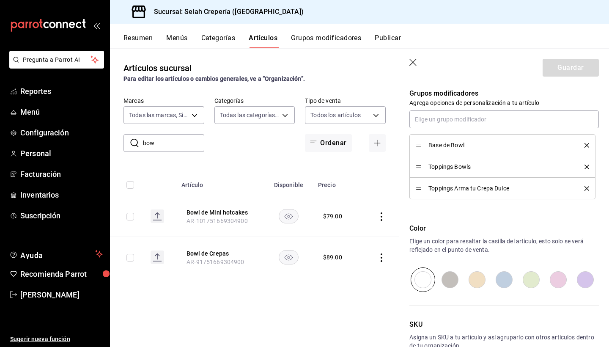
click at [585, 188] on icon "delete" at bounding box center [586, 188] width 5 height 5
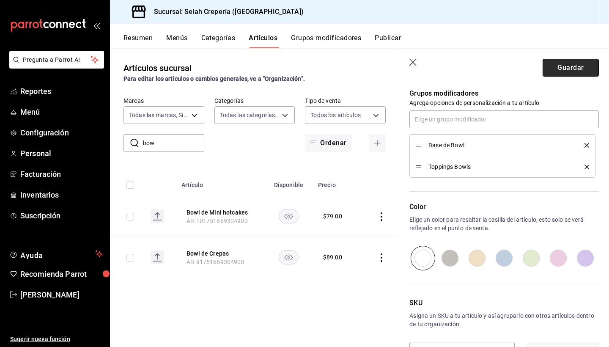
click at [559, 68] on button "Guardar" at bounding box center [570, 68] width 56 height 18
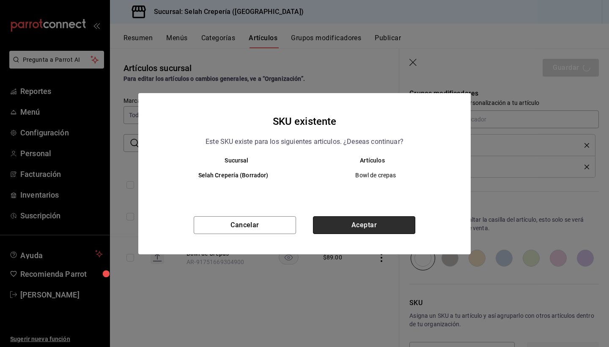
click at [373, 217] on button "Aceptar" at bounding box center [364, 225] width 102 height 18
type textarea "x"
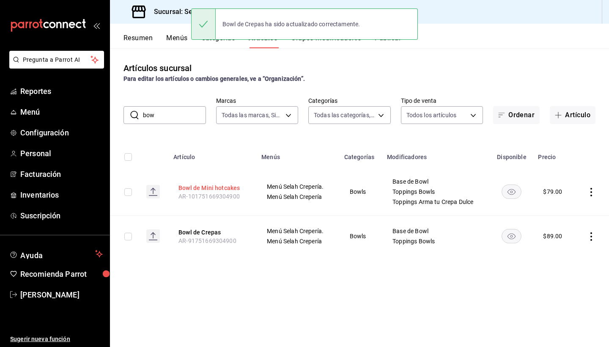
click at [215, 189] on button "Bowl de Mini hotcakes" at bounding box center [212, 187] width 68 height 8
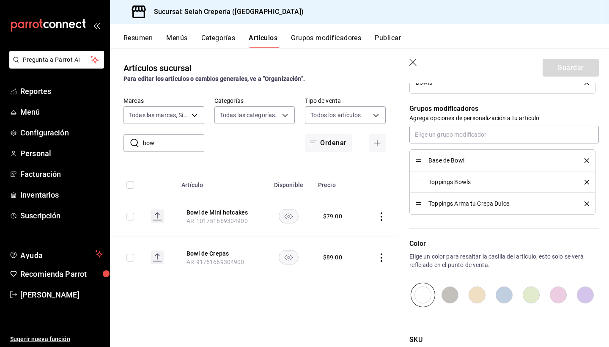
scroll to position [419, 0]
click at [588, 203] on icon "delete" at bounding box center [586, 204] width 5 height 5
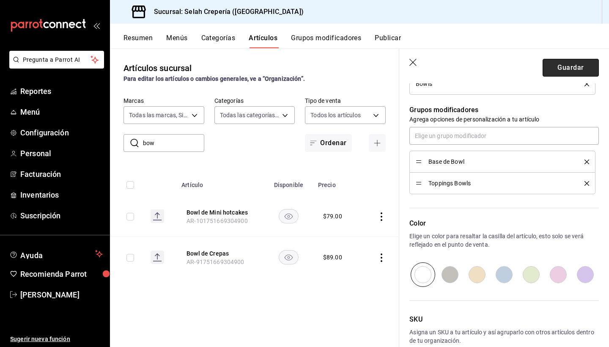
click at [580, 73] on button "Guardar" at bounding box center [570, 68] width 56 height 18
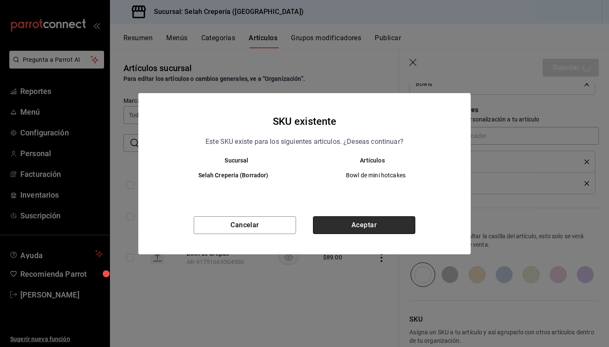
click at [356, 222] on button "Aceptar" at bounding box center [364, 225] width 102 height 18
type textarea "x"
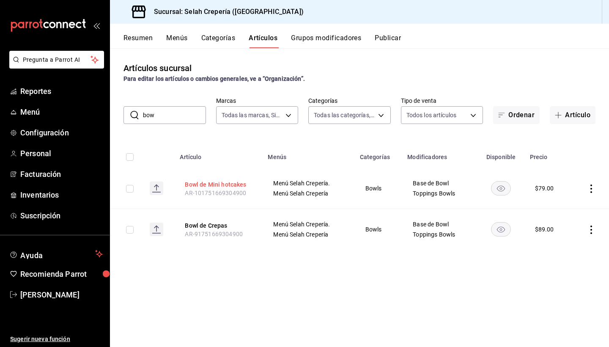
click at [213, 181] on button "Bowl de Mini hotcakes" at bounding box center [219, 184] width 68 height 8
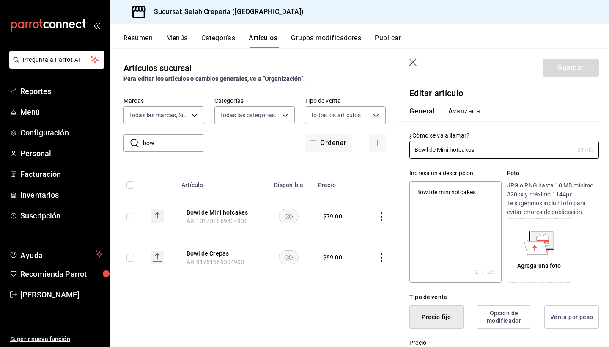
type textarea "x"
type input "$79.00"
click at [413, 60] on icon "button" at bounding box center [413, 63] width 8 height 8
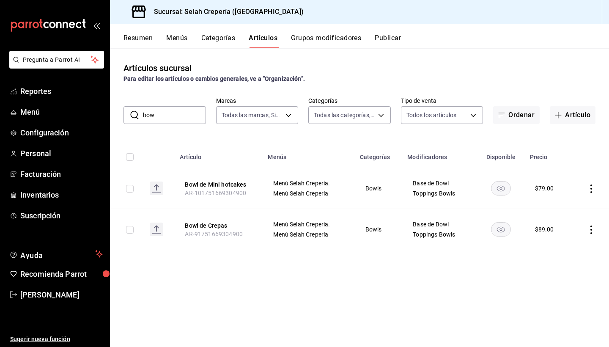
click at [161, 117] on input "bow" at bounding box center [174, 115] width 63 height 17
